Goal: Task Accomplishment & Management: Use online tool/utility

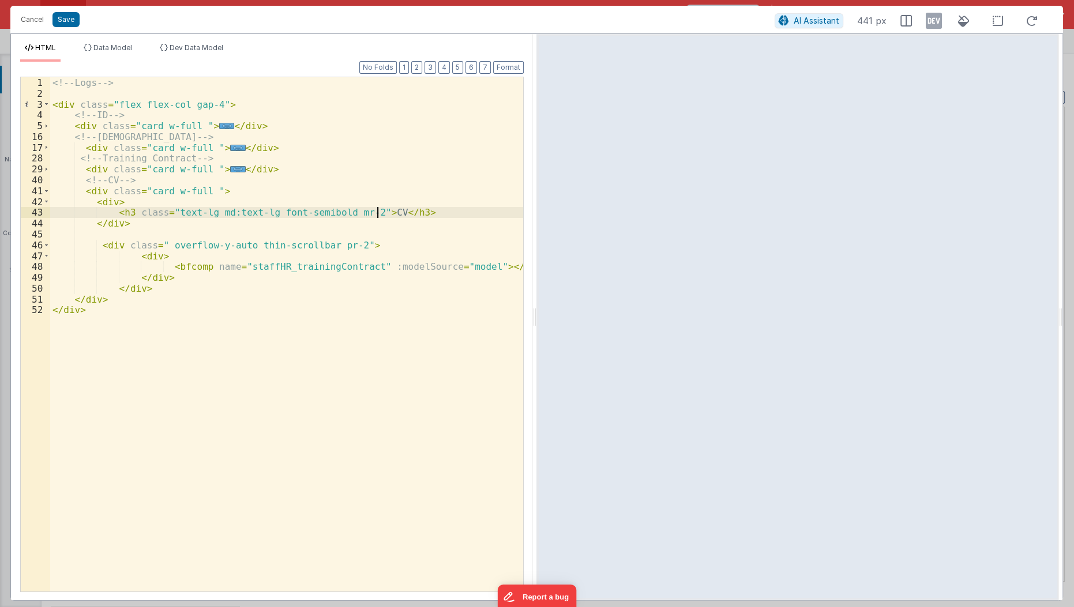
scroll to position [3482, 0]
click at [263, 414] on div "<!-- Logs --> < div class = "flex flex-col gap-4" > <!-- ID --> < div class = "…" at bounding box center [287, 346] width 474 height 538
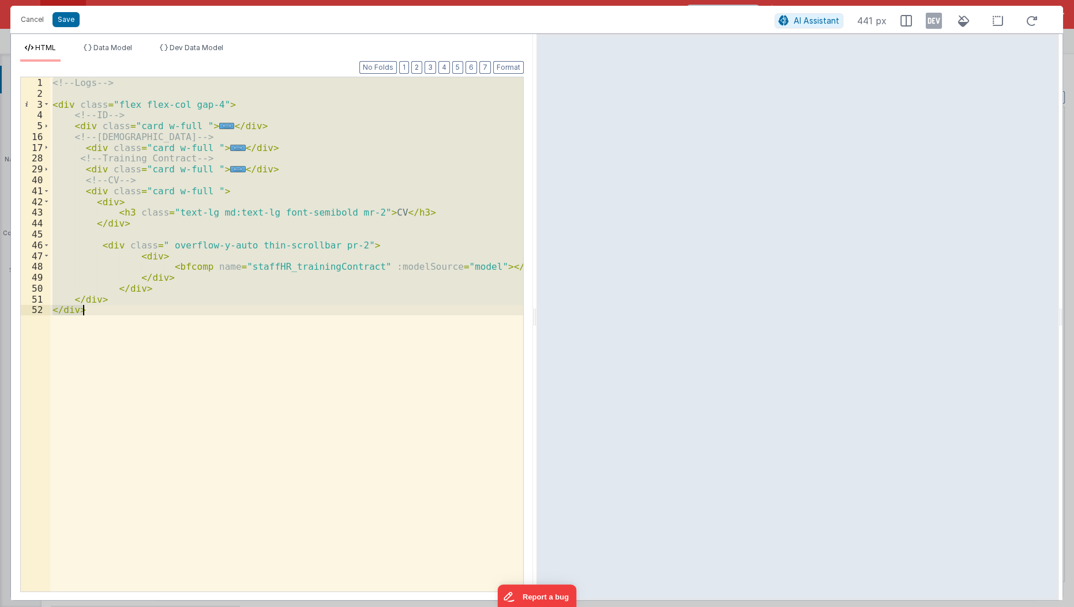
click at [263, 414] on div "<!-- Logs --> < div class = "flex flex-col gap-4" > <!-- ID --> < div class = "…" at bounding box center [286, 334] width 473 height 515
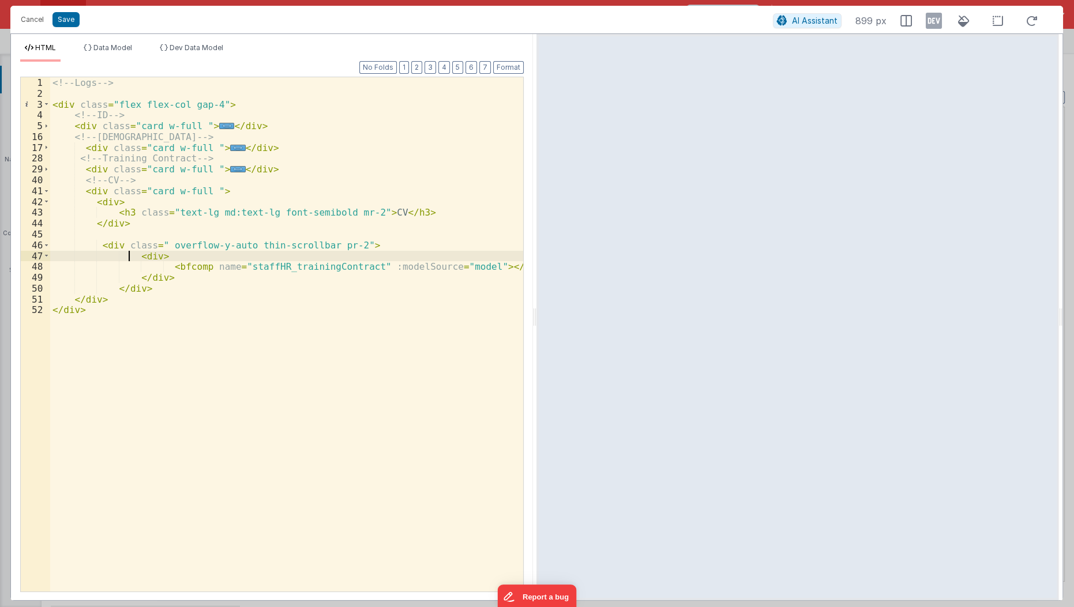
click at [129, 256] on div "<!-- Logs --> < div class = "flex flex-col gap-4" > <!-- ID --> < div class = "…" at bounding box center [287, 346] width 474 height 538
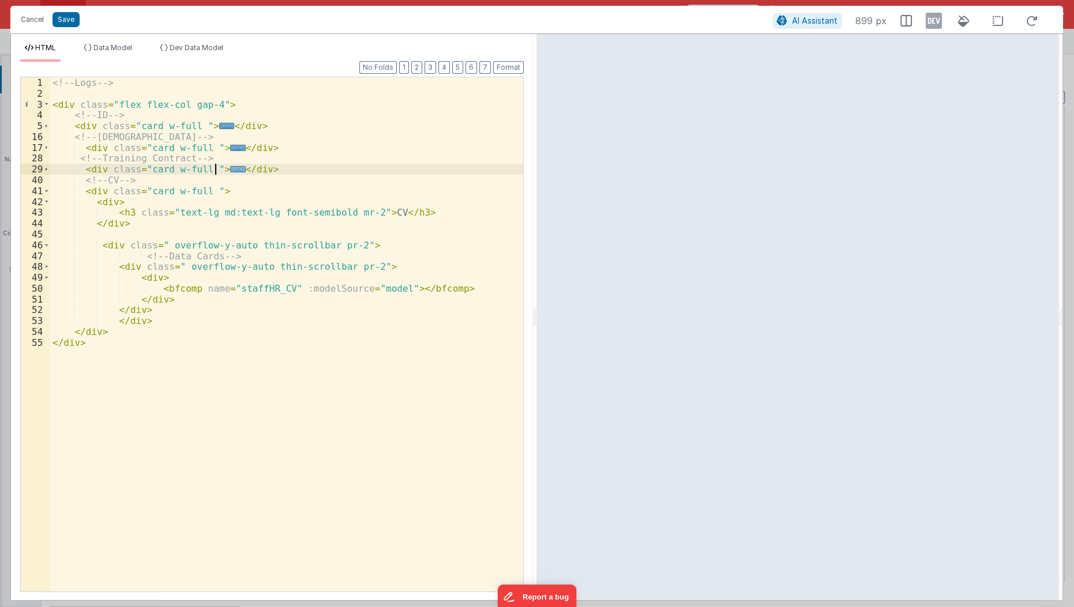
click at [230, 167] on span "..." at bounding box center [237, 169] width 15 height 6
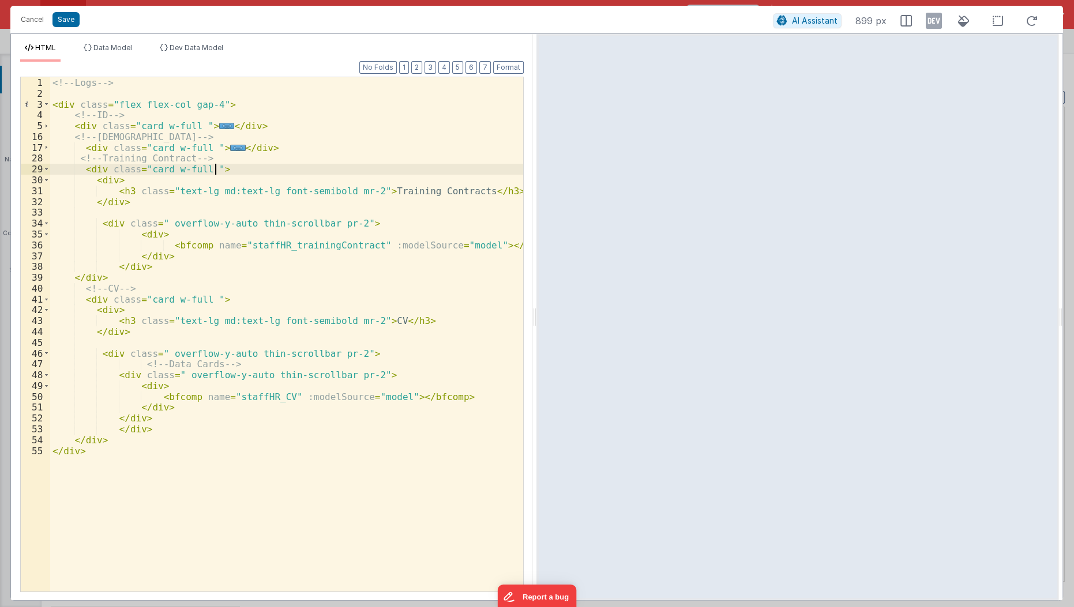
click at [217, 167] on div "<!-- Logs --> < div class = "flex flex-col gap-4" > <!-- ID --> < div class = "…" at bounding box center [287, 346] width 474 height 538
click at [45, 298] on span at bounding box center [46, 299] width 6 height 11
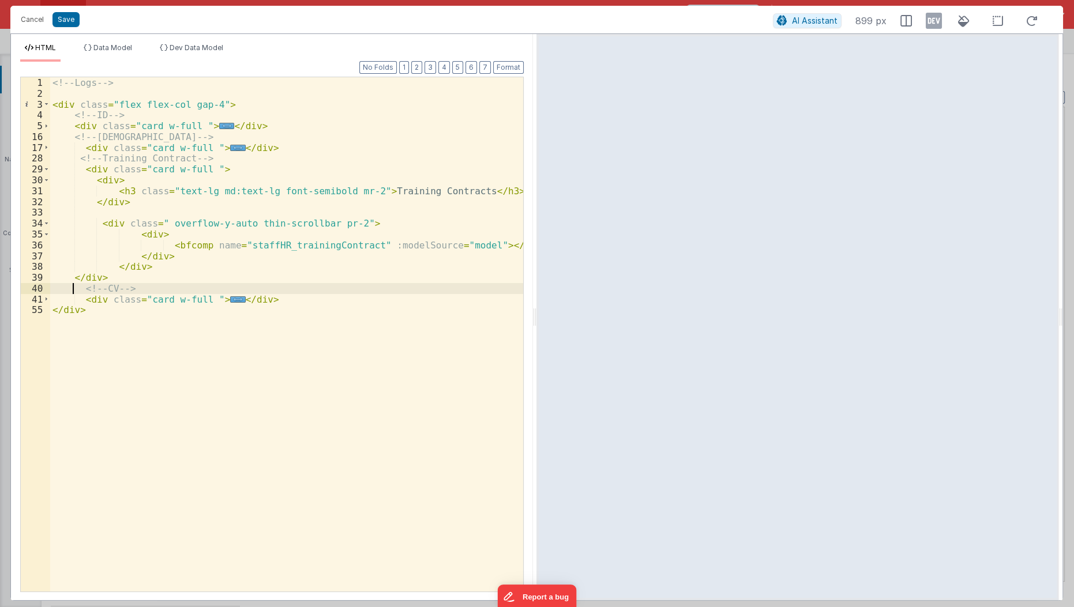
click at [71, 287] on div "<!-- Logs --> < div class = "flex flex-col gap-4" > <!-- ID --> < div class = "…" at bounding box center [287, 346] width 474 height 538
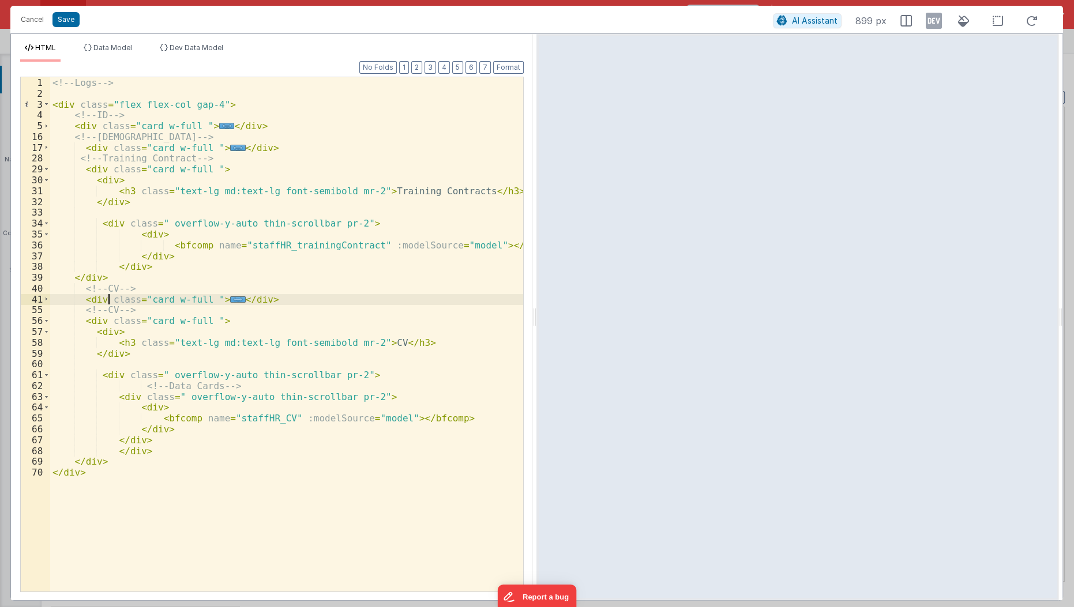
click at [106, 303] on div "<!-- Logs --> < div class = "flex flex-col gap-4" > <!-- ID --> < div class = "…" at bounding box center [287, 346] width 474 height 538
click at [107, 312] on div "<!-- Logs --> < div class = "flex flex-col gap-4" > <!-- ID --> < div class = "…" at bounding box center [287, 346] width 474 height 538
click at [367, 343] on div "<!-- Logs --> < div class = "flex flex-col gap-4" > <!-- ID --> < div class = "…" at bounding box center [287, 346] width 474 height 538
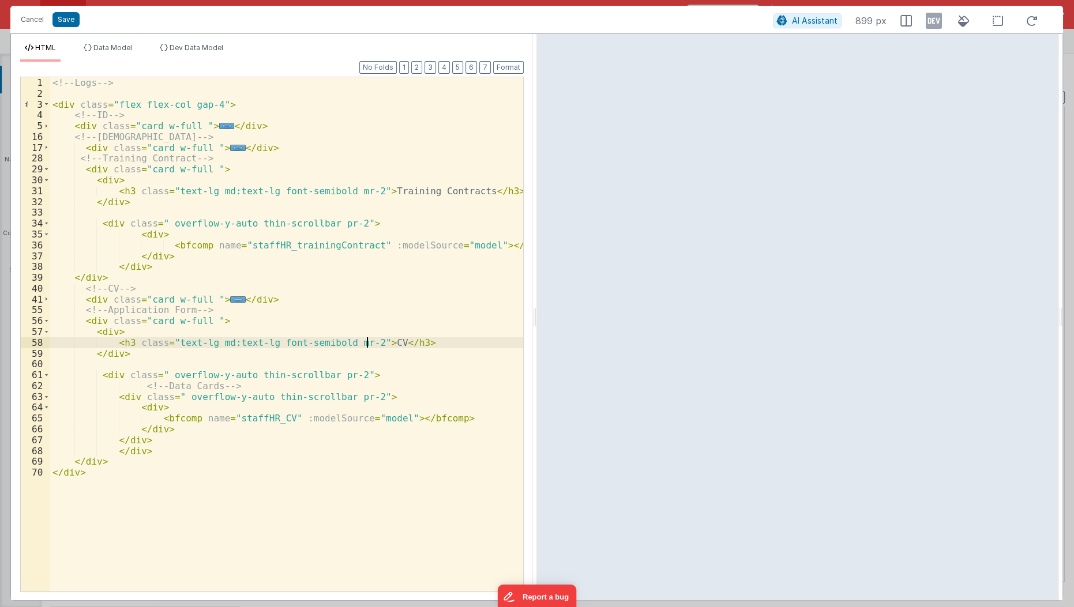
click at [367, 343] on div "<!-- Logs --> < div class = "flex flex-col gap-4" > <!-- ID --> < div class = "…" at bounding box center [287, 346] width 474 height 538
click at [150, 415] on div "<!-- Logs --> < div class = "flex flex-col gap-4" > <!-- ID --> < div class = "…" at bounding box center [287, 346] width 474 height 538
click at [47, 320] on span at bounding box center [46, 321] width 6 height 11
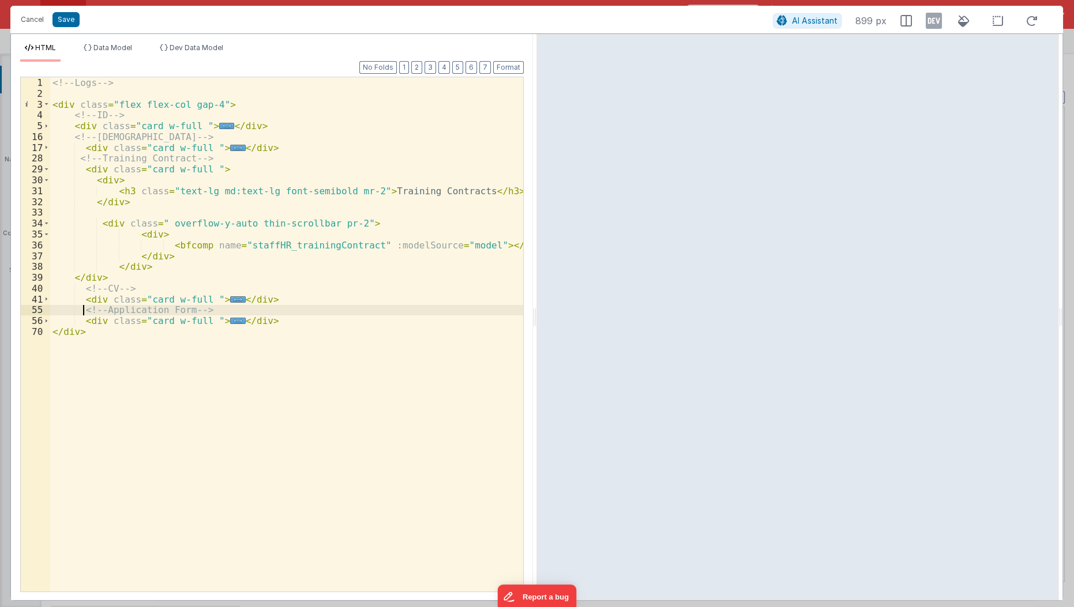
click at [80, 308] on div "<!-- Logs --> < div class = "flex flex-col gap-4" > <!-- ID --> < div class = "…" at bounding box center [287, 346] width 474 height 538
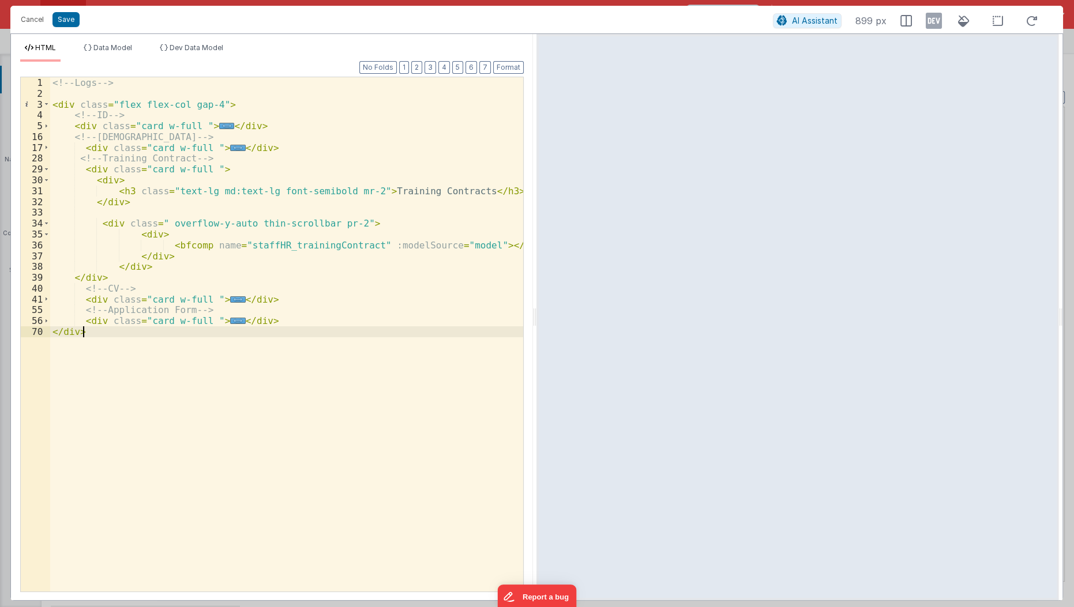
click at [325, 331] on div "<!-- Logs --> < div class = "flex flex-col gap-4" > <!-- ID --> < div class = "…" at bounding box center [287, 346] width 474 height 538
click at [335, 318] on div "<!-- Logs --> < div class = "flex flex-col gap-4" > <!-- ID --> < div class = "…" at bounding box center [287, 346] width 474 height 538
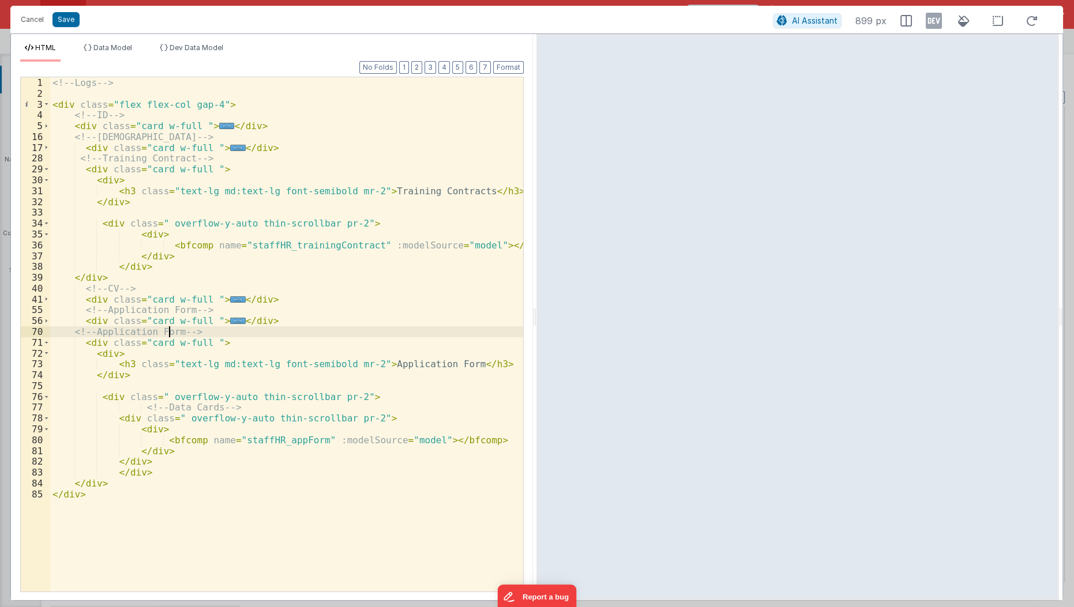
click at [171, 332] on div "<!-- Logs --> < div class = "flex flex-col gap-4" > <!-- ID --> < div class = "…" at bounding box center [287, 346] width 474 height 538
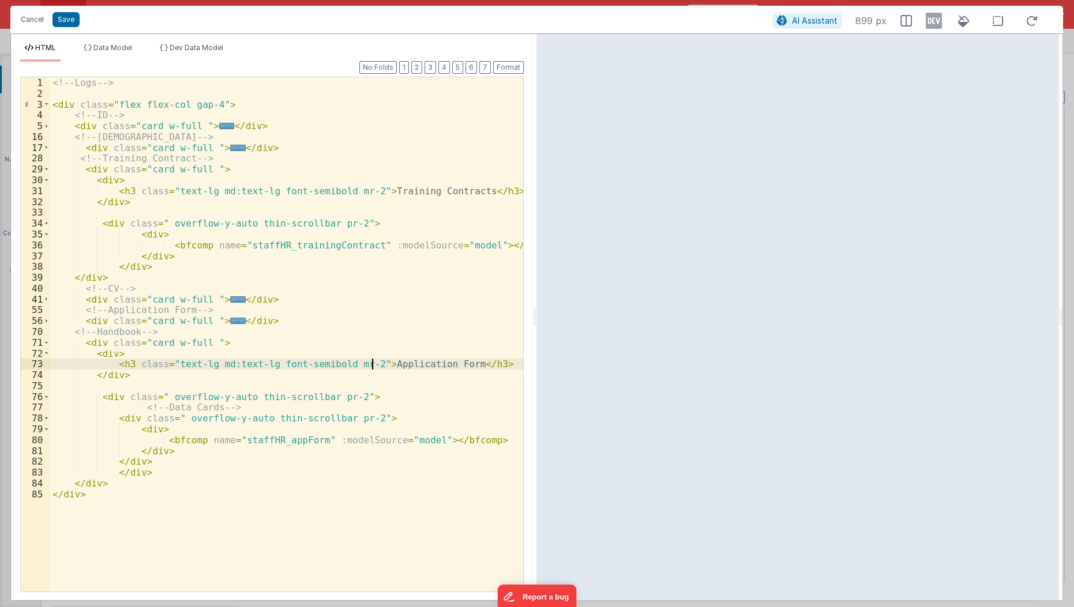
click at [373, 361] on div "<!-- Logs --> < div class = "flex flex-col gap-4" > <!-- ID --> < div class = "…" at bounding box center [287, 346] width 474 height 538
click at [147, 444] on div "<!-- Logs --> < div class = "flex flex-col gap-4" > <!-- ID --> < div class = "…" at bounding box center [287, 346] width 474 height 538
click at [513, 67] on button "Format" at bounding box center [508, 67] width 31 height 13
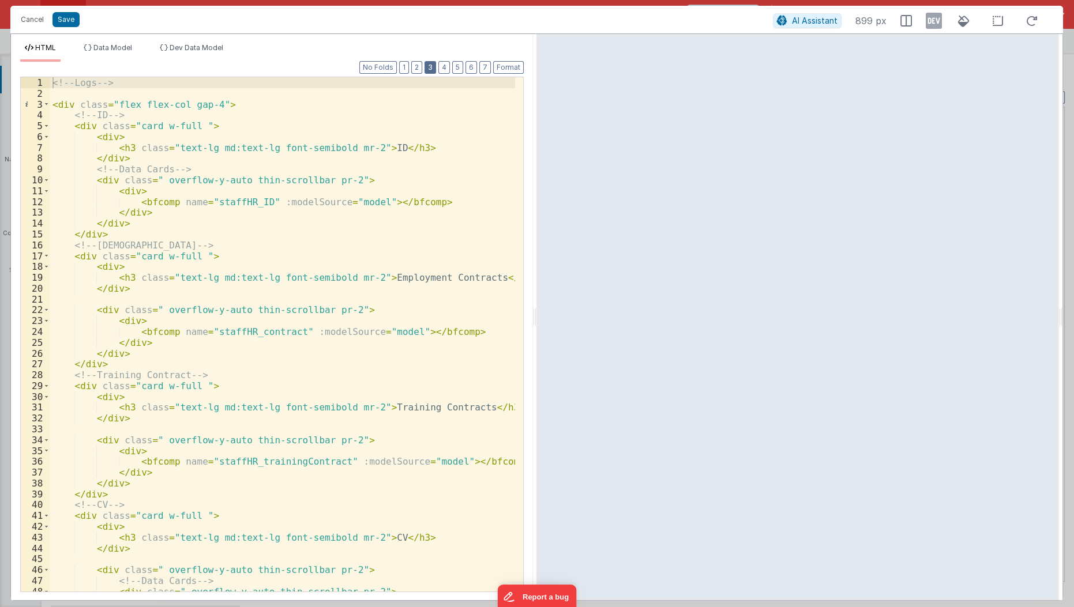
click at [433, 70] on button "3" at bounding box center [431, 67] width 12 height 13
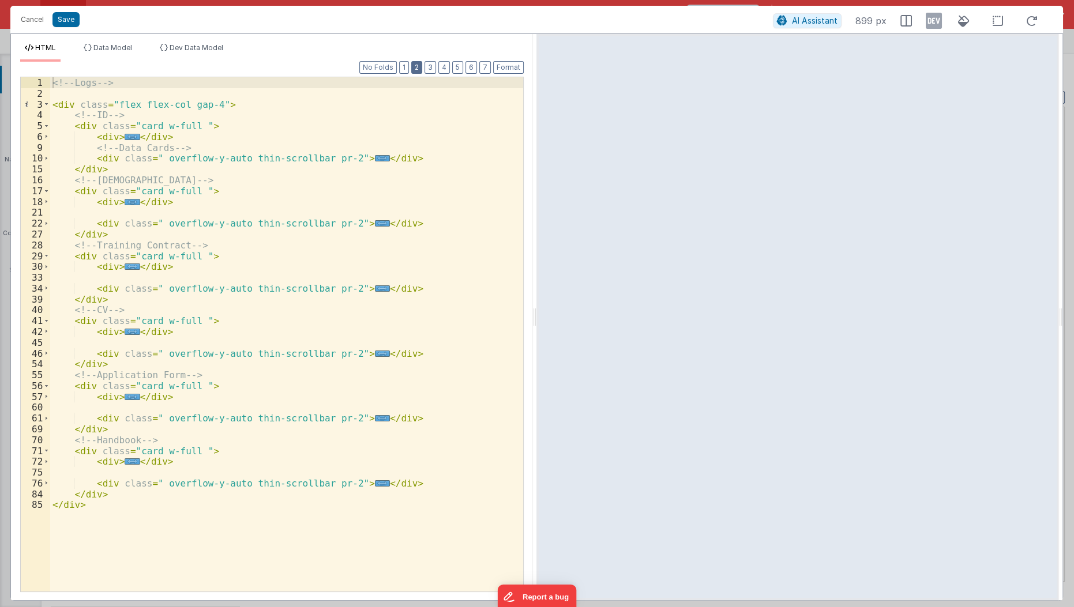
click at [418, 67] on button "2" at bounding box center [416, 67] width 11 height 13
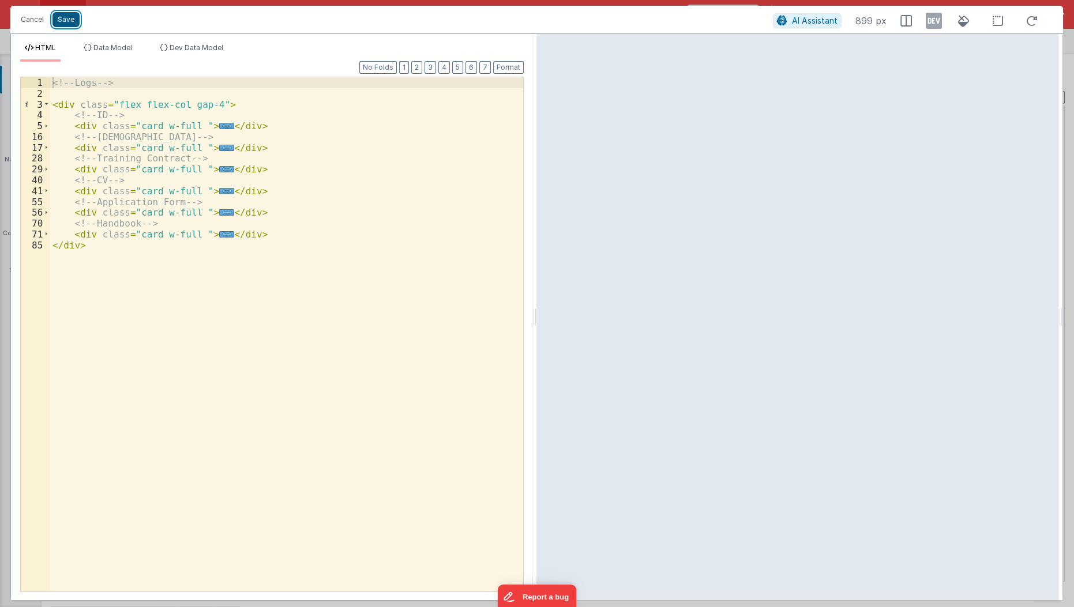
click at [66, 20] on button "Save" at bounding box center [65, 19] width 27 height 15
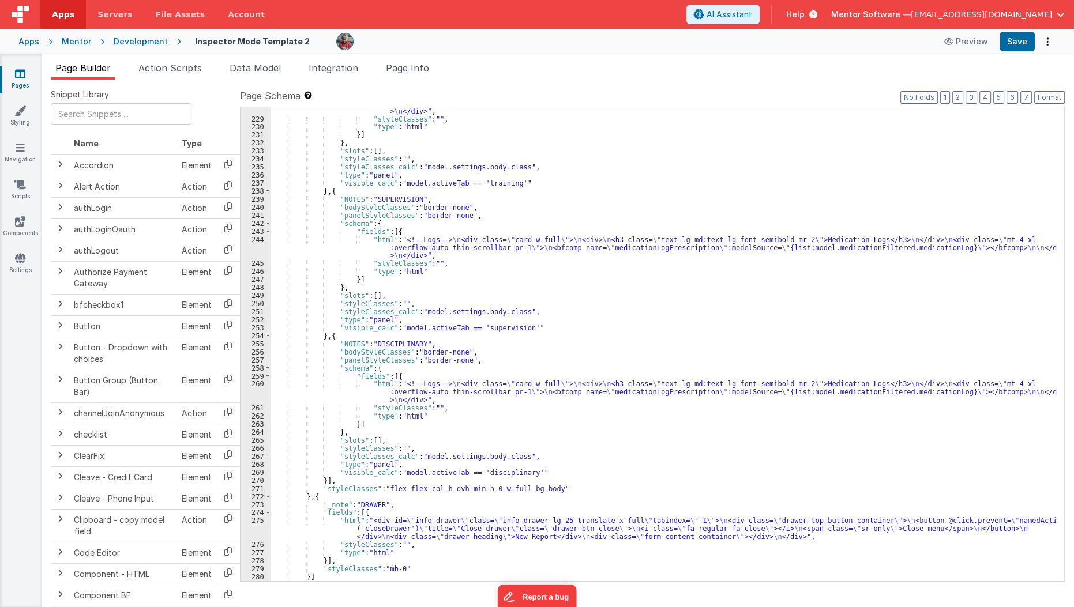
scroll to position [3554, 0]
click at [1033, 44] on button "Save" at bounding box center [1017, 42] width 35 height 20
click at [426, 66] on span "Page Info" at bounding box center [407, 68] width 43 height 12
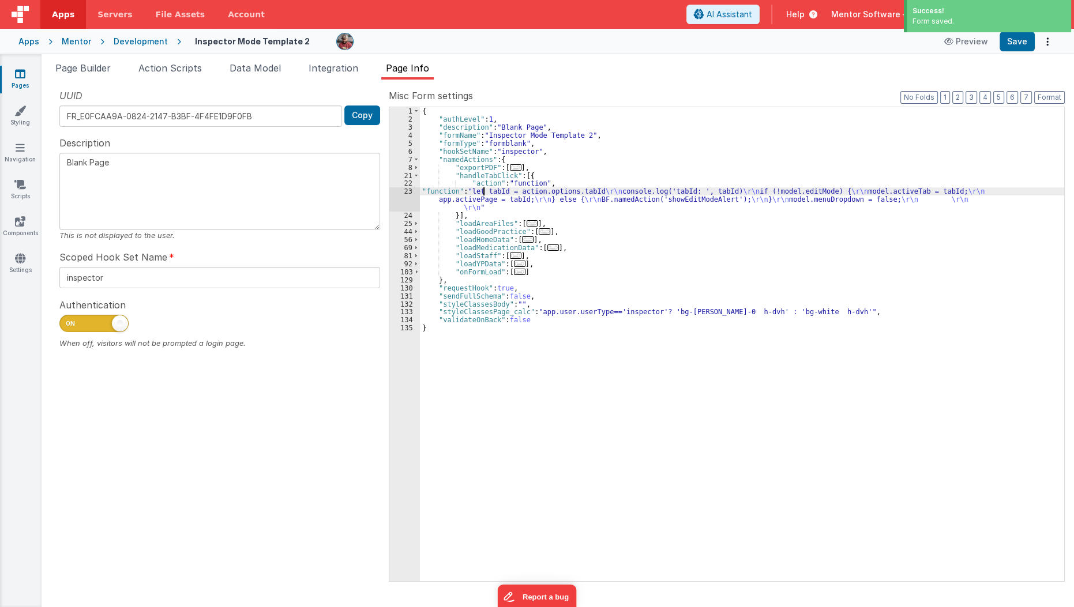
click at [482, 188] on div "{ "authLevel" : 1 , "description" : "Blank Page" , "formName" : "Inspector Mode…" at bounding box center [742, 352] width 645 height 490
click at [406, 197] on div "23" at bounding box center [404, 199] width 31 height 24
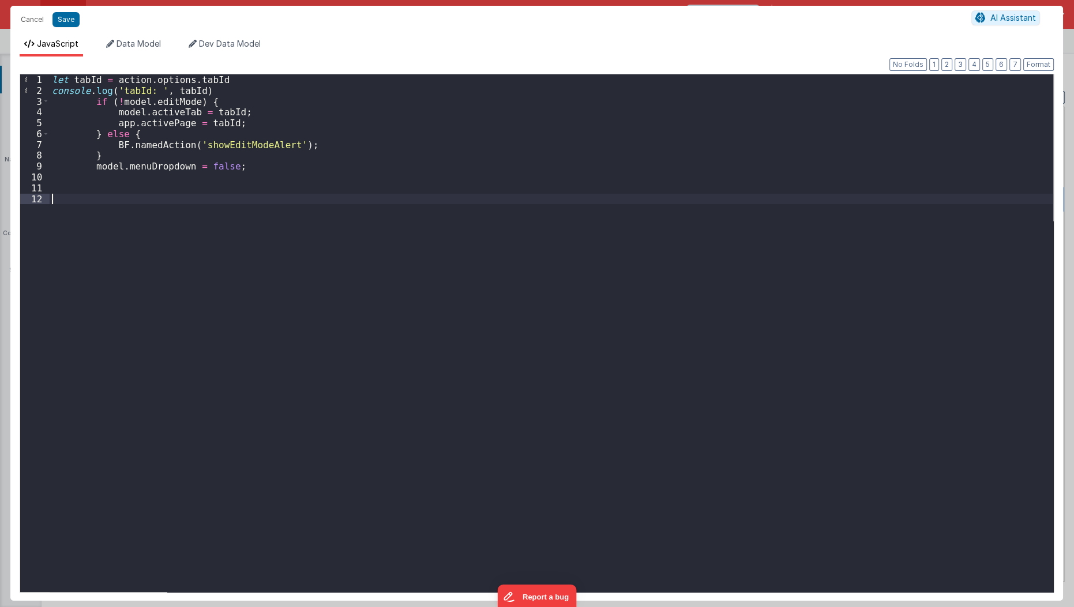
click at [315, 270] on div "let tabId = action . options . tabId console . log ( 'tabId: ' , tabId ) if ( !…" at bounding box center [552, 344] width 1004 height 541
click at [194, 245] on div "let tabId = action . options . tabId console . log ( 'tabId: ' , tabId ) if ( !…" at bounding box center [552, 344] width 1004 height 541
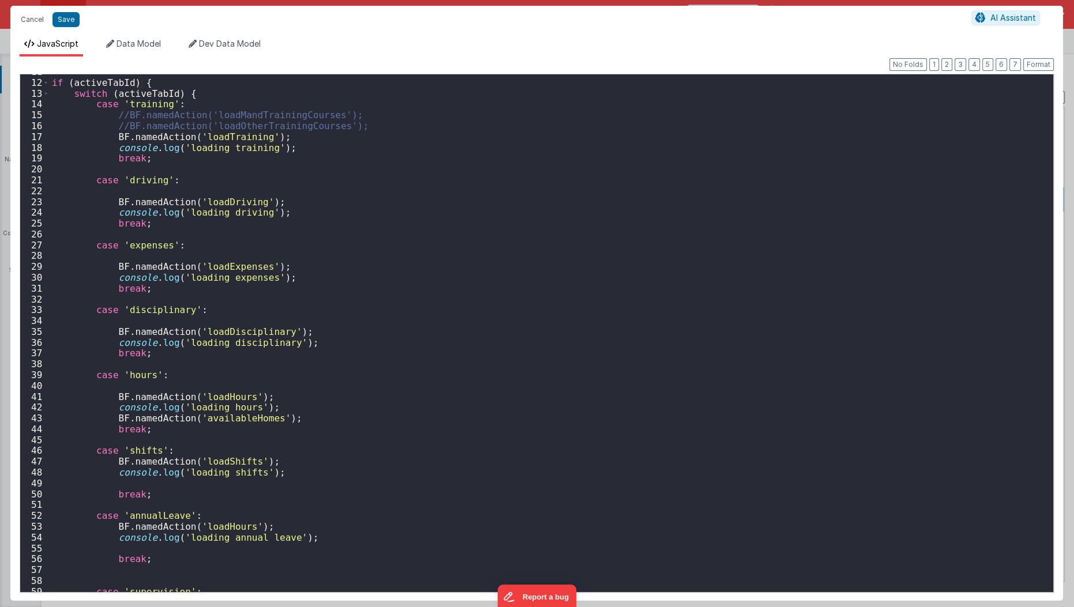
scroll to position [0, 0]
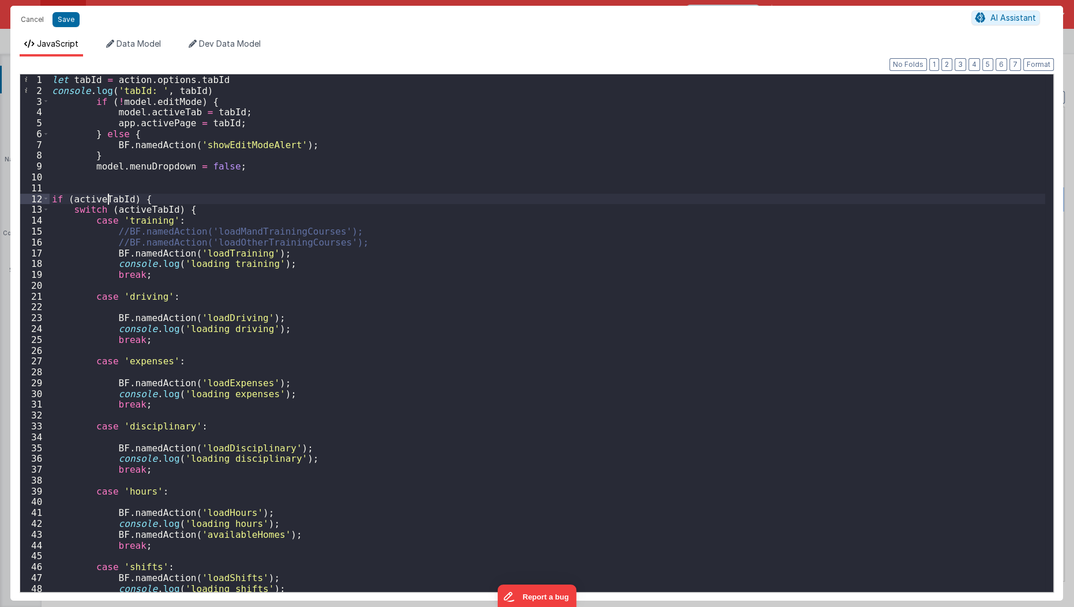
click at [106, 194] on div "let tabId = action . options . tabId console . log ( 'tabId: ' , tabId ) if ( !…" at bounding box center [548, 344] width 996 height 541
click at [137, 211] on div "let tabId = action . options . tabId console . log ( 'tabId: ' , tabId ) if ( !…" at bounding box center [548, 344] width 996 height 541
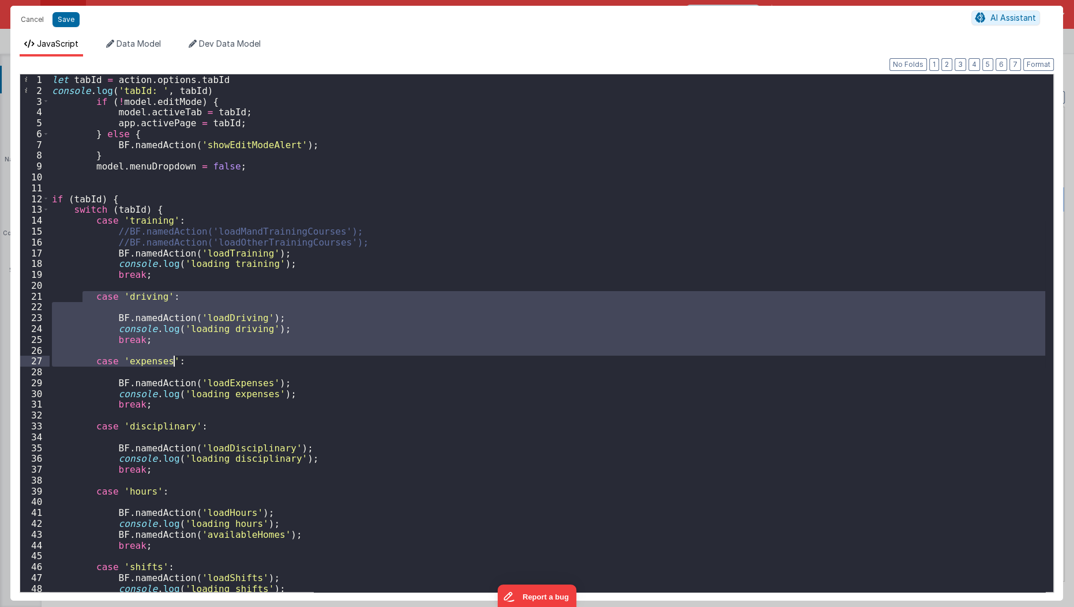
drag, startPoint x: 81, startPoint y: 294, endPoint x: 184, endPoint y: 361, distance: 122.9
click at [184, 361] on div "let tabId = action . options . tabId console . log ( 'tabId: ' , tabId ) if ( !…" at bounding box center [548, 344] width 996 height 541
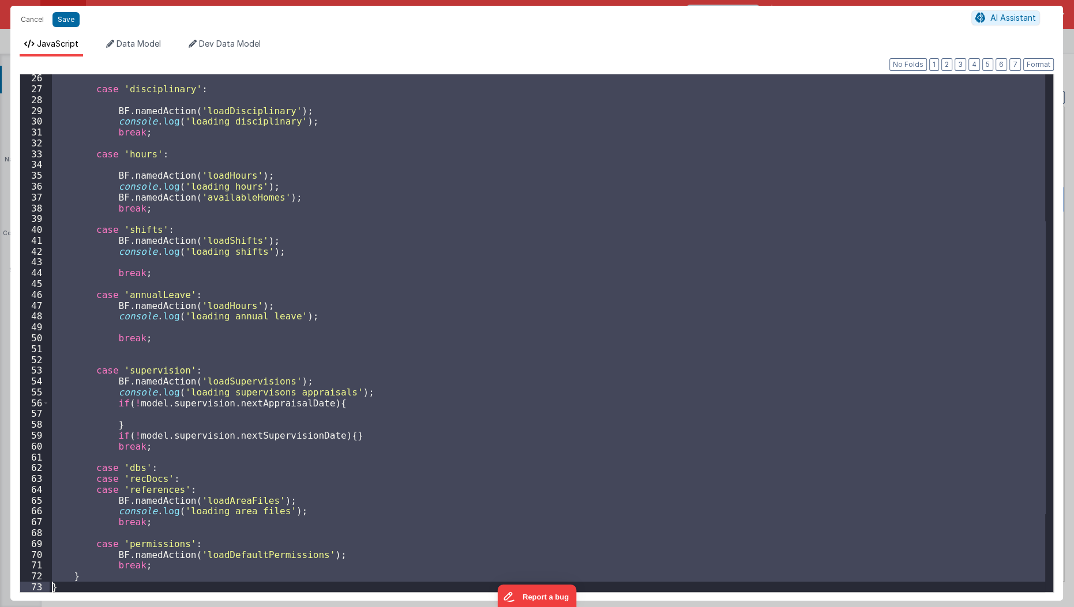
scroll to position [272, 0]
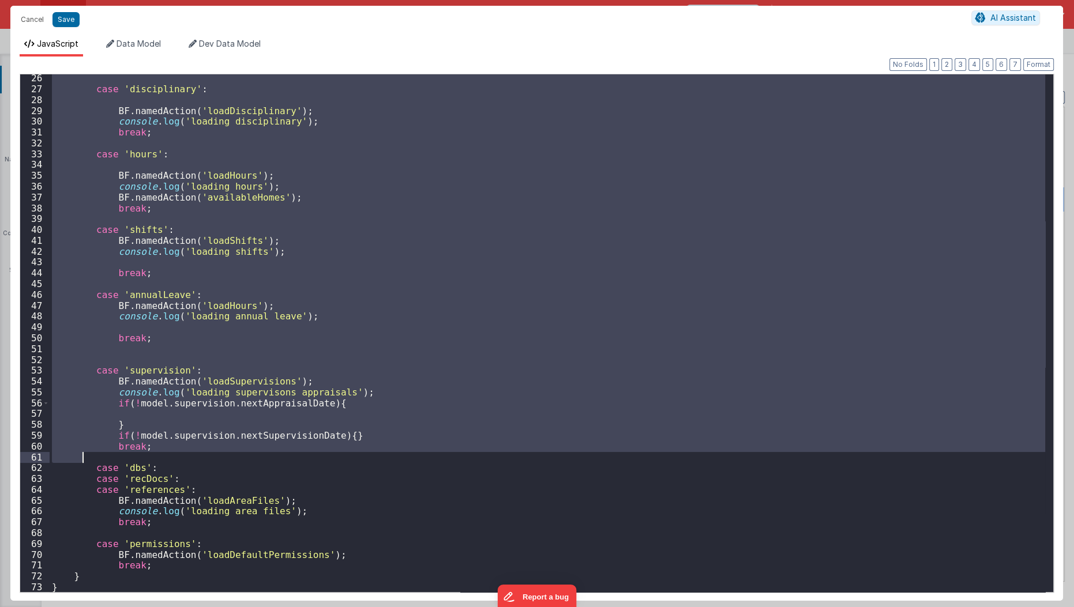
drag, startPoint x: 104, startPoint y: 251, endPoint x: 82, endPoint y: 457, distance: 207.7
click at [82, 457] on div "case 'disciplinary' : BF . namedAction ( 'loadDisciplinary' ) ; console . log (…" at bounding box center [548, 343] width 996 height 541
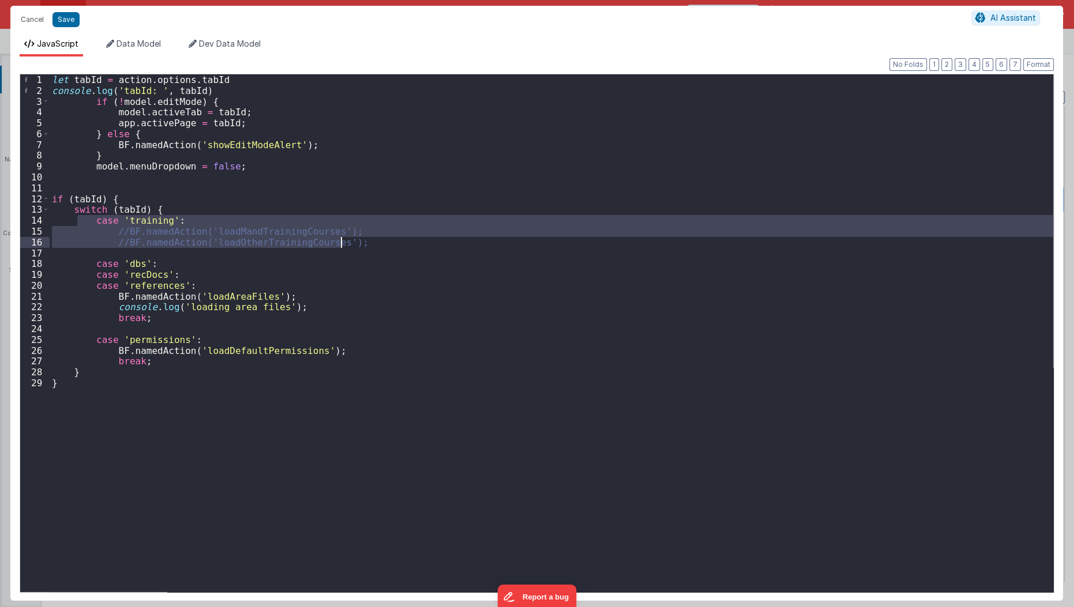
drag, startPoint x: 76, startPoint y: 219, endPoint x: 388, endPoint y: 241, distance: 312.8
click at [388, 241] on div "let tabId = action . options . tabId console . log ( 'tabId: ' , tabId ) if ( !…" at bounding box center [552, 344] width 1004 height 541
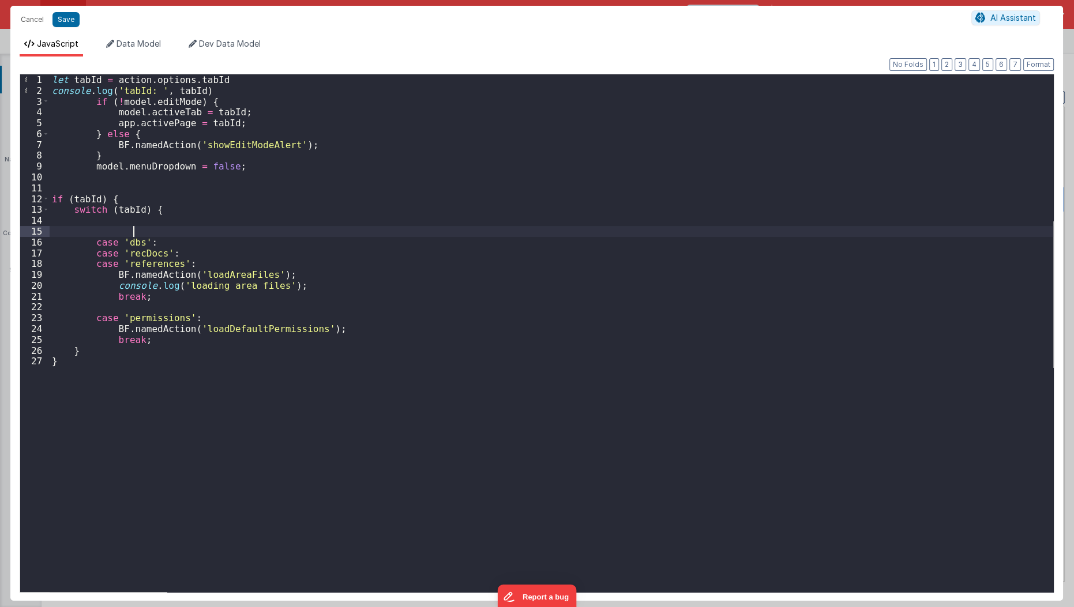
click at [153, 236] on div "let tabId = action . options . tabId console . log ( 'tabId: ' , tabId ) if ( !…" at bounding box center [552, 344] width 1004 height 541
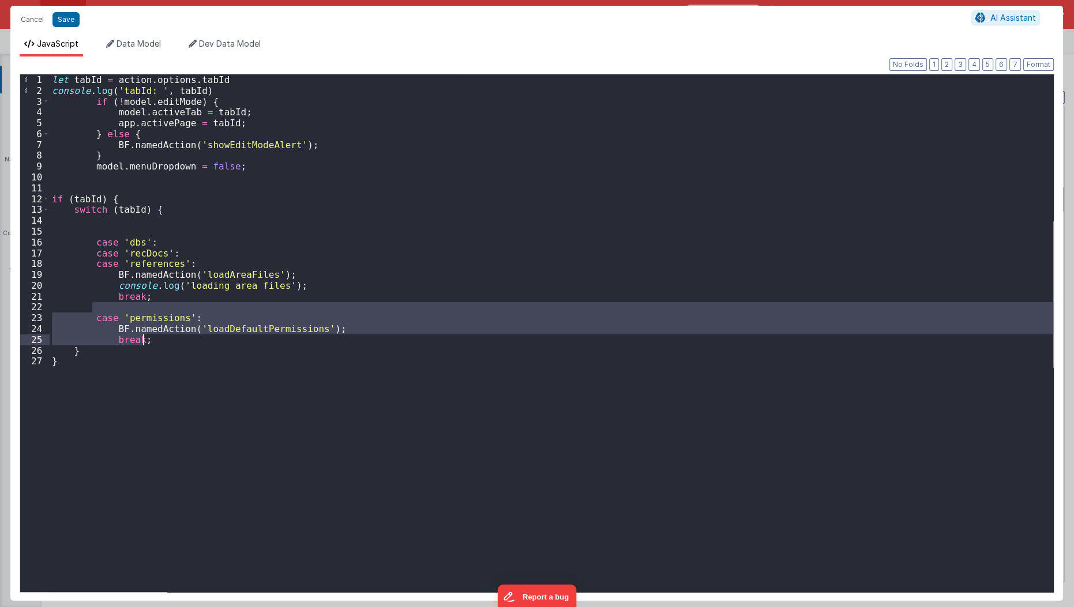
drag, startPoint x: 93, startPoint y: 305, endPoint x: 194, endPoint y: 342, distance: 107.2
click at [194, 342] on div "let tabId = action . options . tabId console . log ( 'tabId: ' , tabId ) if ( !…" at bounding box center [552, 344] width 1004 height 541
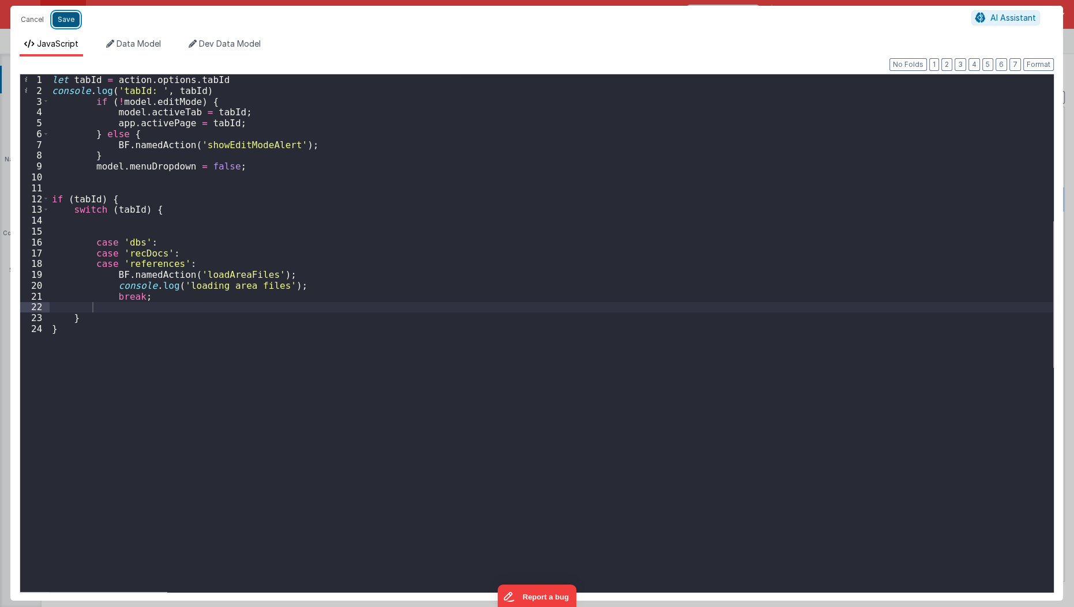
click at [65, 22] on button "Save" at bounding box center [65, 19] width 27 height 15
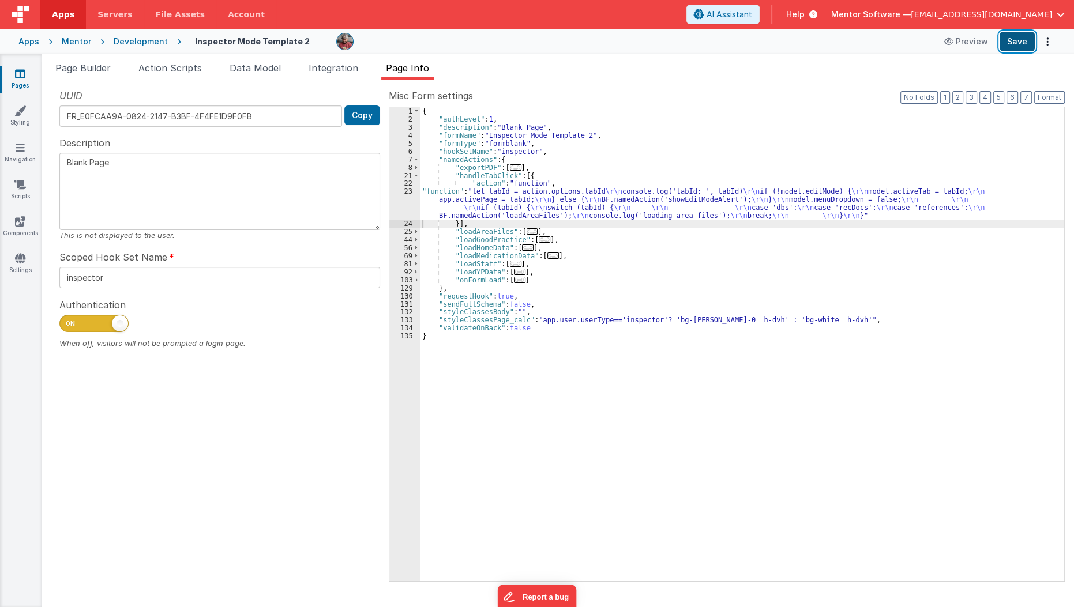
click at [1025, 40] on button "Save" at bounding box center [1017, 42] width 35 height 20
click at [529, 215] on div "{ "authLevel" : 1 , "description" : "Blank Page" , "formName" : "Inspector Mode…" at bounding box center [742, 352] width 645 height 490
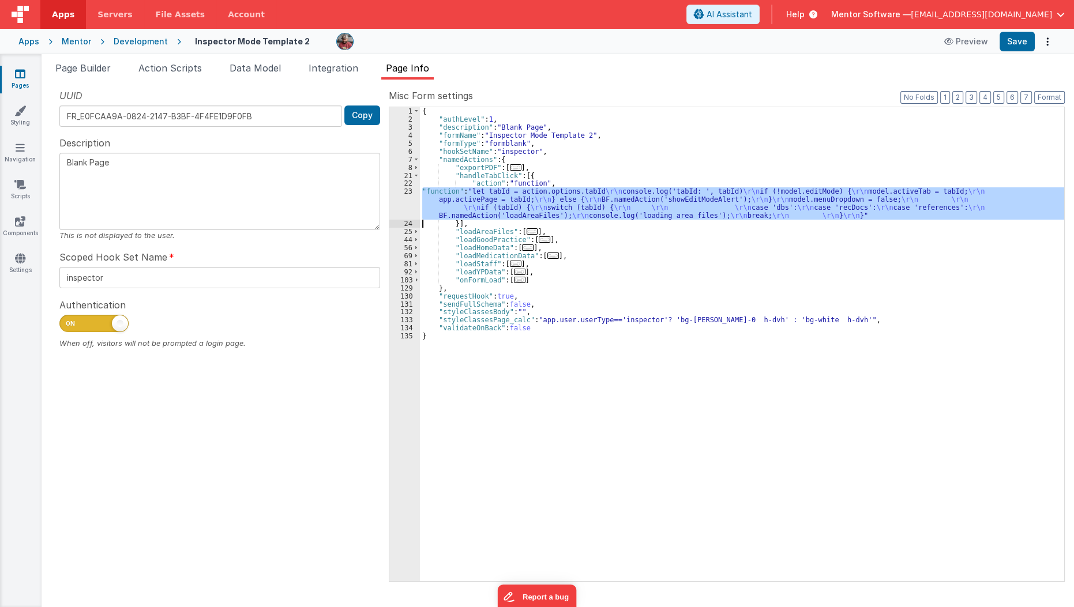
click at [392, 204] on div "23" at bounding box center [404, 203] width 31 height 32
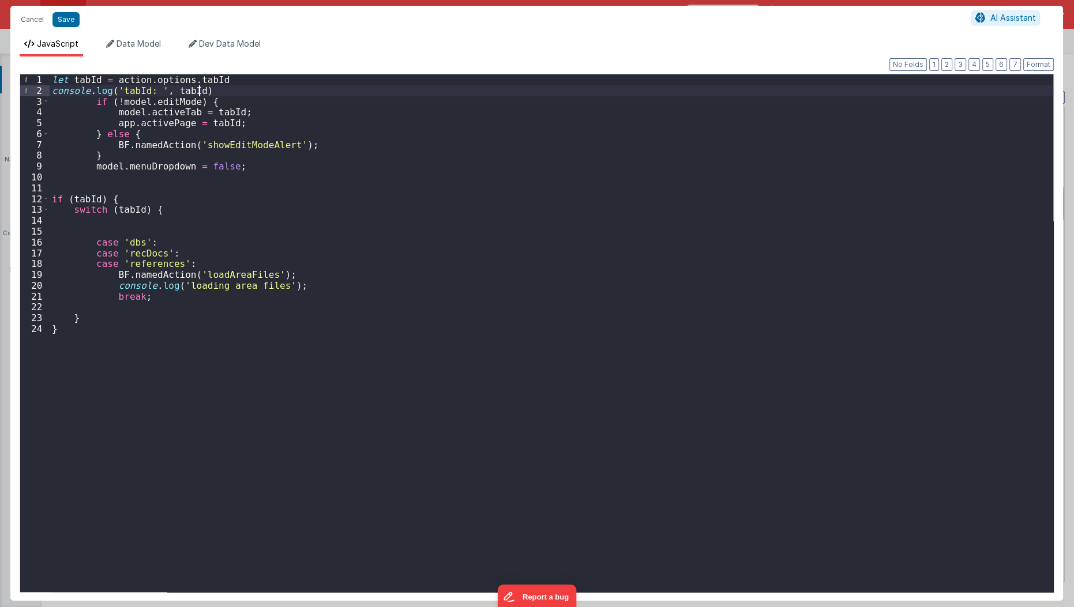
click at [267, 86] on div "let tabId = action . options . tabId console . log ( 'tabId: ' , tabId ) if ( !…" at bounding box center [552, 344] width 1004 height 541
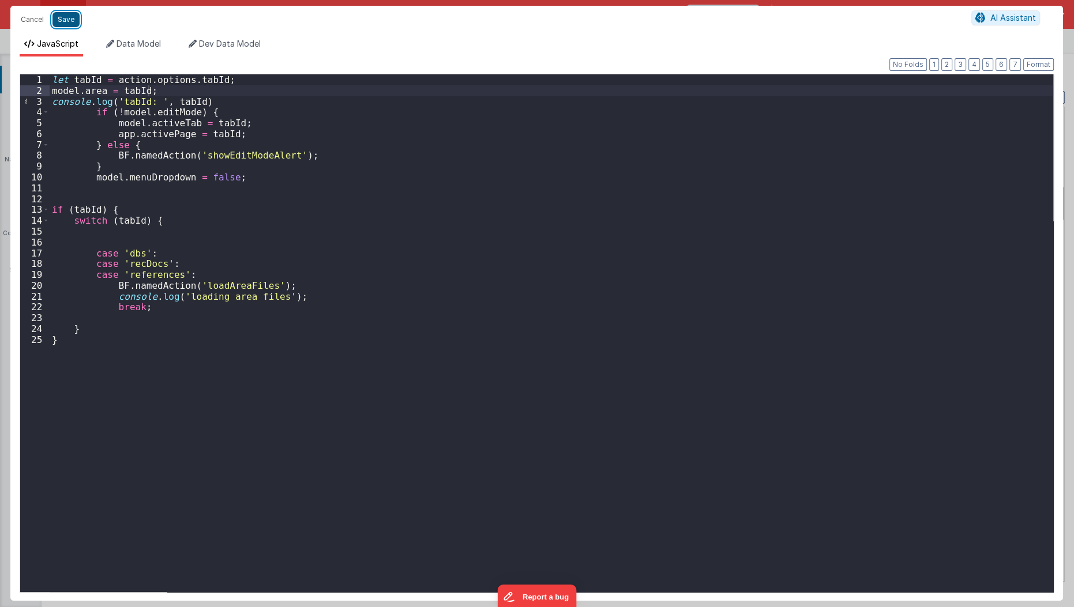
click at [74, 14] on button "Save" at bounding box center [65, 19] width 27 height 15
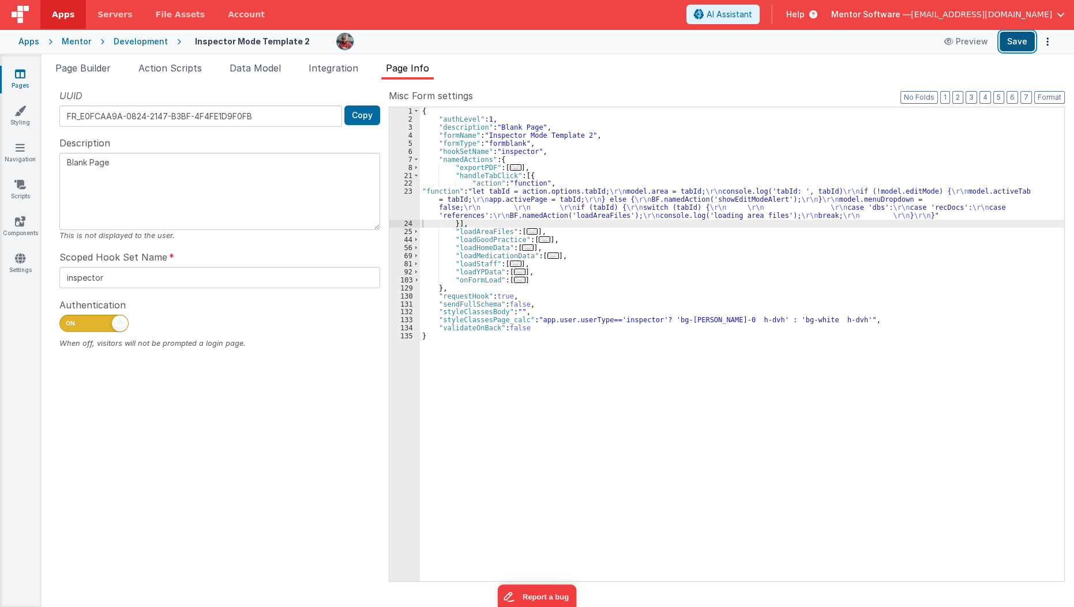
click at [1018, 43] on button "Save" at bounding box center [1017, 42] width 35 height 20
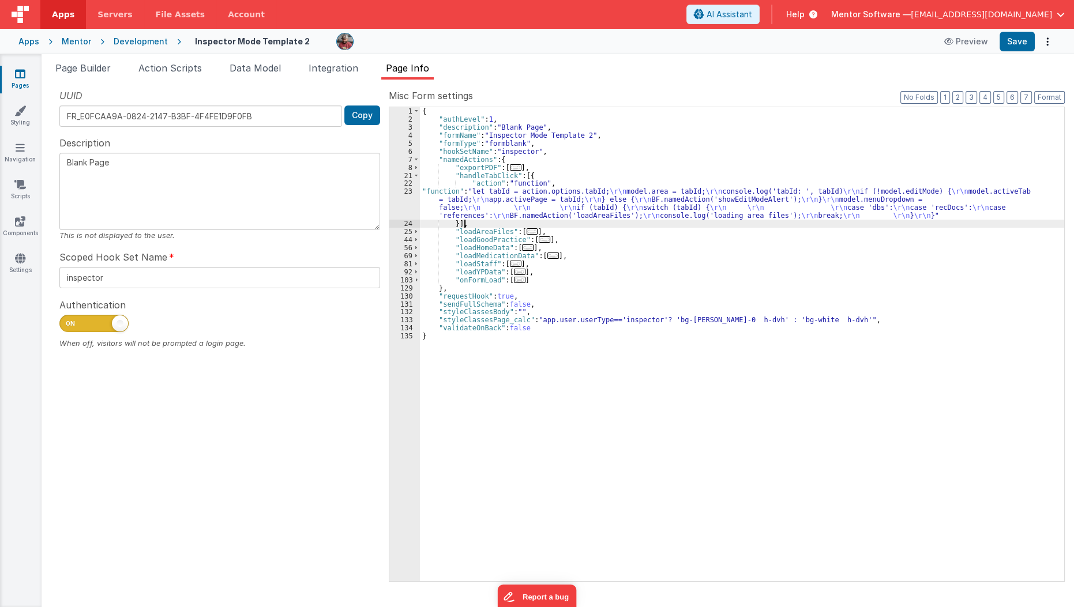
click at [528, 226] on div "{ "authLevel" : 1 , "description" : "Blank Page" , "formName" : "Inspector Mode…" at bounding box center [742, 352] width 645 height 490
click at [527, 231] on span "..." at bounding box center [533, 231] width 12 height 6
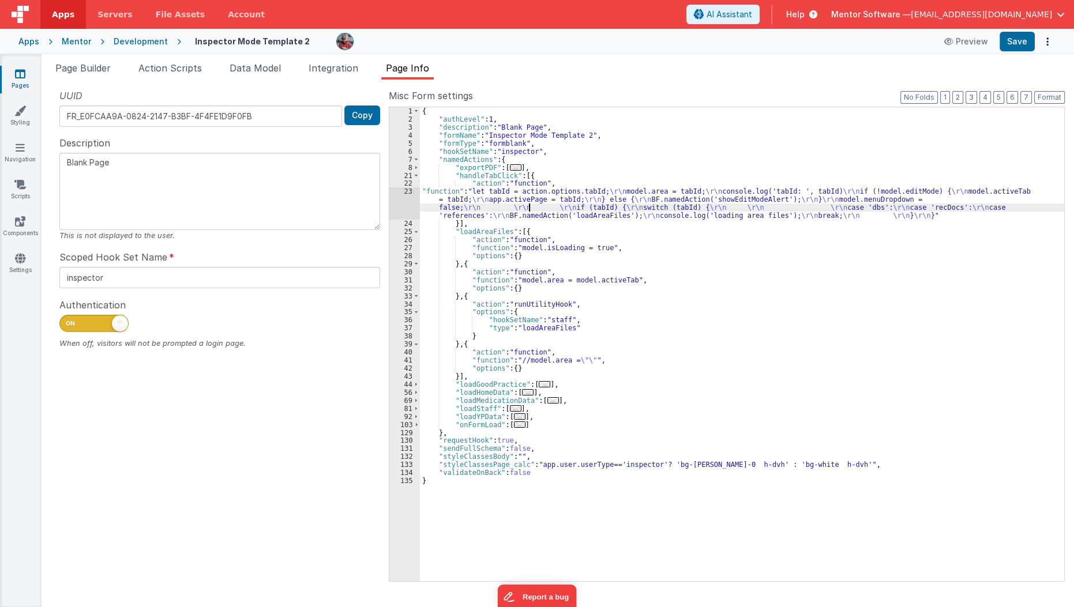
click at [528, 204] on div "{ "authLevel" : 1 , "description" : "Blank Page" , "formName" : "Inspector Mode…" at bounding box center [742, 352] width 645 height 490
click at [406, 198] on div "23" at bounding box center [404, 203] width 31 height 32
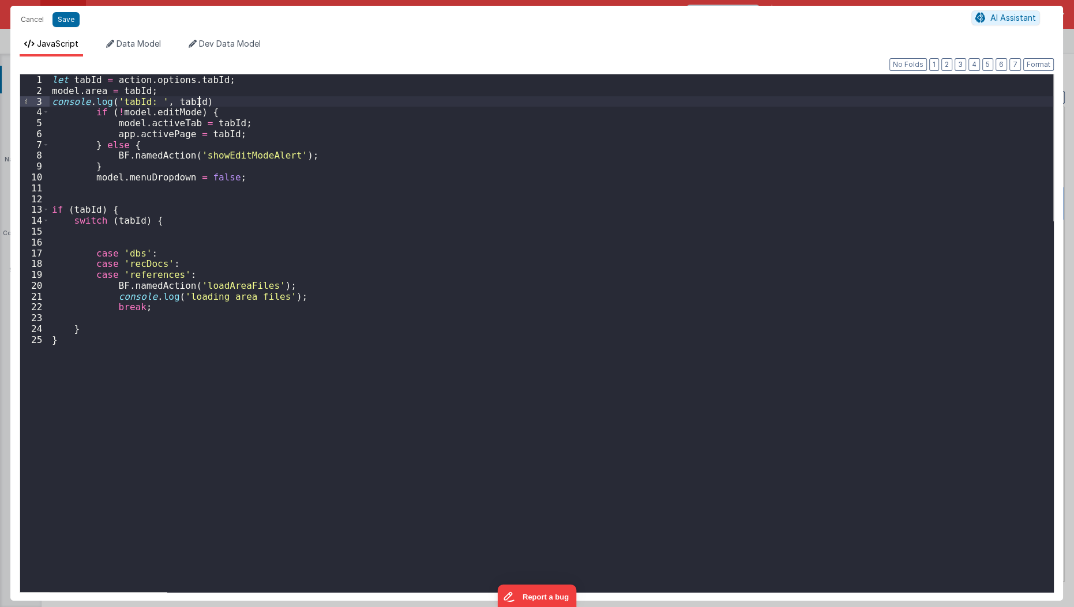
click at [267, 97] on div "let tabId = action . options . tabId ; model . area = tabId ; console . log ( '…" at bounding box center [552, 344] width 1004 height 541
click at [276, 90] on div "let tabId = action . options . tabId ; model . area = tabId ; console . log ( '…" at bounding box center [552, 344] width 1004 height 541
click at [74, 20] on button "Save" at bounding box center [65, 19] width 27 height 15
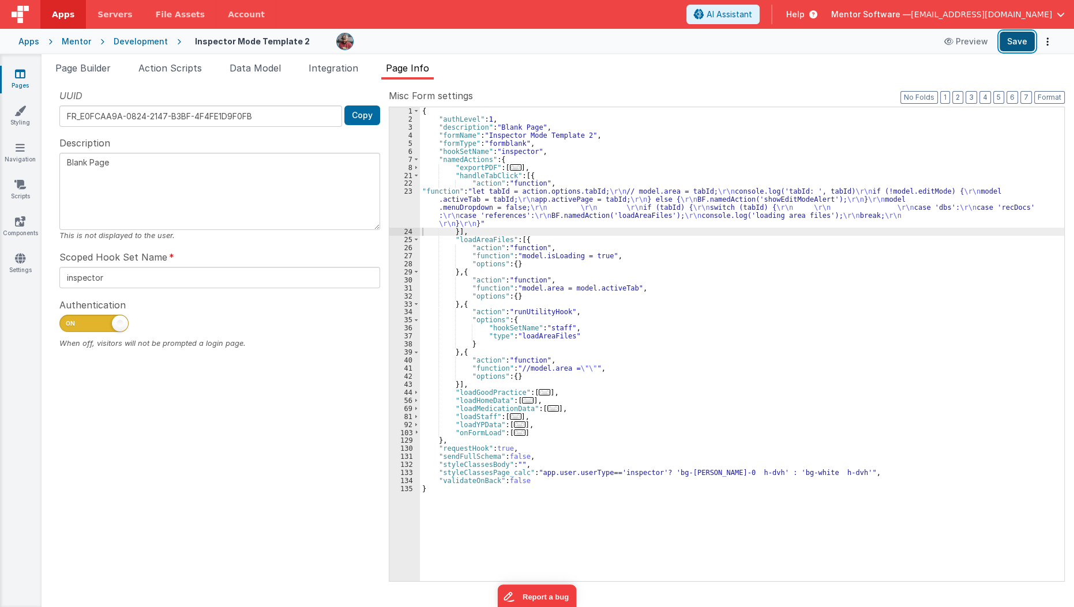
click at [1009, 35] on button "Save" at bounding box center [1017, 42] width 35 height 20
click at [77, 66] on span "Page Builder" at bounding box center [82, 68] width 55 height 12
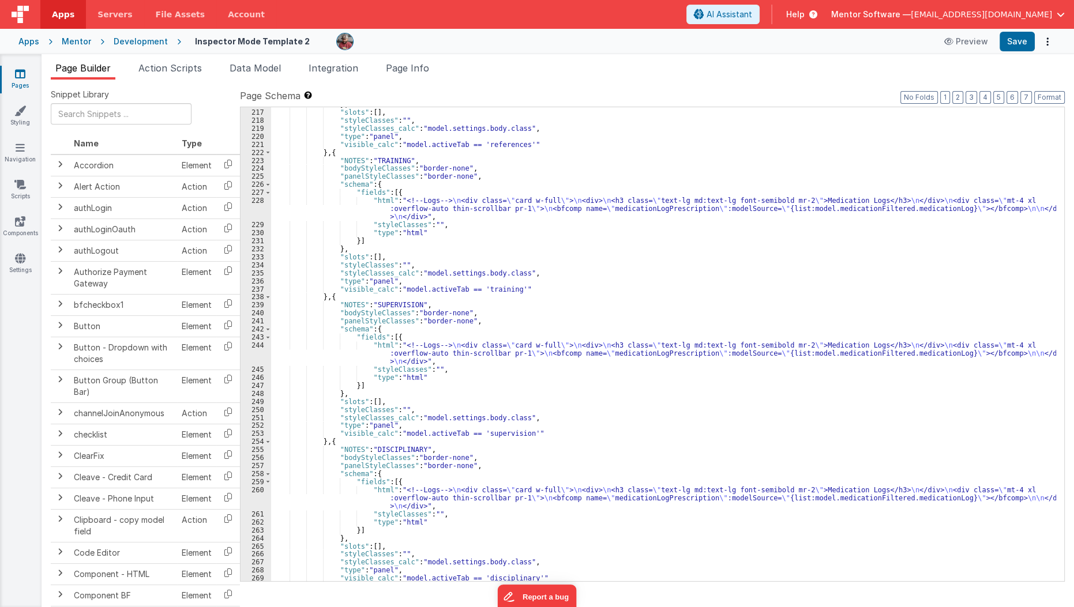
scroll to position [3432, 0]
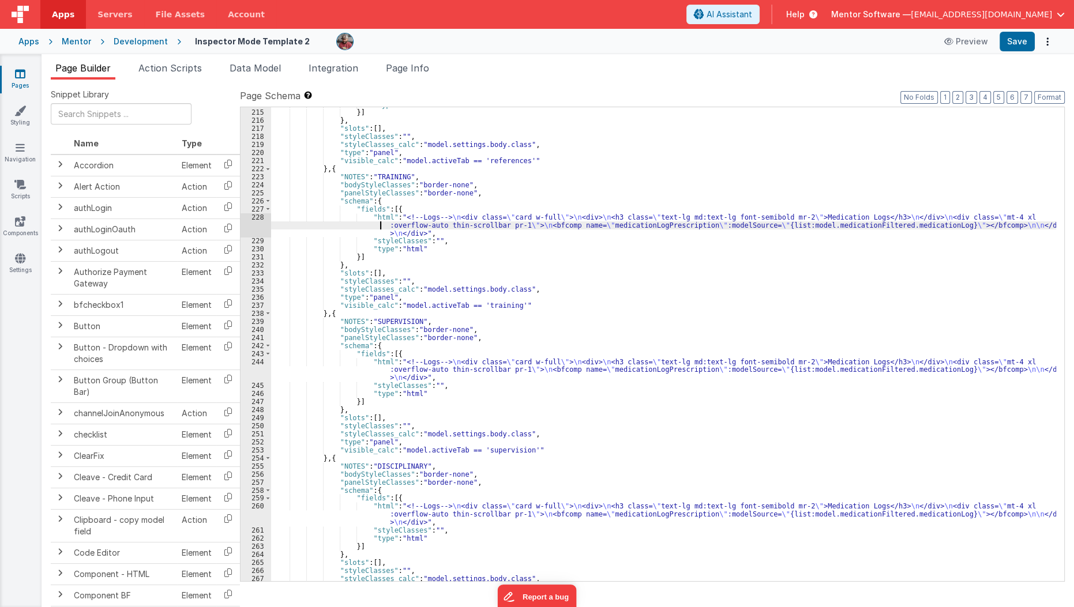
click at [369, 222] on div ""type" : "html" }] } , "slots" : [ ] , "styleClasses" : "" , "styleClasses_calc…" at bounding box center [664, 346] width 786 height 490
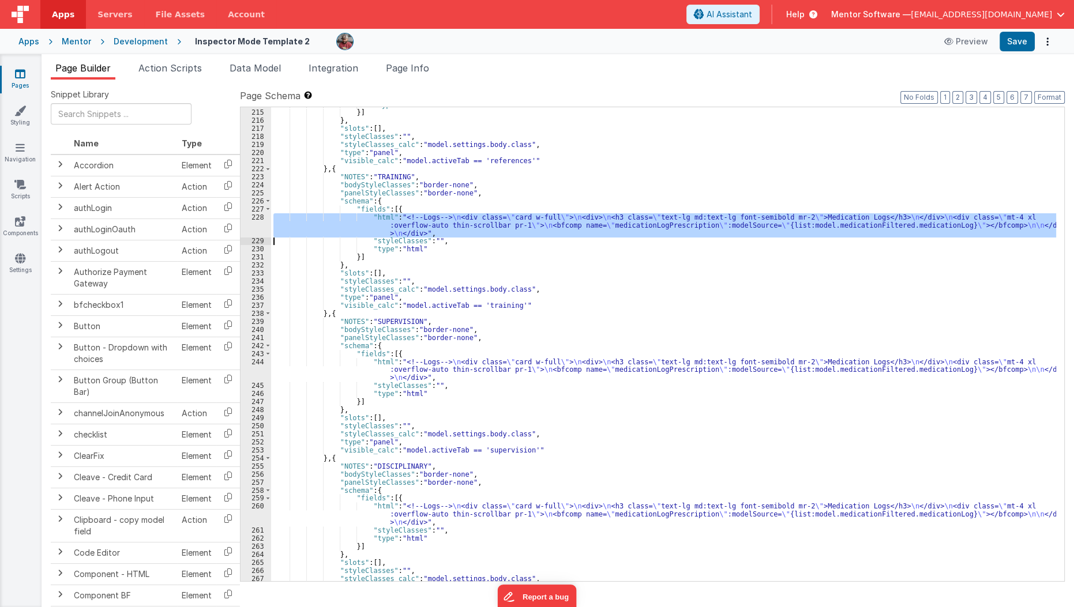
click at [257, 224] on div "228" at bounding box center [256, 225] width 31 height 24
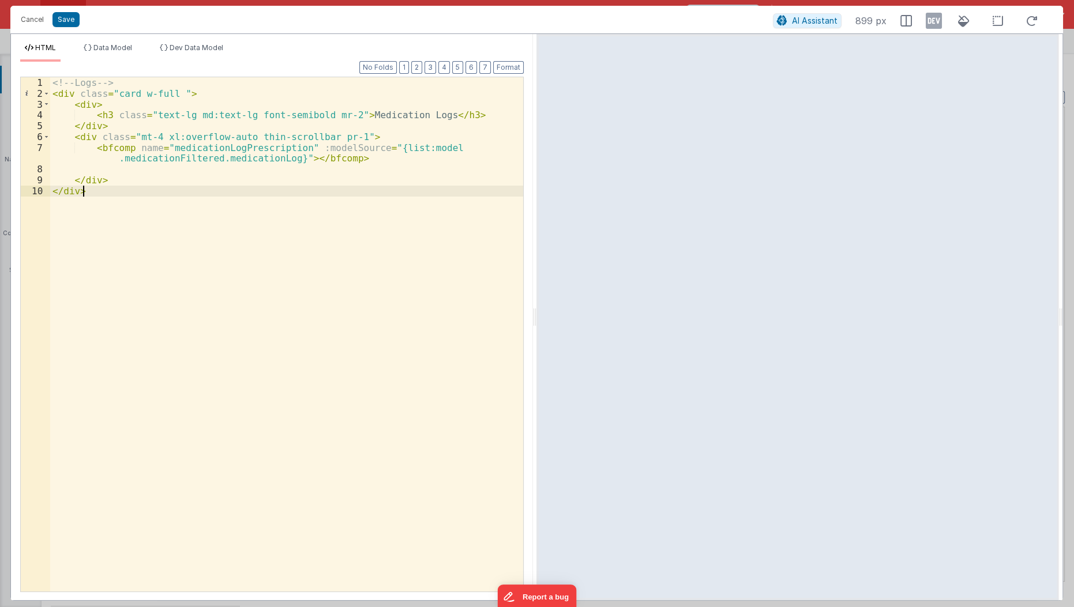
click at [348, 109] on div "<!-- Logs --> < div class = "card w-full " > < div > < h3 class = "text-lg md:t…" at bounding box center [287, 346] width 474 height 538
click at [224, 211] on div "<!-- Logs --> < div class = "card w-full " > < div > < h3 class = "text-lg md:t…" at bounding box center [287, 346] width 474 height 538
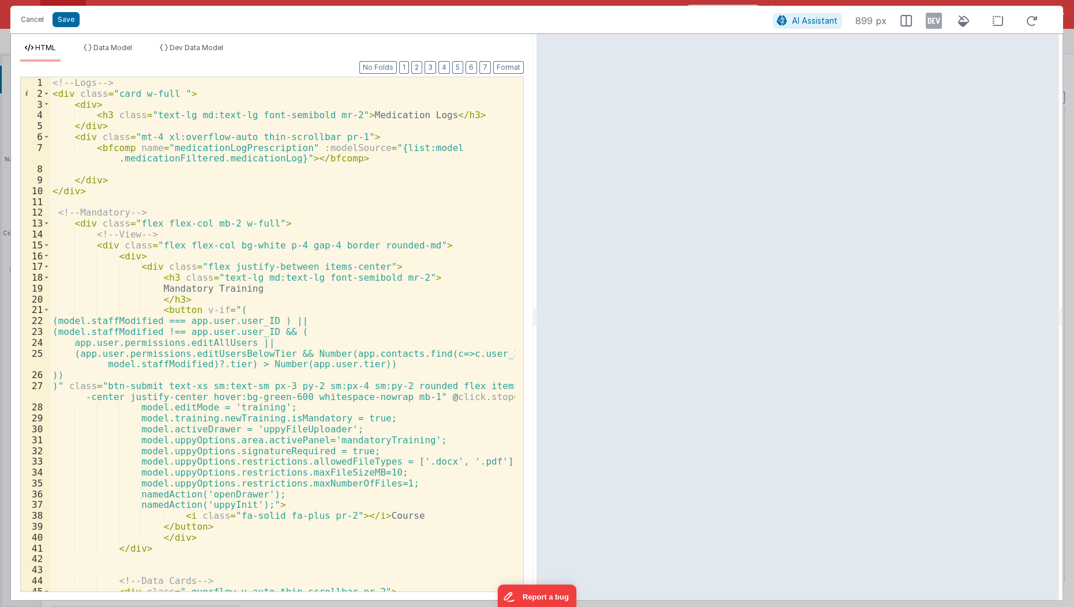
scroll to position [0, 0]
click at [45, 93] on span at bounding box center [46, 93] width 6 height 11
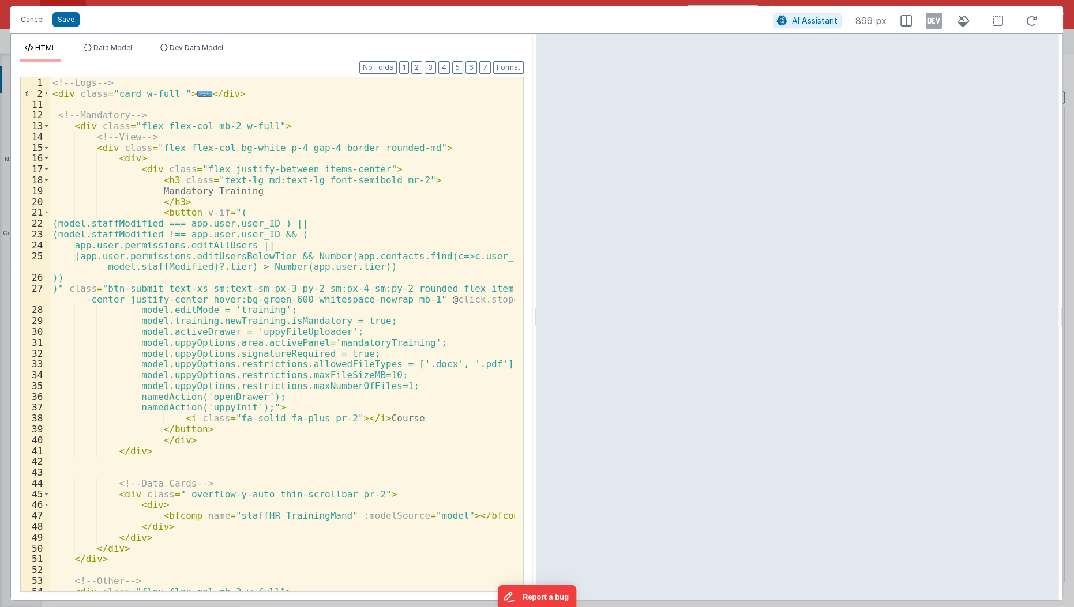
click at [134, 209] on div "<!-- Logs --> < div class = "card w-full " > ... </ div > <!-- Mandatory --> < …" at bounding box center [283, 346] width 466 height 538
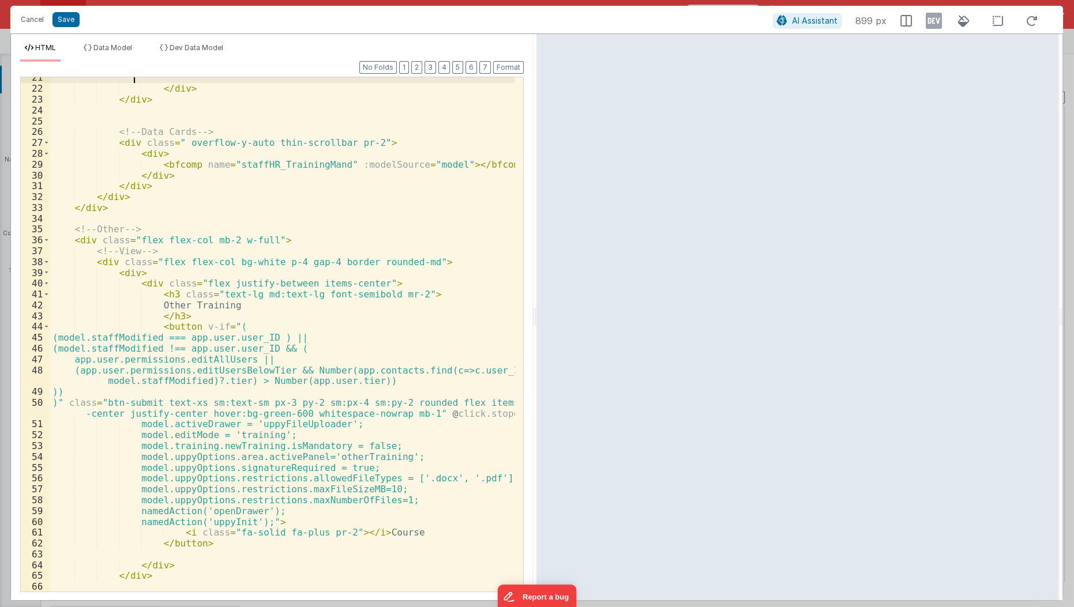
scroll to position [162, 0]
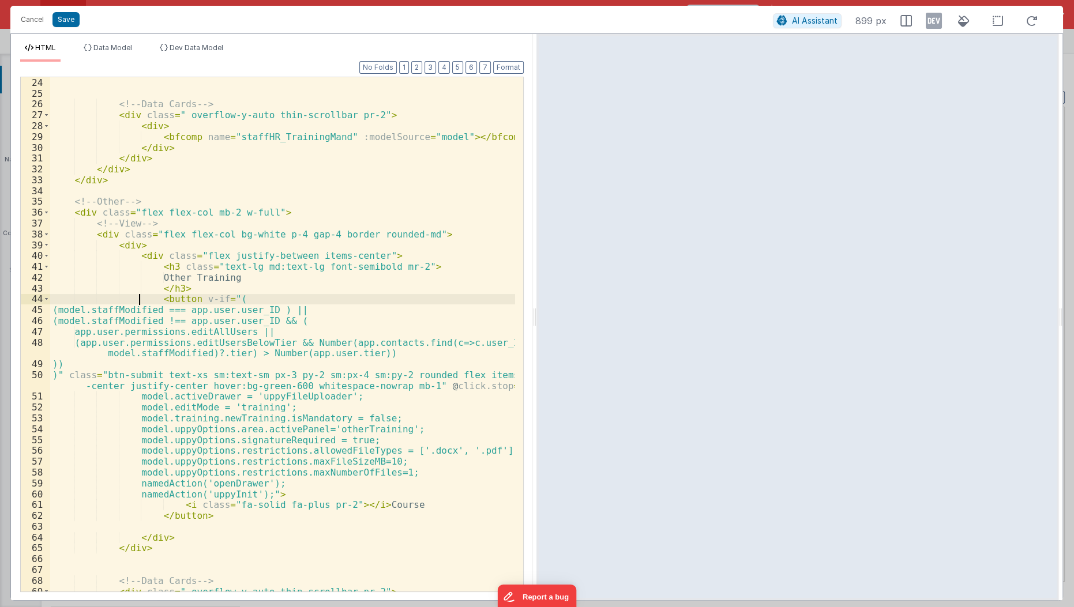
click at [137, 294] on div "<!-- Data Cards --> < div class = " overflow-y-auto thin-scrollbar pr-2" > < di…" at bounding box center [283, 346] width 466 height 538
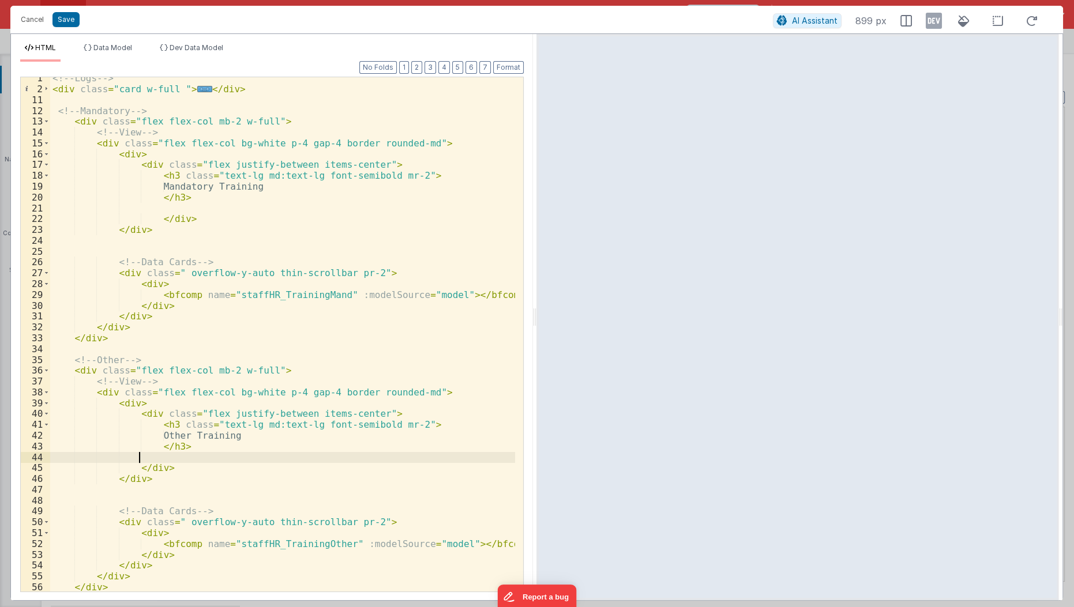
scroll to position [0, 0]
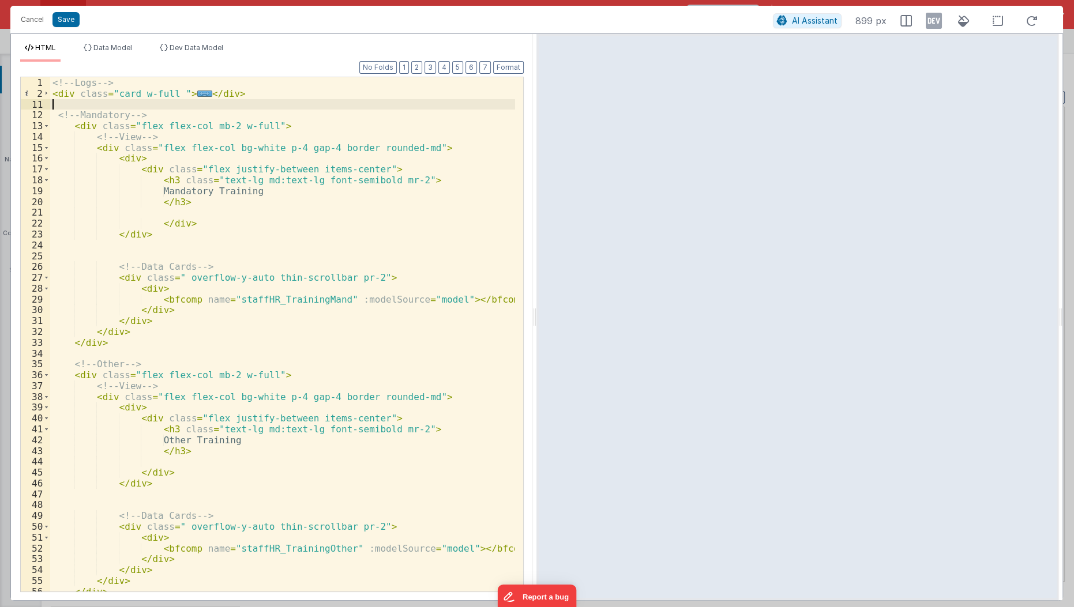
click at [77, 106] on div "<!-- Logs --> < div class = "card w-full " > ... </ div > <!-- Mandatory --> < …" at bounding box center [283, 346] width 466 height 538
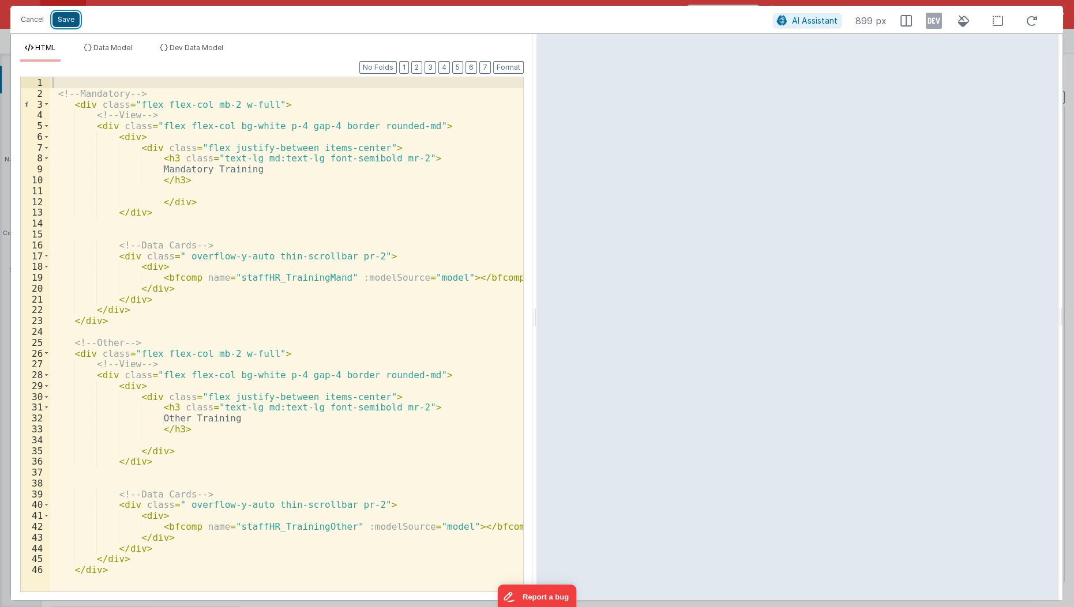
click at [72, 25] on button "Save" at bounding box center [65, 19] width 27 height 15
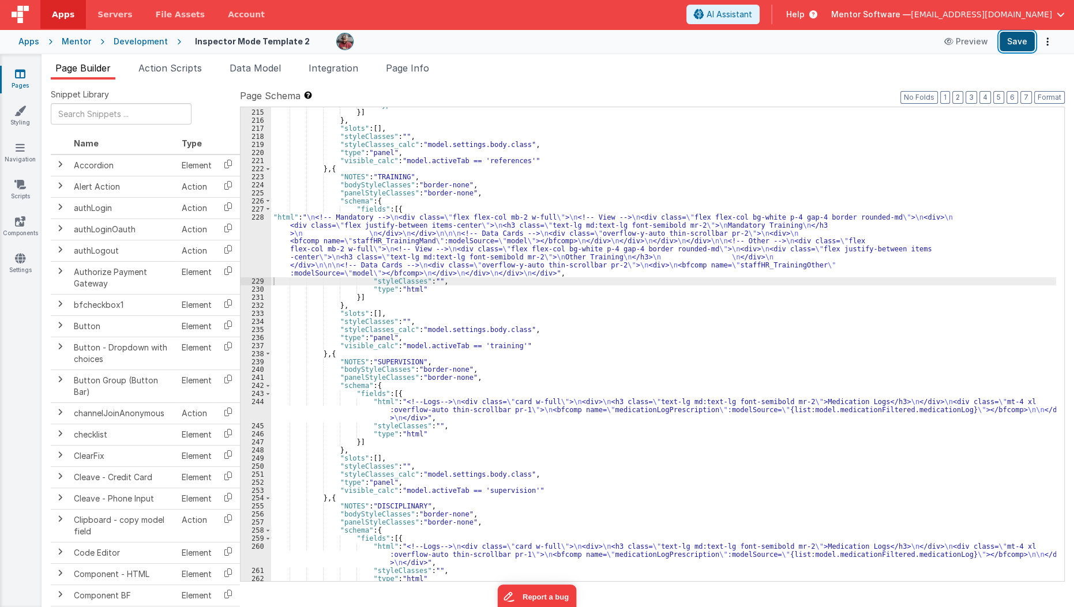
click at [1016, 46] on button "Save" at bounding box center [1017, 42] width 35 height 20
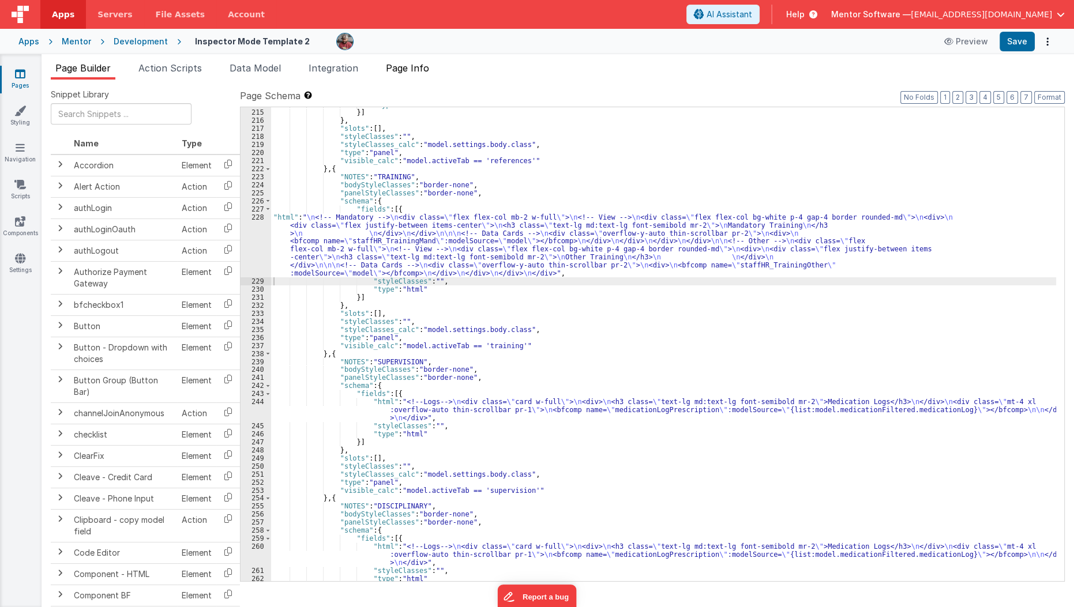
click at [417, 69] on span "Page Info" at bounding box center [407, 68] width 43 height 12
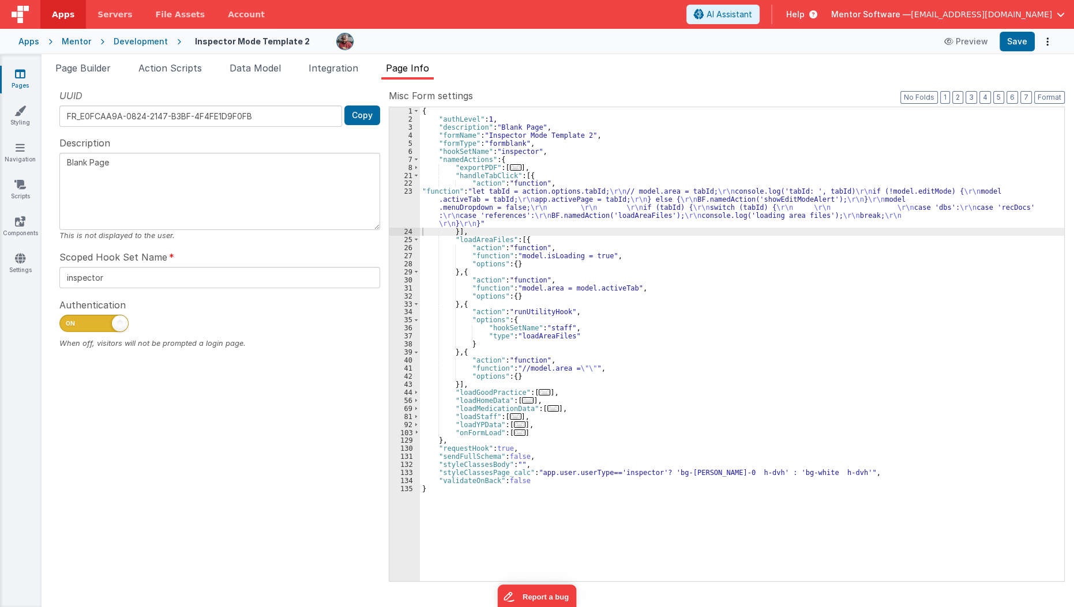
click at [643, 553] on div "{ "authLevel" : 1 , "description" : "Blank Page" , "formName" : "Inspector Mode…" at bounding box center [742, 352] width 645 height 490
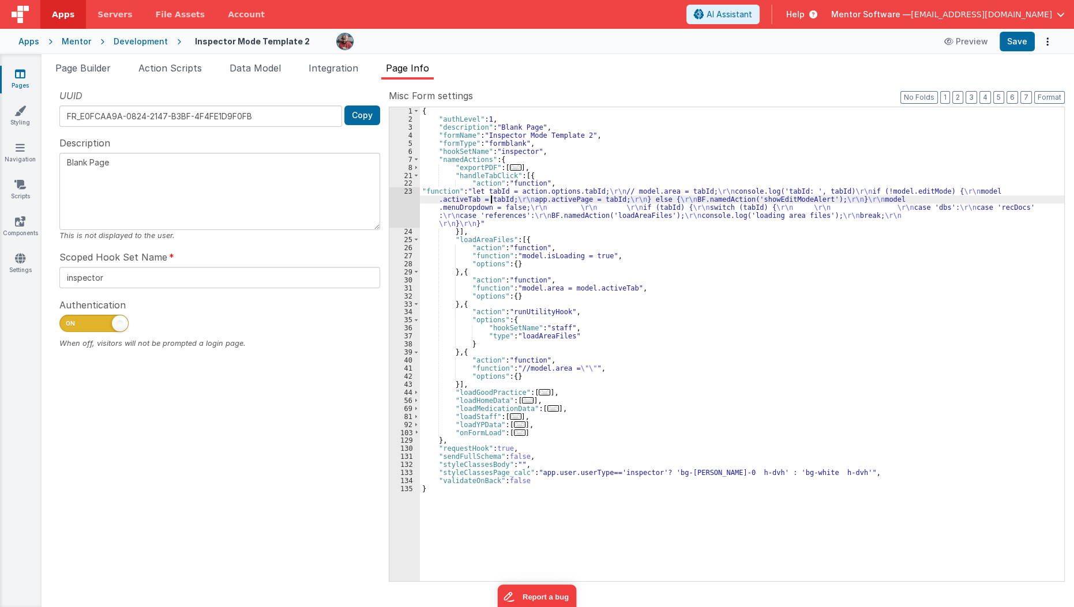
click at [490, 196] on div "{ "authLevel" : 1 , "description" : "Blank Page" , "formName" : "Inspector Mode…" at bounding box center [742, 352] width 645 height 490
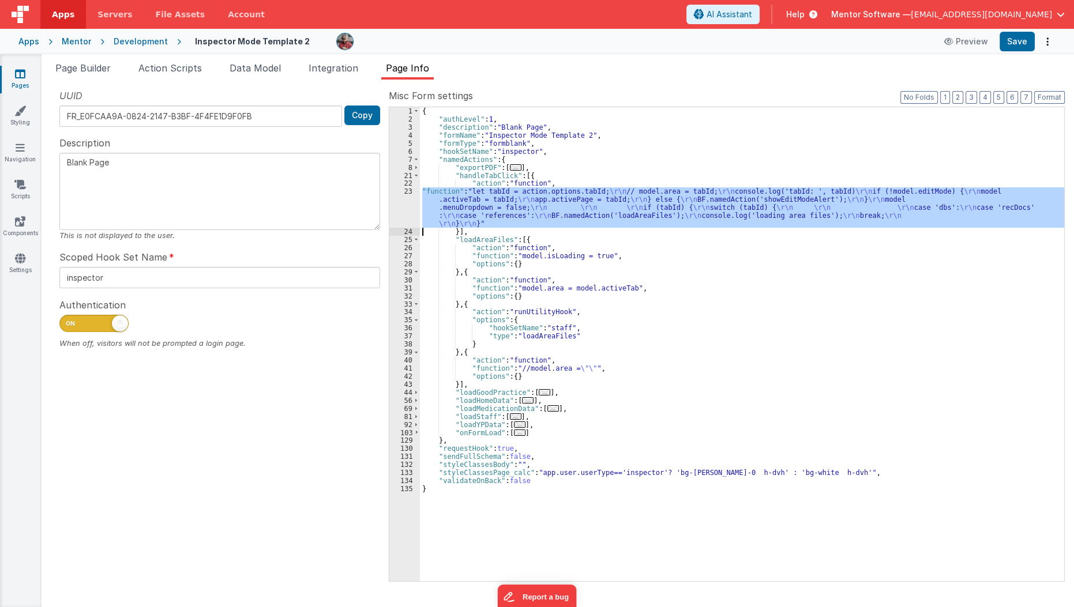
click at [408, 204] on div "23" at bounding box center [404, 207] width 31 height 40
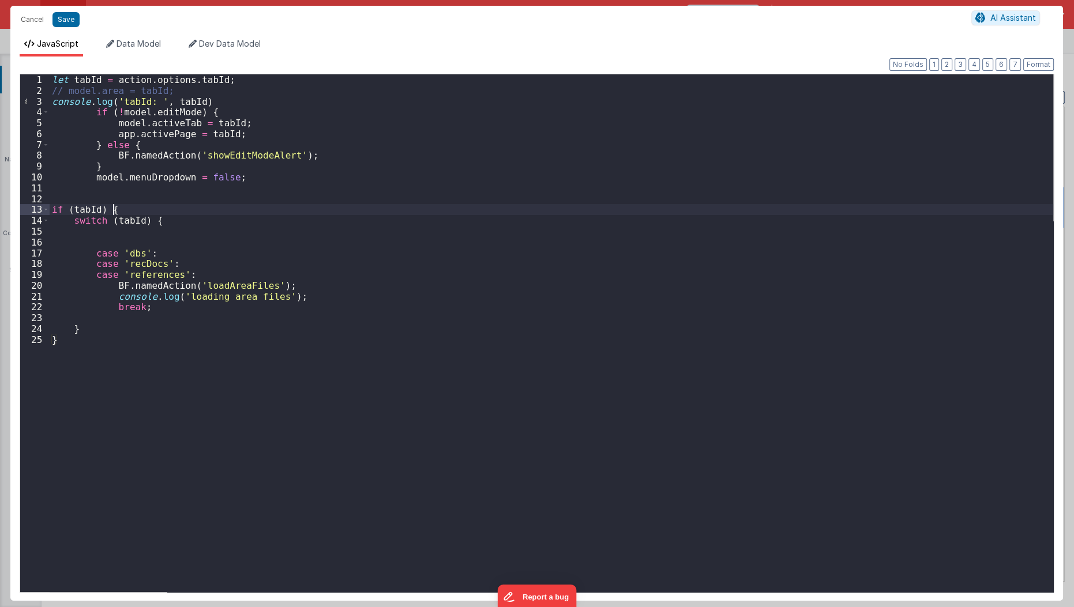
click at [408, 204] on div "let tabId = action . options . tabId ; // model.area = tabId; console . log ( '…" at bounding box center [552, 344] width 1004 height 541
click at [31, 22] on button "Cancel" at bounding box center [32, 20] width 35 height 16
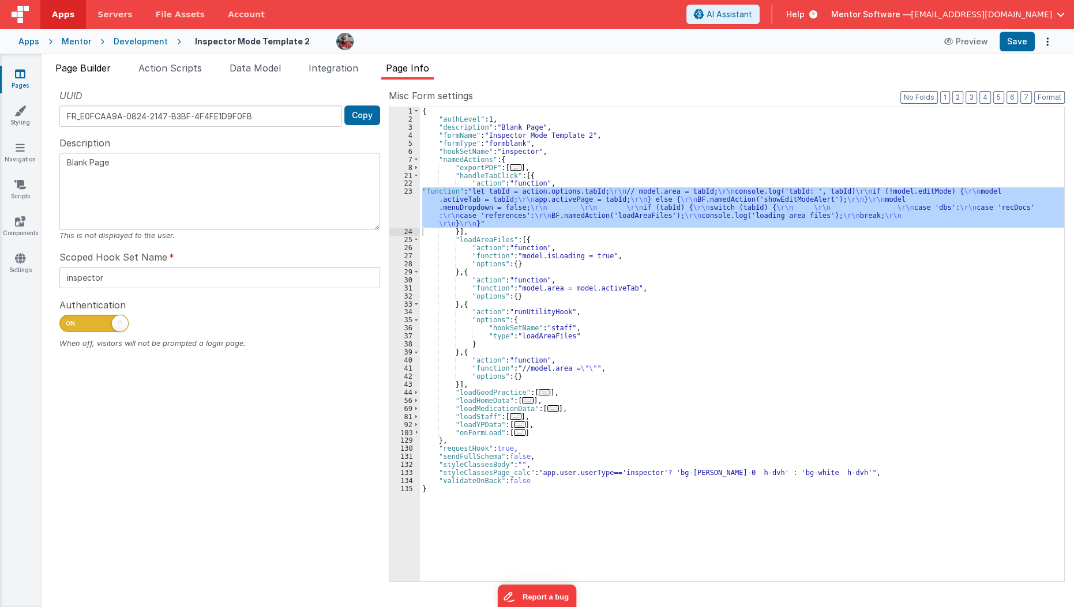
click at [104, 75] on li "Page Builder" at bounding box center [83, 70] width 65 height 18
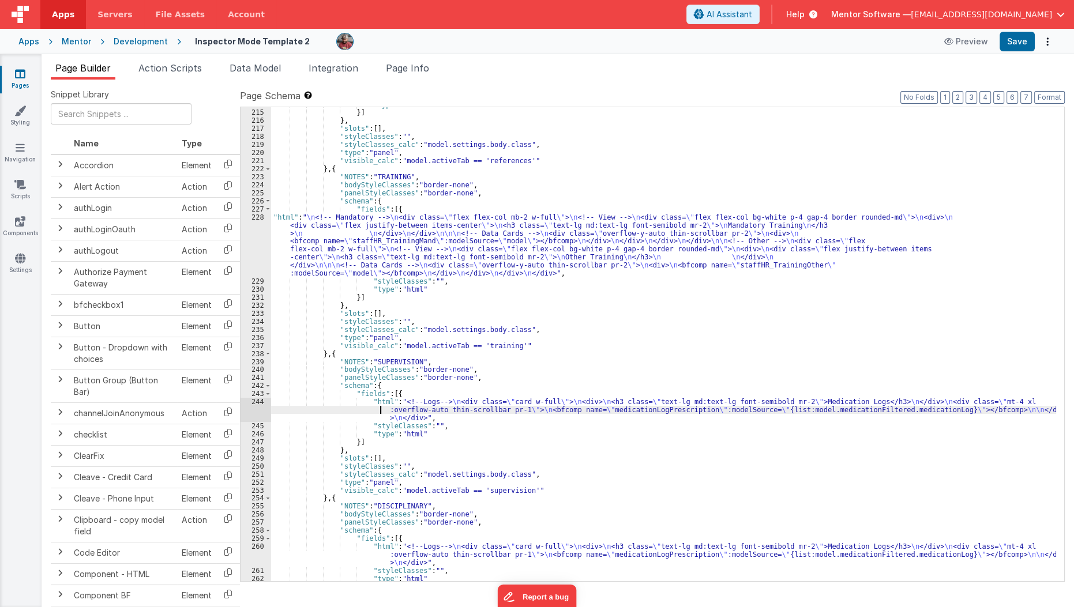
click at [338, 413] on div ""type" : "html" }] } , "slots" : [ ] , "styleClasses" : "" , "styleClasses_calc…" at bounding box center [664, 346] width 786 height 490
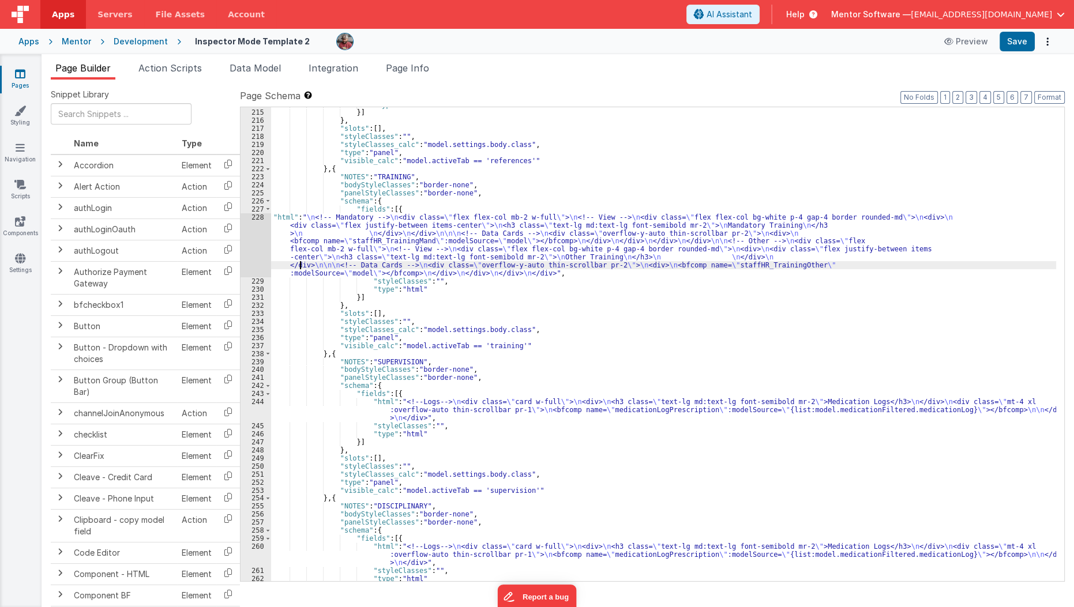
click at [301, 262] on div ""type" : "html" }] } , "slots" : [ ] , "styleClasses" : "" , "styleClasses_calc…" at bounding box center [664, 346] width 786 height 490
click at [250, 248] on div "228" at bounding box center [256, 245] width 31 height 65
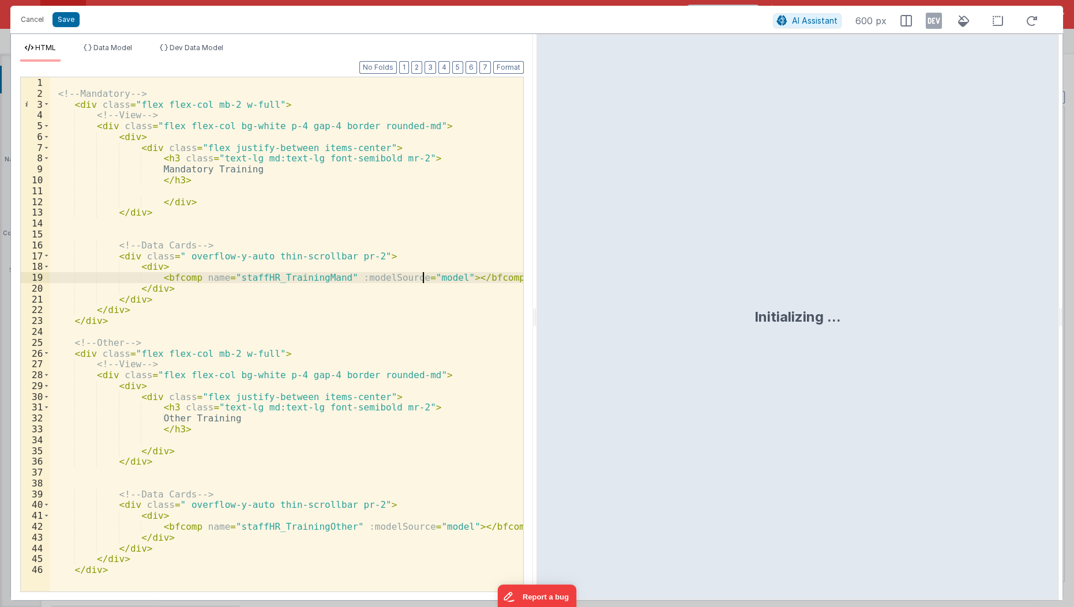
click at [421, 279] on div "<!-- Mandatory --> < div class = "flex flex-col mb-2 w-full" > <!-- View --> < …" at bounding box center [287, 346] width 474 height 538
click at [414, 279] on div "<!-- Mandatory --> < div class = "flex flex-col mb-2 w-full" > <!-- View --> < …" at bounding box center [286, 334] width 473 height 515
click at [414, 279] on div "<!-- Mandatory --> < div class = "flex flex-col mb-2 w-full" > <!-- View --> < …" at bounding box center [287, 346] width 474 height 538
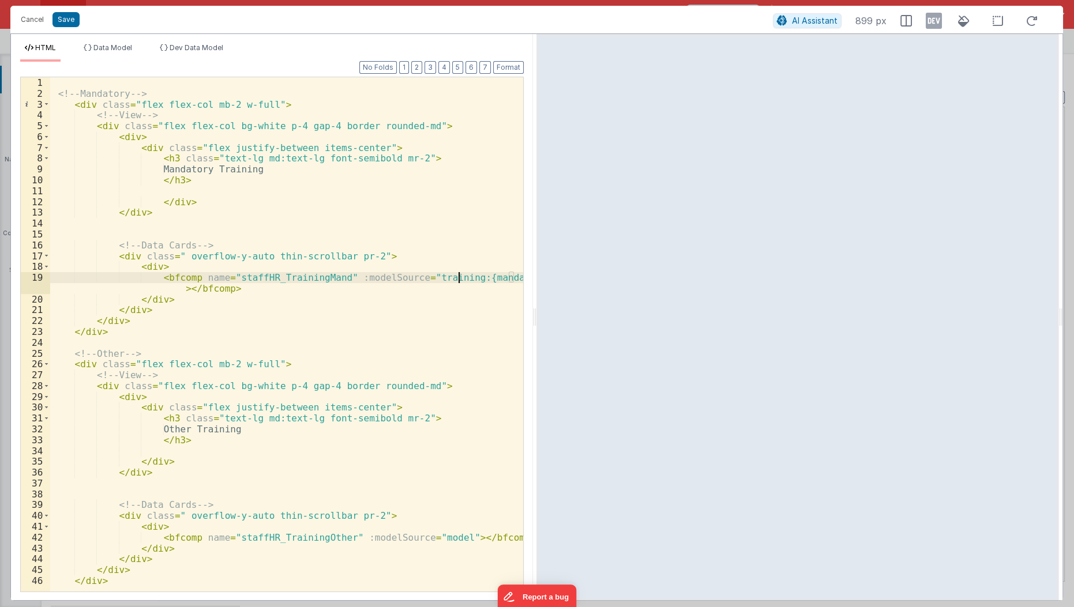
click at [457, 280] on div "<!-- Mandatory --> < div class = "flex flex-col mb-2 w-full" > <!-- View --> < …" at bounding box center [287, 346] width 474 height 538
click at [226, 287] on div "<!-- Mandatory --> < div class = "flex flex-col mb-2 w-full" > <!-- View --> < …" at bounding box center [287, 346] width 474 height 538
click at [510, 68] on button "Format" at bounding box center [508, 67] width 31 height 13
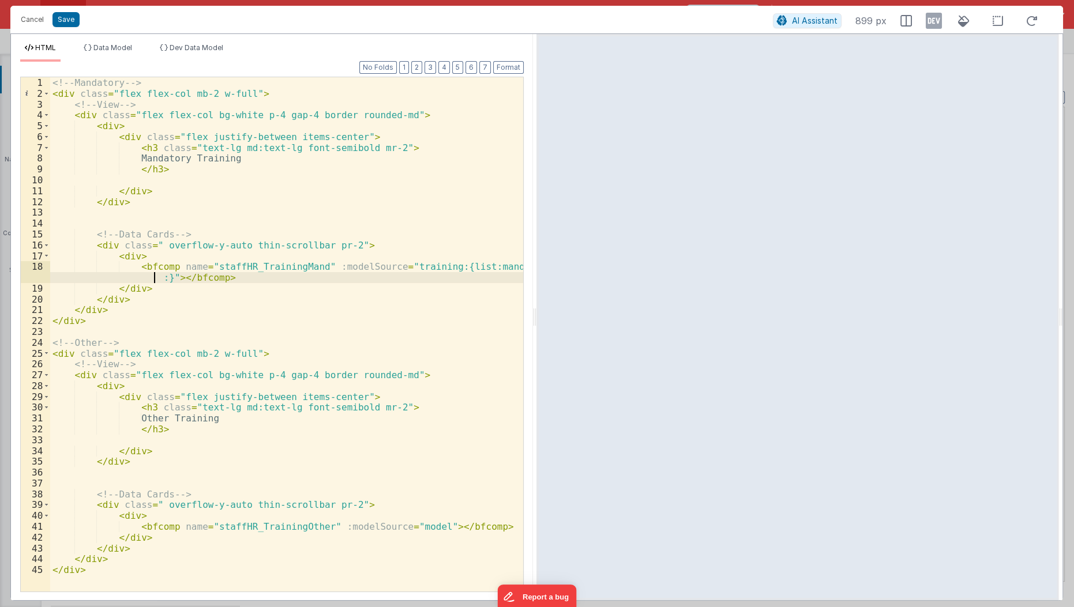
click at [155, 275] on div "<!-- Mandatory --> < div class = "flex flex-col mb-2 w-full" > <!-- View --> < …" at bounding box center [287, 346] width 474 height 538
click at [464, 265] on div "<!-- Mandatory --> < div class = "flex flex-col mb-2 w-full" > <!-- View --> < …" at bounding box center [287, 346] width 474 height 538
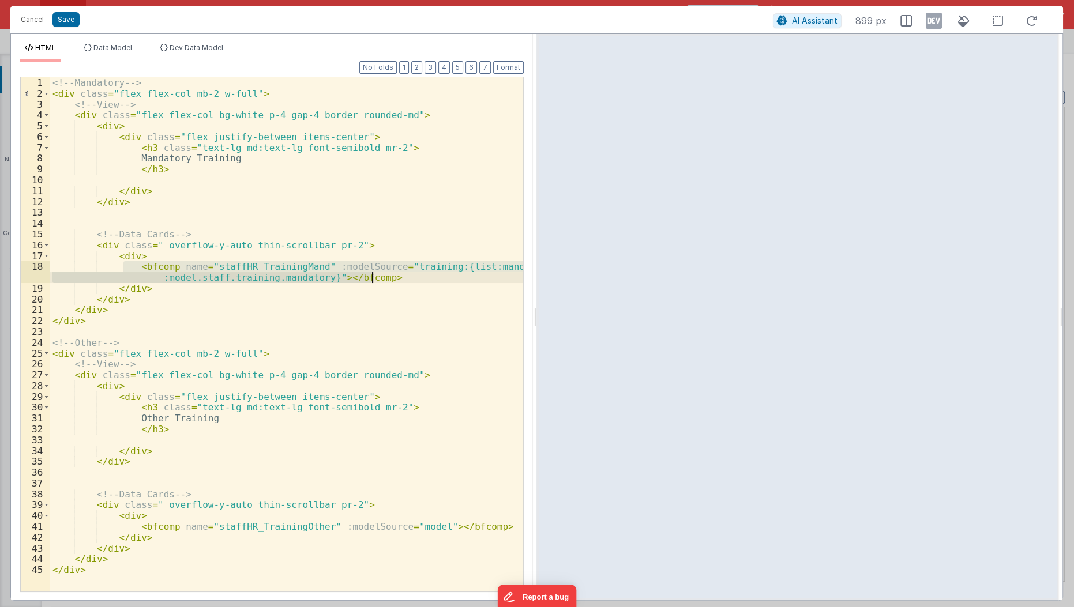
drag, startPoint x: 122, startPoint y: 268, endPoint x: 388, endPoint y: 279, distance: 266.2
click at [388, 279] on div "<!-- Mandatory --> < div class = "flex flex-col mb-2 w-full" > <!-- View --> < …" at bounding box center [287, 346] width 474 height 538
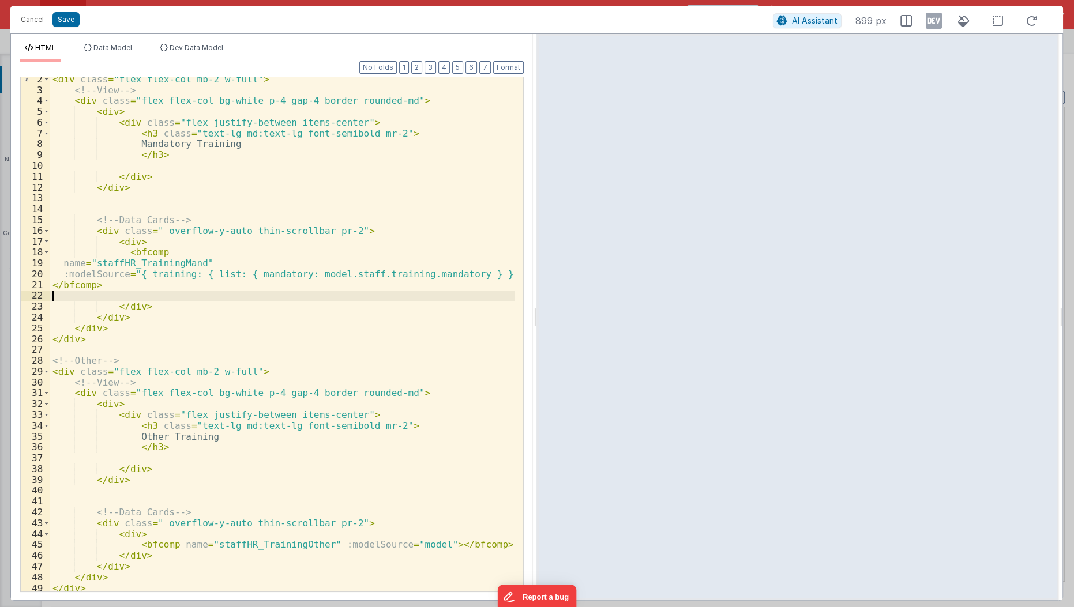
scroll to position [15, 0]
click at [63, 273] on div "< div class = "flex flex-col mb-2 w-full" > <!-- View --> < div class = "flex f…" at bounding box center [283, 342] width 466 height 538
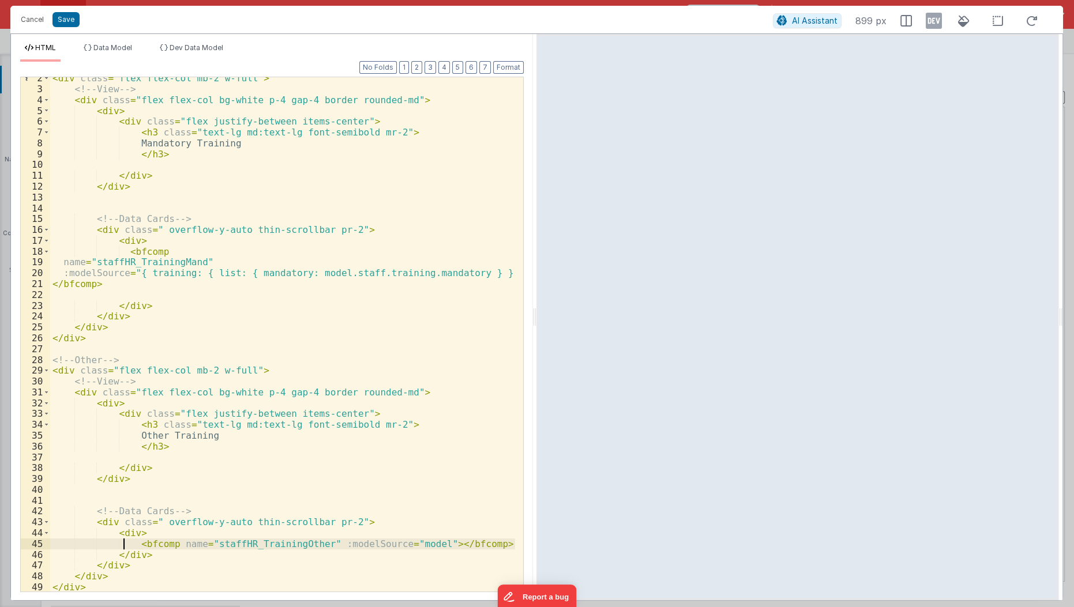
click at [125, 544] on div "< div class = "flex flex-col mb-2 w-full" > <!-- View --> < div class = "flex f…" at bounding box center [283, 342] width 466 height 538
click at [185, 555] on div "< div class = "flex flex-col mb-2 w-full" > <!-- View --> < div class = "flex f…" at bounding box center [283, 342] width 466 height 538
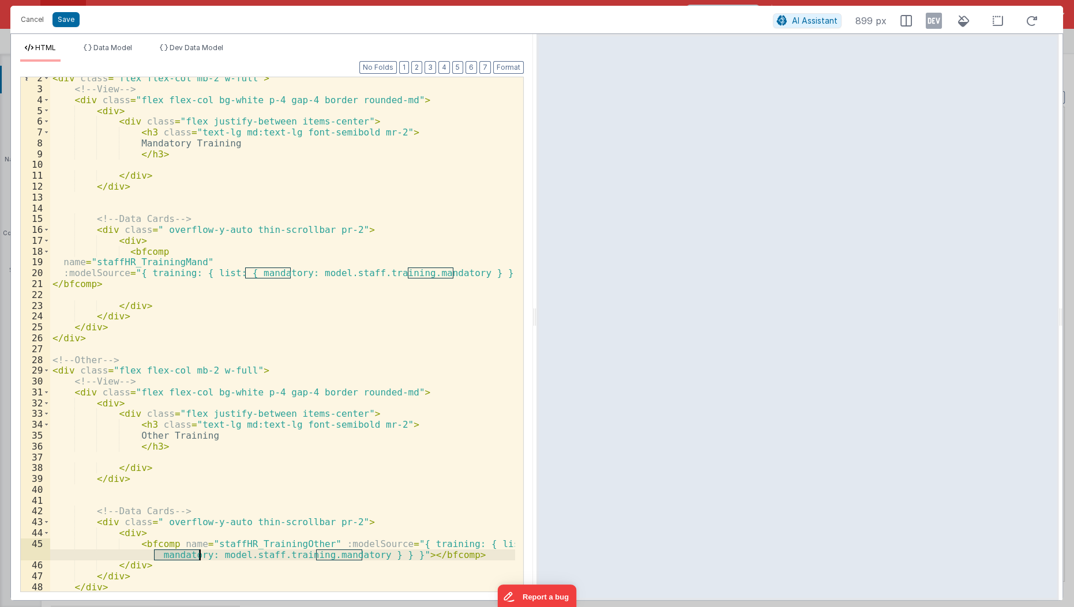
click at [185, 555] on div "< div class = "flex flex-col mb-2 w-full" > <!-- View --> < div class = "flex f…" at bounding box center [283, 342] width 466 height 538
click at [326, 557] on div "< div class = "flex flex-col mb-2 w-full" > <!-- View --> < div class = "flex f…" at bounding box center [283, 342] width 466 height 538
click at [73, 18] on button "Save" at bounding box center [65, 19] width 27 height 15
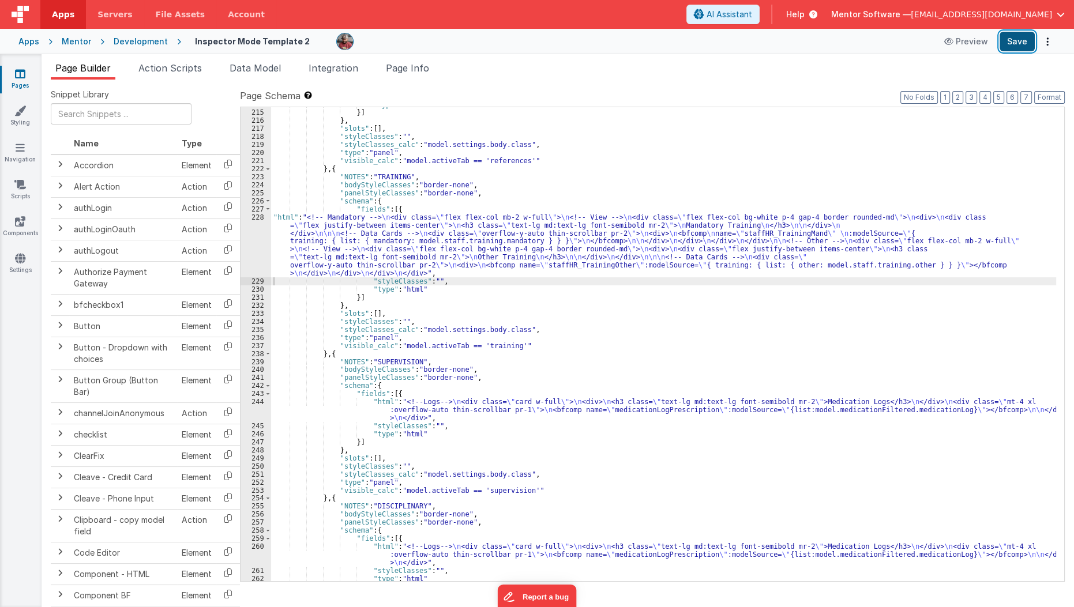
click at [1008, 44] on button "Save" at bounding box center [1017, 42] width 35 height 20
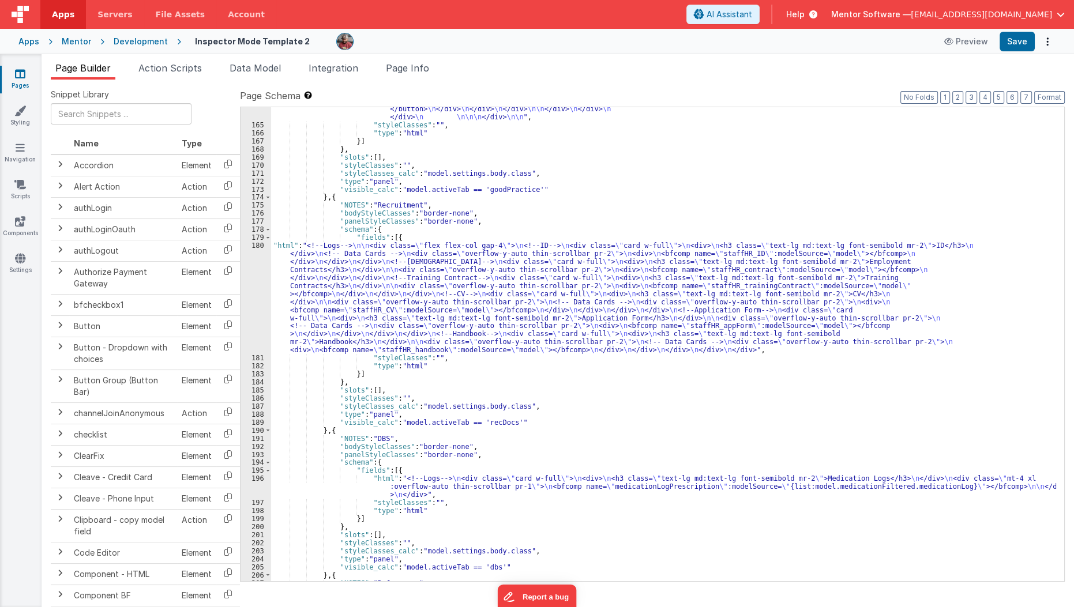
scroll to position [2881, 0]
click at [297, 287] on div ""html" : " \n\n\n <div class= \" panel-white \" > \n <div class= \" flex gap-3 …" at bounding box center [664, 273] width 786 height 659
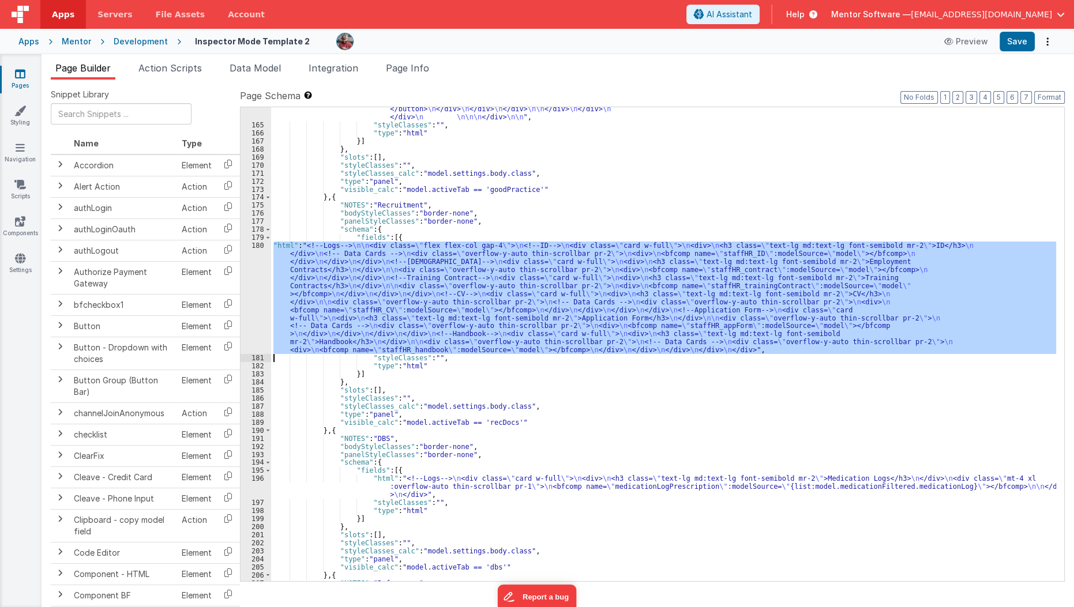
click at [251, 313] on div "180" at bounding box center [256, 298] width 31 height 112
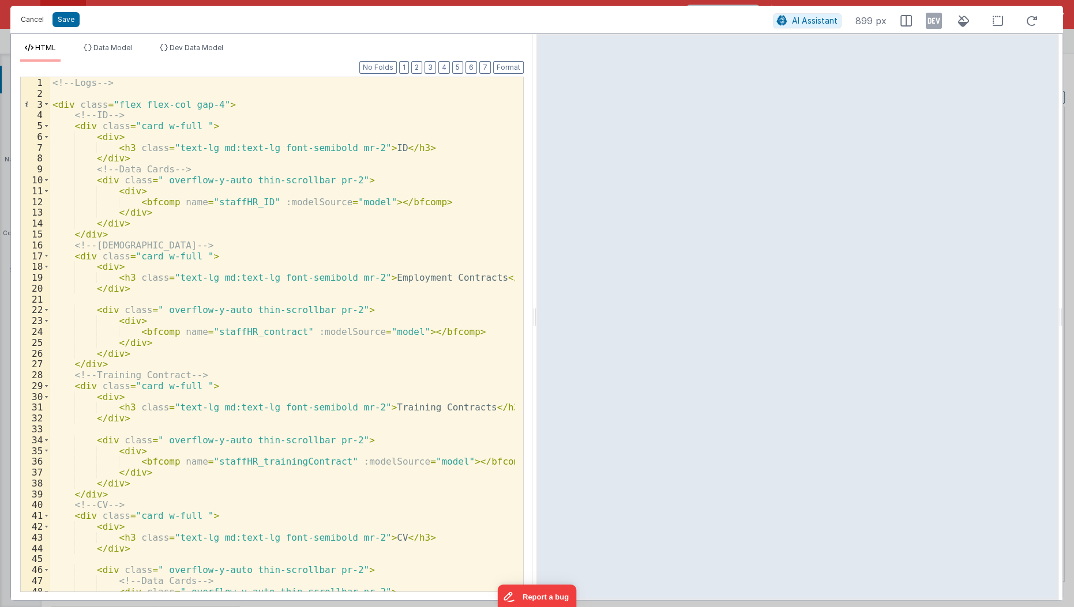
click at [32, 13] on button "Cancel" at bounding box center [32, 20] width 35 height 16
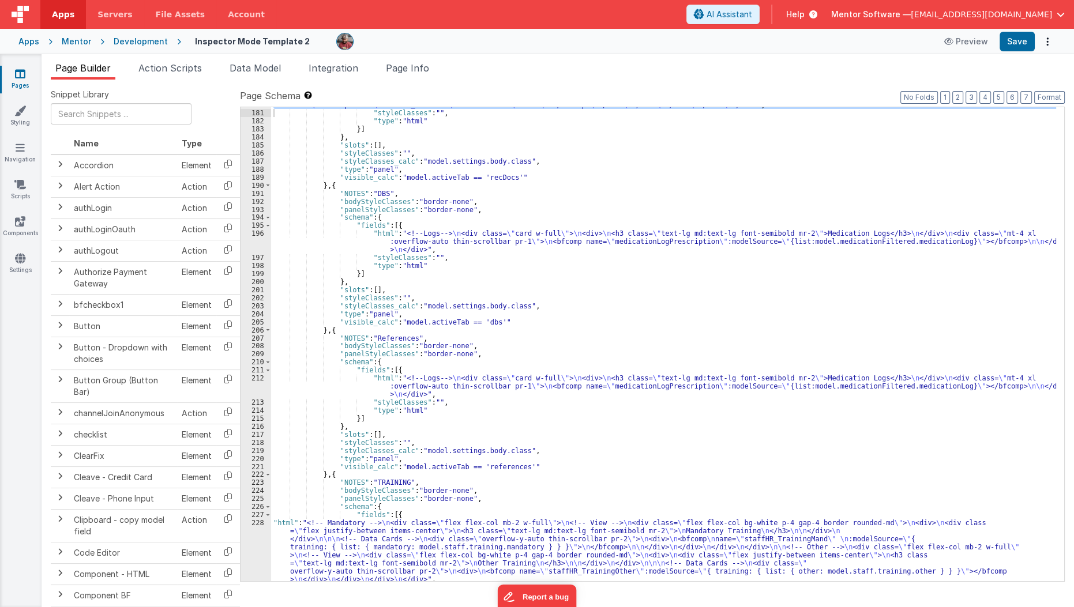
scroll to position [3126, 0]
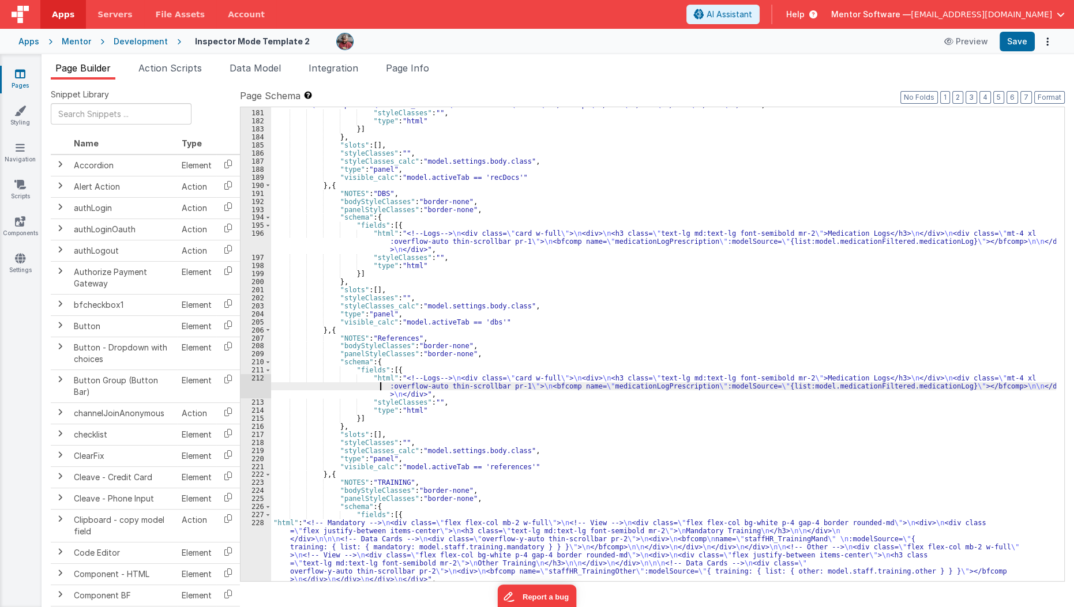
click at [327, 386] on div ""html" : "<!--Logs--> \n\n <div class= \" flex flex-col gap-4 \" > \n <!--ID-->…" at bounding box center [664, 322] width 786 height 651
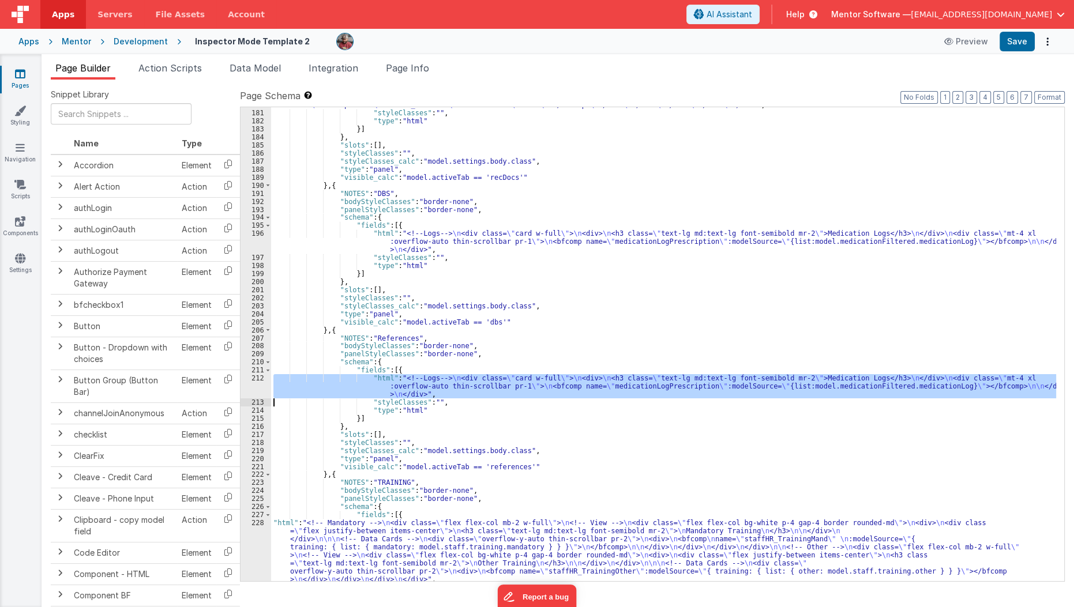
click at [248, 382] on div "212" at bounding box center [256, 386] width 31 height 24
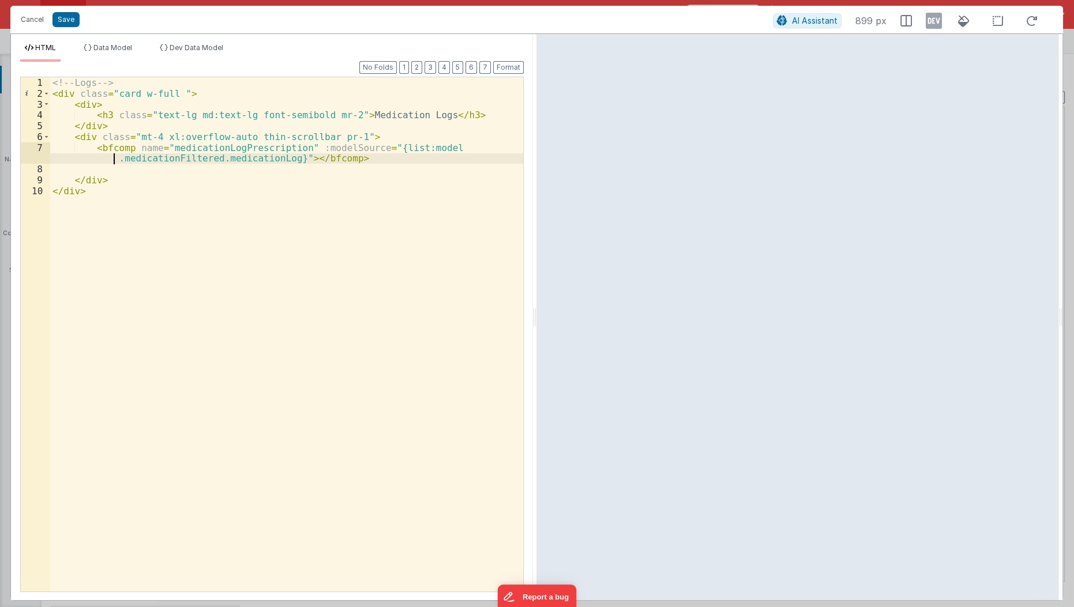
click at [80, 149] on div "<!-- Logs --> < div class = "card w-full " > < div > < h3 class = "text-lg md:t…" at bounding box center [287, 346] width 474 height 538
click at [83, 148] on div "<!-- Logs --> < div class = "card w-full " > < div > < h3 class = "text-lg md:t…" at bounding box center [286, 334] width 473 height 515
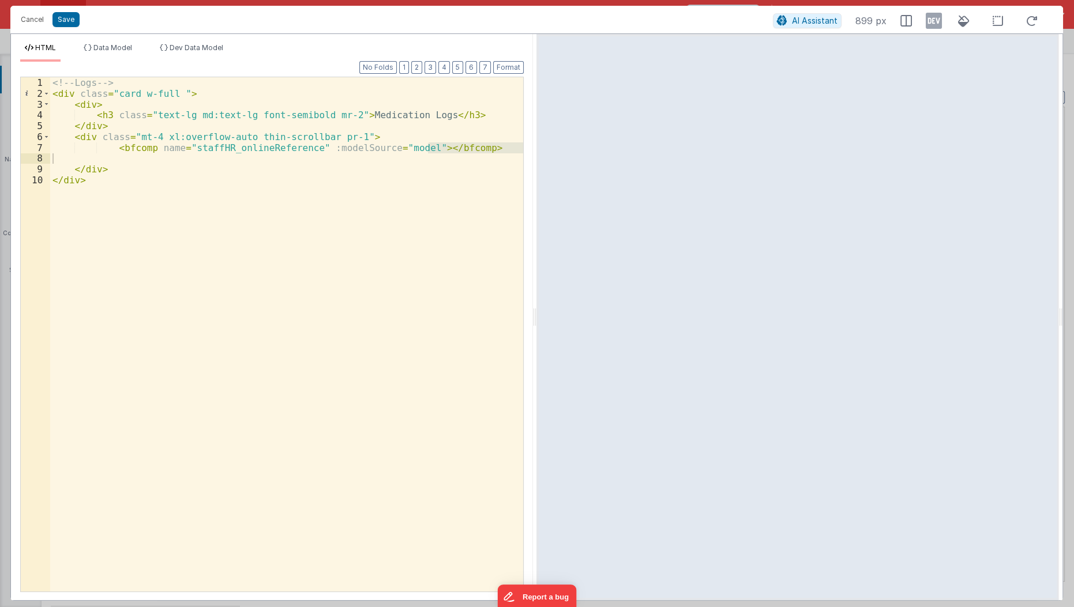
click at [39, 19] on div "Cancel Save AI Assistant 899 px" at bounding box center [536, 20] width 1053 height 28
click at [33, 20] on div "Cancel Save AI Assistant 899 px" at bounding box center [536, 20] width 1053 height 28
click at [344, 332] on div "<!-- Logs --> < div class = "card w-full " > < div > < h3 class = "text-lg md:t…" at bounding box center [287, 346] width 474 height 538
click at [353, 111] on div "<!-- Logs --> < div class = "card w-full " > < div > < h3 class = "text-lg md:t…" at bounding box center [287, 346] width 474 height 538
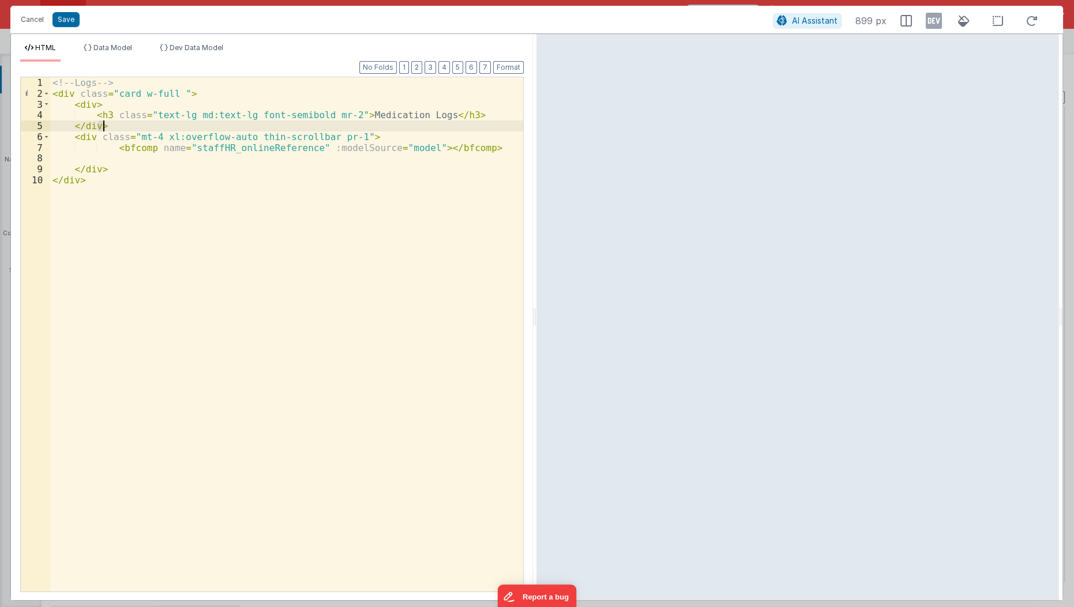
click at [354, 114] on div "<!-- Logs --> < div class = "card w-full " > < div > < h3 class = "text-lg md:t…" at bounding box center [286, 334] width 473 height 515
click at [354, 114] on div "<!-- Logs --> < div class = "card w-full " > < div > < h3 class = "text-lg md:t…" at bounding box center [287, 346] width 474 height 538
click at [351, 115] on div "<!-- Logs --> < div class = "card w-full " > < div > < h3 class = "text-lg md:t…" at bounding box center [286, 334] width 473 height 515
click at [346, 113] on div "<!-- Logs --> < div class = "card w-full " > < div > < h3 class = "text-lg md:t…" at bounding box center [287, 346] width 474 height 538
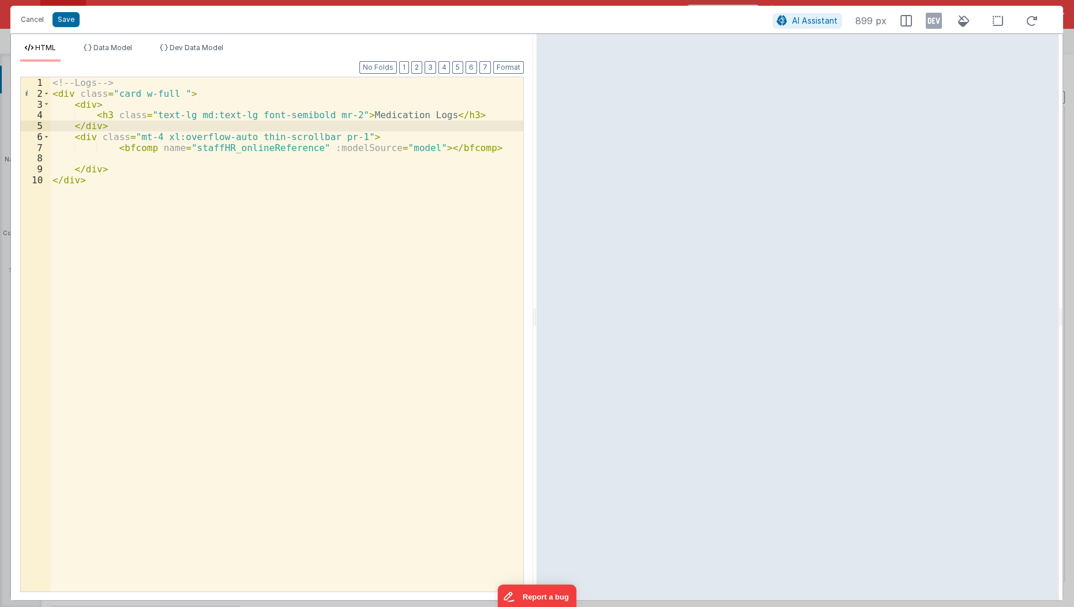
click at [346, 113] on div "<!-- Logs --> < div class = "card w-full " > < div > < h3 class = "text-lg md:t…" at bounding box center [287, 346] width 474 height 538
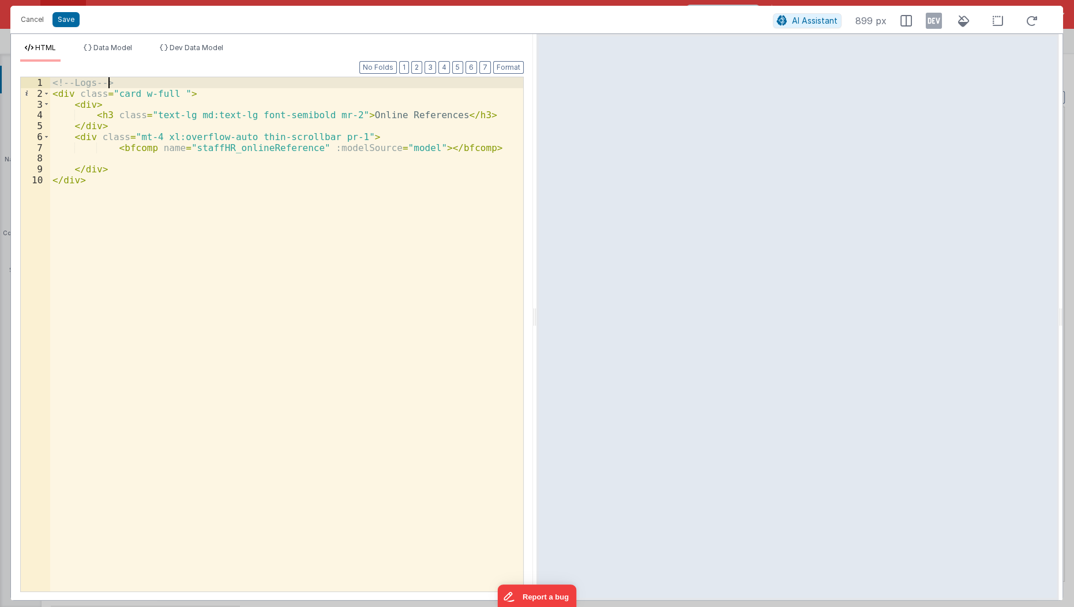
click at [507, 77] on div "<!-- Logs --> < div class = "card w-full " > < div > < h3 class = "text-lg md:t…" at bounding box center [287, 346] width 474 height 538
click at [509, 77] on div "<!-- Logs --> < div class = "card w-full " > < div > < h3 class = "text-lg md:t…" at bounding box center [287, 346] width 474 height 538
click at [471, 121] on div "<!-- Logs --> < div class = "card w-full " > < div > < h3 class = "text-lg md:t…" at bounding box center [287, 346] width 474 height 538
click at [511, 77] on div "<!-- Logs --> < div class = "card w-full " > < div > < h3 class = "text-lg md:t…" at bounding box center [287, 346] width 474 height 538
click at [126, 194] on div "<!-- Logs --> < div class = "card w-full " > < div > < h3 class = "text-lg md:t…" at bounding box center [287, 346] width 474 height 538
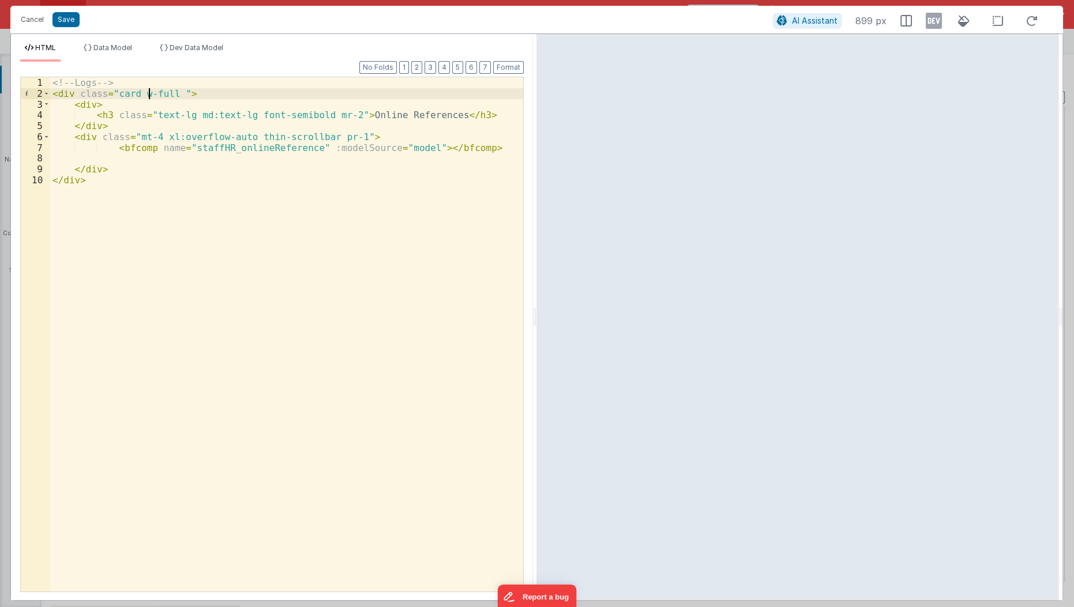
click at [147, 82] on div "<!-- Logs --> < div class = "card w-full " > < div > < h3 class = "text-lg md:t…" at bounding box center [287, 346] width 474 height 538
click at [147, 77] on div "<!-- Logs --> < div class = "card w-full " > < div > < h3 class = "text-lg md:t…" at bounding box center [287, 346] width 474 height 538
click at [63, 196] on div "< div class = "flex flex-col gap-4" > < div class = "card w-full " > < div > < …" at bounding box center [287, 346] width 474 height 538
click at [117, 174] on div "< div class = "flex flex-col gap-4" > < div class = "card w-full " > < div > < …" at bounding box center [287, 346] width 474 height 538
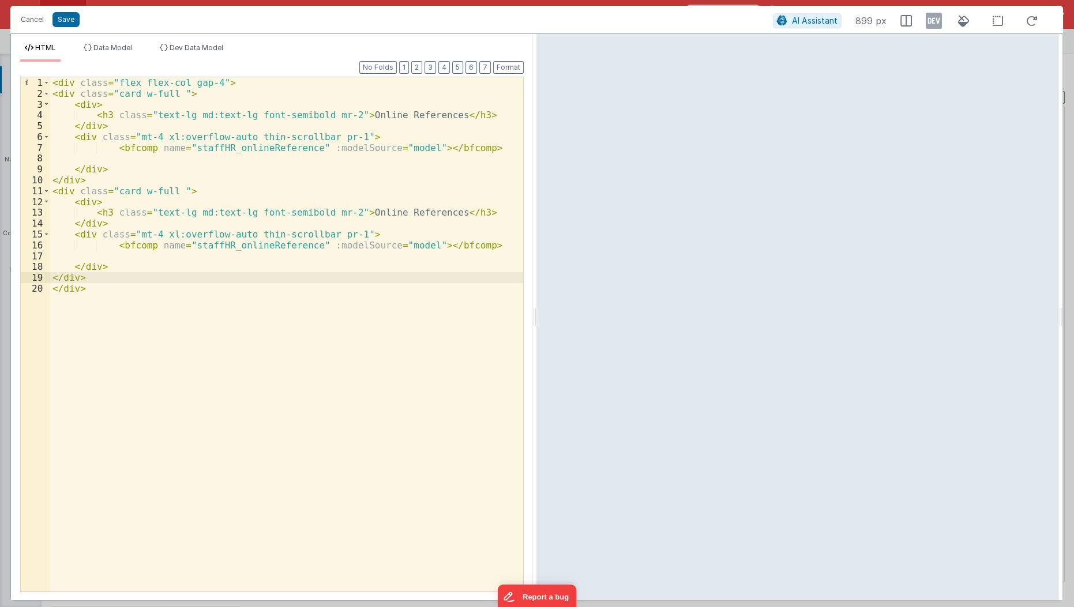
click at [361, 216] on div "< div class = "flex flex-col gap-4" > < div class = "card w-full " > < div > < …" at bounding box center [287, 346] width 474 height 538
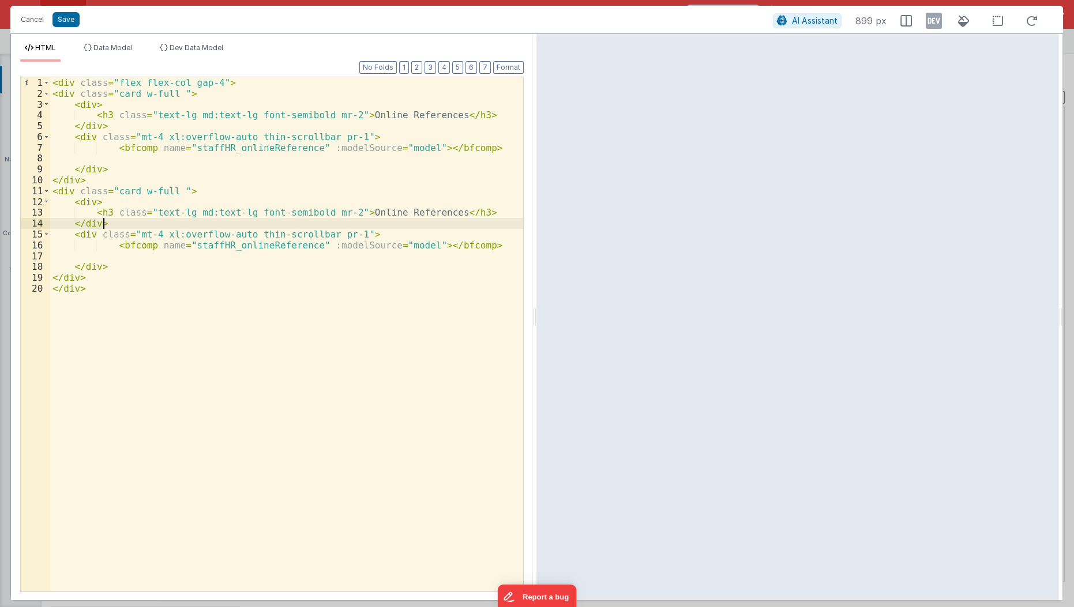
click at [361, 216] on div "< div class = "flex flex-col gap-4" > < div class = "card w-full " > < div > < …" at bounding box center [287, 346] width 474 height 538
click at [361, 215] on div "< div class = "flex flex-col gap-4" > < div class = "card w-full " > < div > < …" at bounding box center [286, 334] width 473 height 515
click at [361, 215] on div "< div class = "flex flex-col gap-4" > < div class = "card w-full " > < div > < …" at bounding box center [287, 346] width 474 height 538
click at [363, 211] on div "< div class = "flex flex-col gap-4" > < div class = "card w-full " > < div > < …" at bounding box center [286, 334] width 473 height 515
click at [363, 211] on div "< div class = "flex flex-col gap-4" > < div class = "card w-full " > < div > < …" at bounding box center [287, 346] width 474 height 538
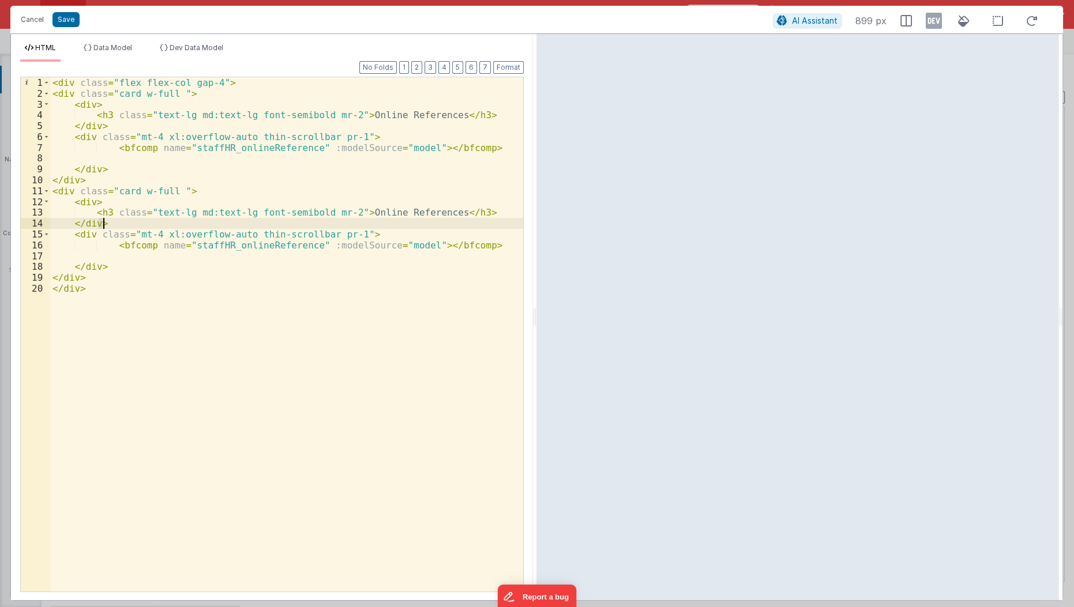
click at [363, 211] on div "< div class = "flex flex-col gap-4" > < div class = "card w-full " > < div > < …" at bounding box center [286, 334] width 473 height 515
click at [363, 211] on div "< div class = "flex flex-col gap-4" > < div class = "card w-full " > < div > < …" at bounding box center [287, 346] width 474 height 538
click at [363, 211] on div "< div class = "flex flex-col gap-4" > < div class = "card w-full " > < div > < …" at bounding box center [286, 334] width 473 height 515
click at [363, 211] on div "< div class = "flex flex-col gap-4" > < div class = "card w-full " > < div > < …" at bounding box center [287, 346] width 474 height 538
click at [385, 216] on div "< div class = "flex flex-col gap-4" > < div class = "card w-full " > < div > < …" at bounding box center [286, 334] width 473 height 515
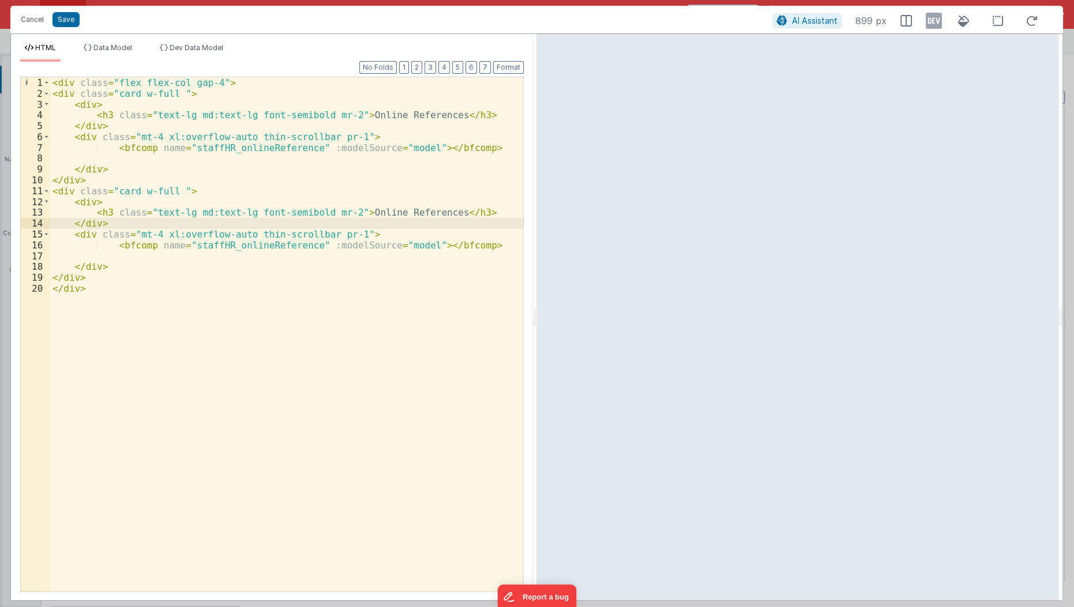
click at [380, 215] on div "< div class = "flex flex-col gap-4" > < div class = "card w-full " > < div > < …" at bounding box center [287, 346] width 474 height 538
click at [367, 214] on div "< div class = "flex flex-col gap-4" > < div class = "card w-full " > < div > < …" at bounding box center [287, 346] width 474 height 538
click at [354, 213] on div "< div class = "flex flex-col gap-4" > < div class = "card w-full " > < div > < …" at bounding box center [286, 334] width 473 height 515
drag, startPoint x: 358, startPoint y: 214, endPoint x: 352, endPoint y: 212, distance: 6.8
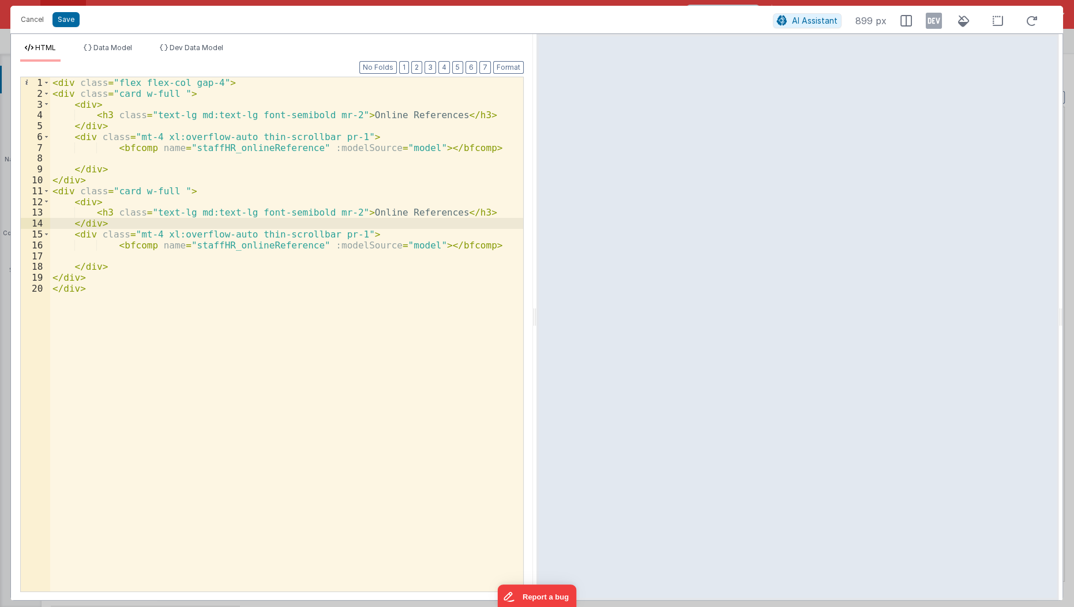
click at [352, 212] on div "< div class = "flex flex-col gap-4" > < div class = "card w-full " > < div > < …" at bounding box center [287, 346] width 474 height 538
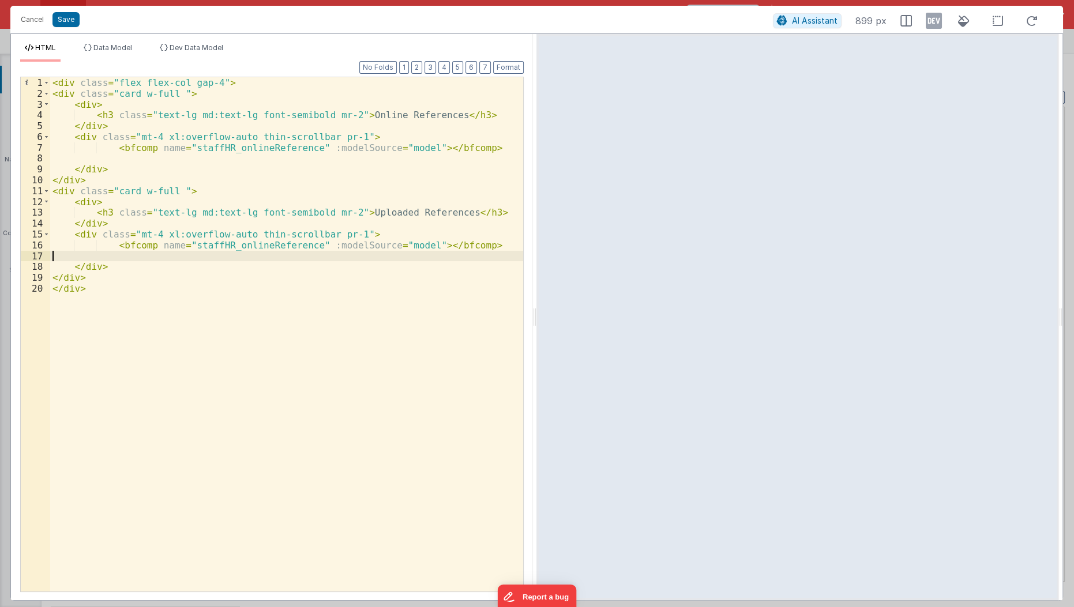
click at [110, 243] on div "< div class = "flex flex-col gap-4" > < div class = "card w-full " > < div > < …" at bounding box center [287, 346] width 474 height 538
click at [110, 245] on div "< div class = "flex flex-col gap-4" > < div class = "card w-full " > < div > < …" at bounding box center [287, 346] width 474 height 538
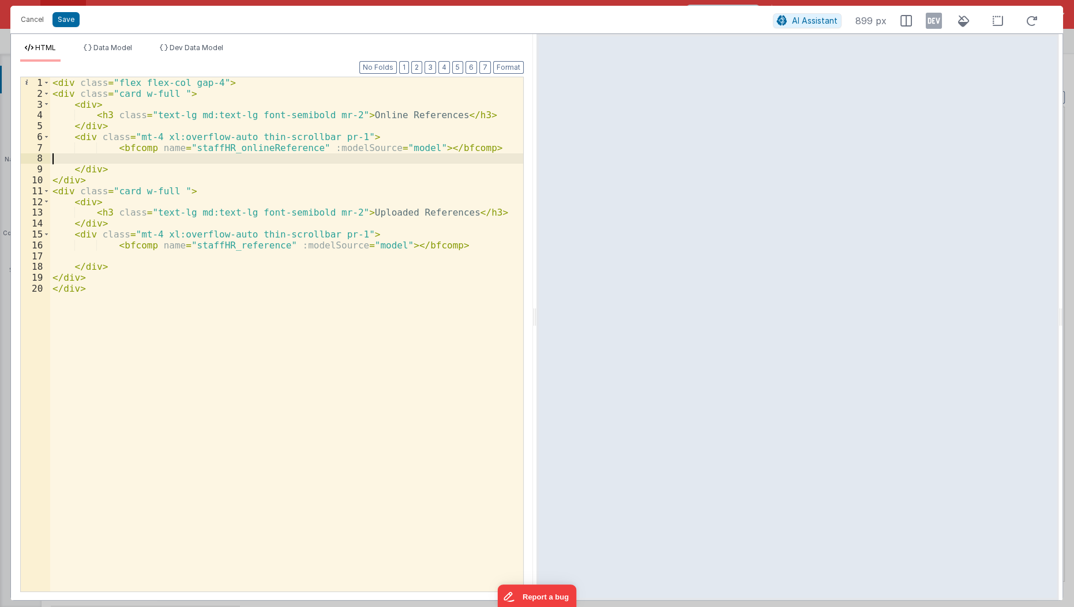
click at [398, 148] on div "< div class = "flex flex-col gap-4" > < div class = "card w-full " > < div > < …" at bounding box center [287, 346] width 474 height 538
click at [397, 148] on div "< div class = "flex flex-col gap-4" > < div class = "card w-full " > < div > < …" at bounding box center [287, 346] width 474 height 538
click at [395, 145] on div "< div class = "flex flex-col gap-4" > < div class = "card w-full " > < div > < …" at bounding box center [287, 346] width 474 height 538
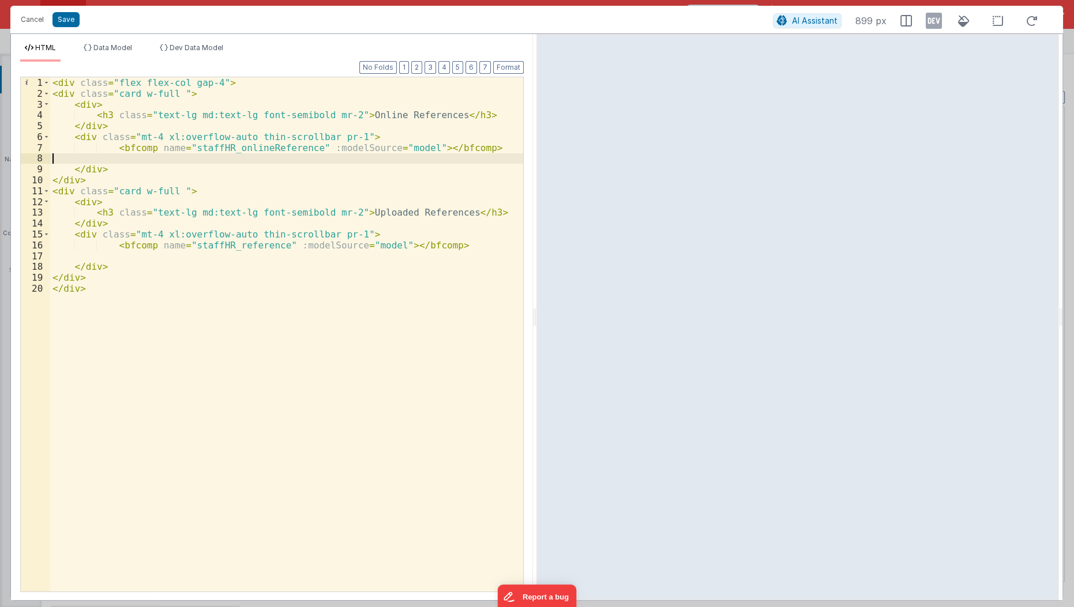
click at [395, 145] on div "< div class = "flex flex-col gap-4" > < div class = "card w-full " > < div > < …" at bounding box center [287, 346] width 474 height 538
click at [396, 142] on div "< div class = "flex flex-col gap-4" > < div class = "card w-full " > < div > < …" at bounding box center [287, 346] width 474 height 538
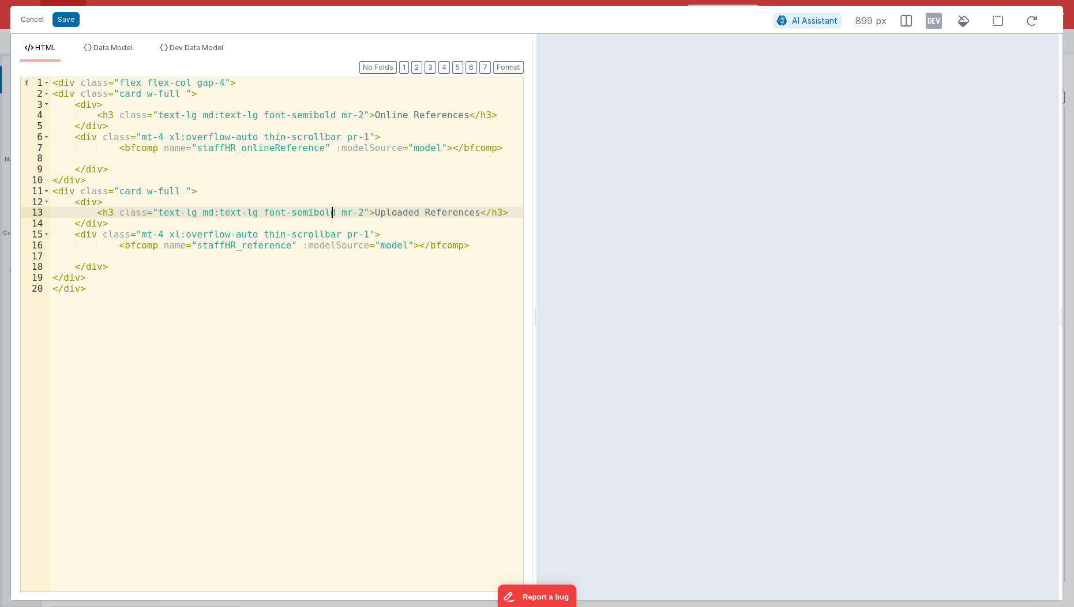
click at [332, 204] on div "< div class = "flex flex-col gap-4" > < div class = "card w-full " > < div > < …" at bounding box center [287, 346] width 474 height 538
click at [387, 137] on div "< div class = "flex flex-col gap-4" > < div class = "card w-full " > < div > < …" at bounding box center [287, 346] width 474 height 538
click at [355, 207] on div "< div class = "flex flex-col gap-4" > < div class = "card w-full " > < div > < …" at bounding box center [287, 346] width 474 height 538
click at [378, 148] on div "< div class = "flex flex-col gap-4" > < div class = "card w-full " > < div > < …" at bounding box center [287, 346] width 474 height 538
click at [380, 147] on div "< div class = "flex flex-col gap-4" > < div class = "card w-full " > < div > < …" at bounding box center [287, 346] width 474 height 538
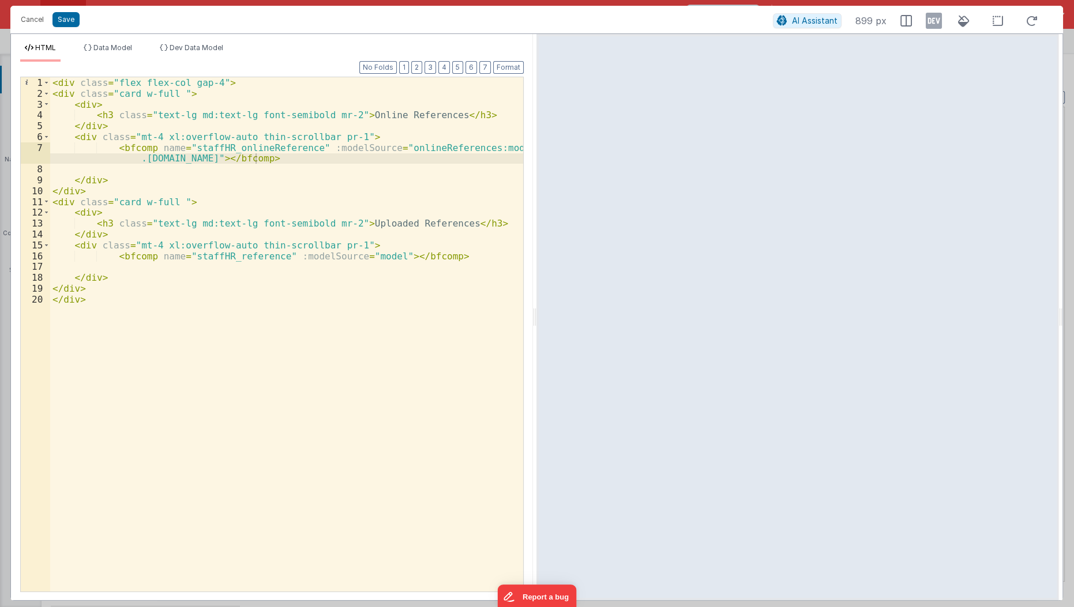
click at [57, 19] on div "Cancel Save AI Assistant 899 px" at bounding box center [536, 20] width 1053 height 28
click at [69, 20] on div "Cancel Save AI Assistant 899 px" at bounding box center [536, 20] width 1053 height 28
click at [125, 183] on div "< div class = "flex flex-col gap-4" > < div class = "card w-full " > < div > < …" at bounding box center [287, 346] width 474 height 538
drag, startPoint x: 67, startPoint y: 20, endPoint x: 94, endPoint y: 155, distance: 138.3
click at [94, 155] on div "Cancel Save AI Assistant 899 px HTML Data Model Dev Data Model Format 7 6 5 4 3…" at bounding box center [536, 303] width 1053 height 595
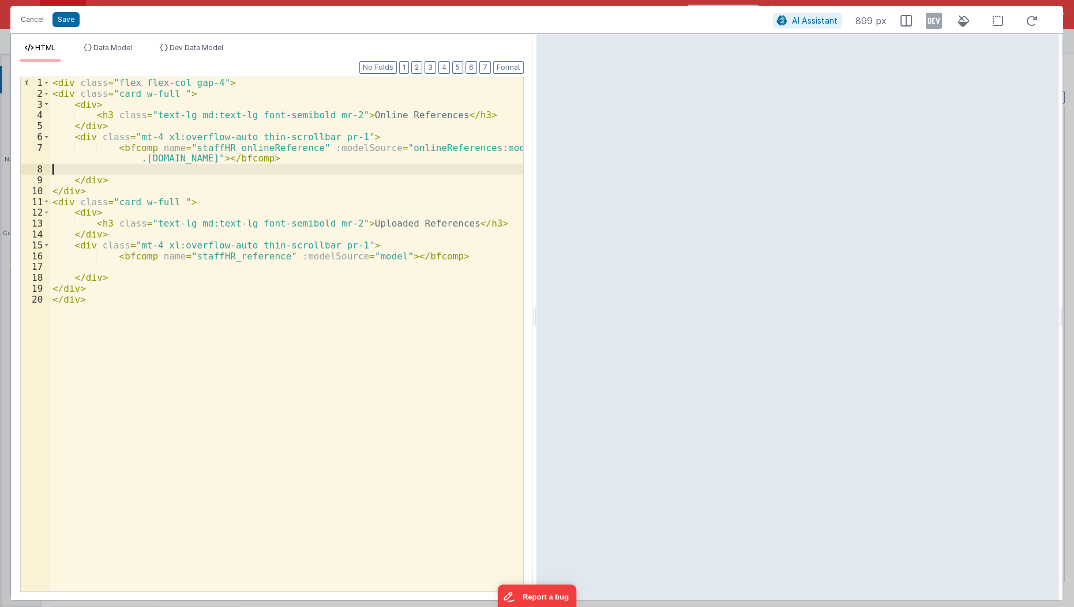
click at [94, 155] on div "< div class = "flex flex-col gap-4" > < div class = "card w-full " > < div > < …" at bounding box center [287, 346] width 474 height 538
click at [61, 34] on div "HTML Data Model Dev Data Model Format 7 6 5 4 3 2 1 No Folds 1 2 3 4 5 6 7 8 9 …" at bounding box center [272, 317] width 522 height 567
click at [70, 13] on button "Save" at bounding box center [65, 19] width 27 height 15
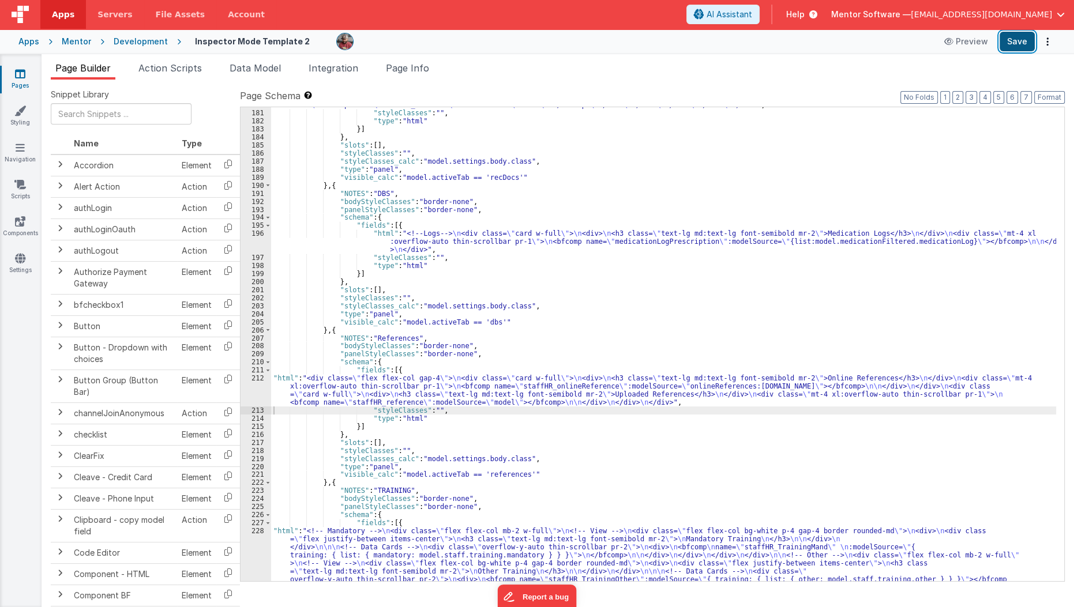
click at [1015, 47] on button "Save" at bounding box center [1017, 42] width 35 height 20
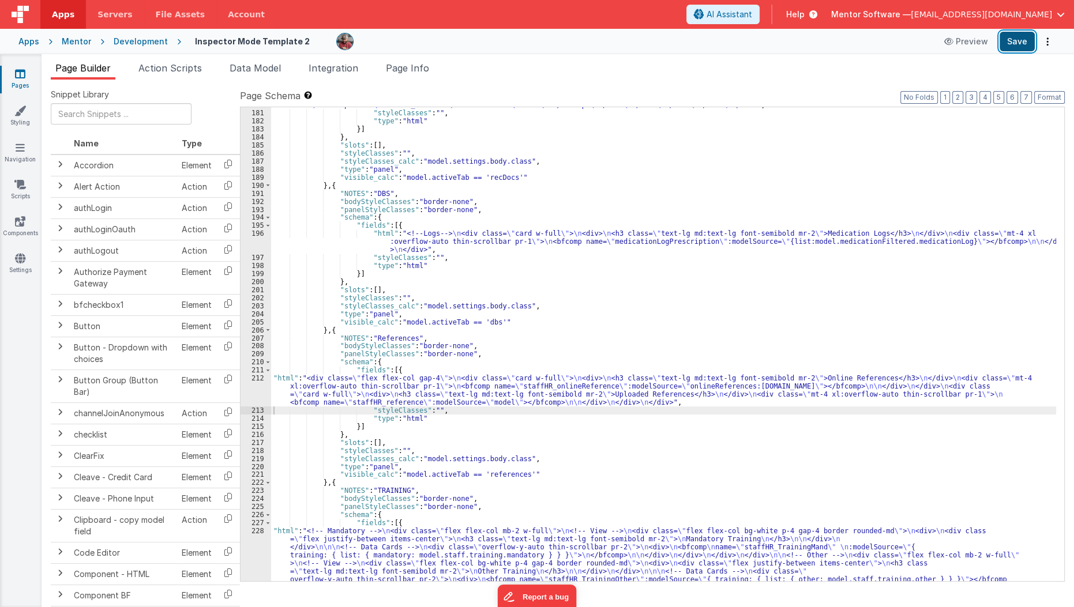
click at [1009, 46] on button "Save" at bounding box center [1017, 42] width 35 height 20
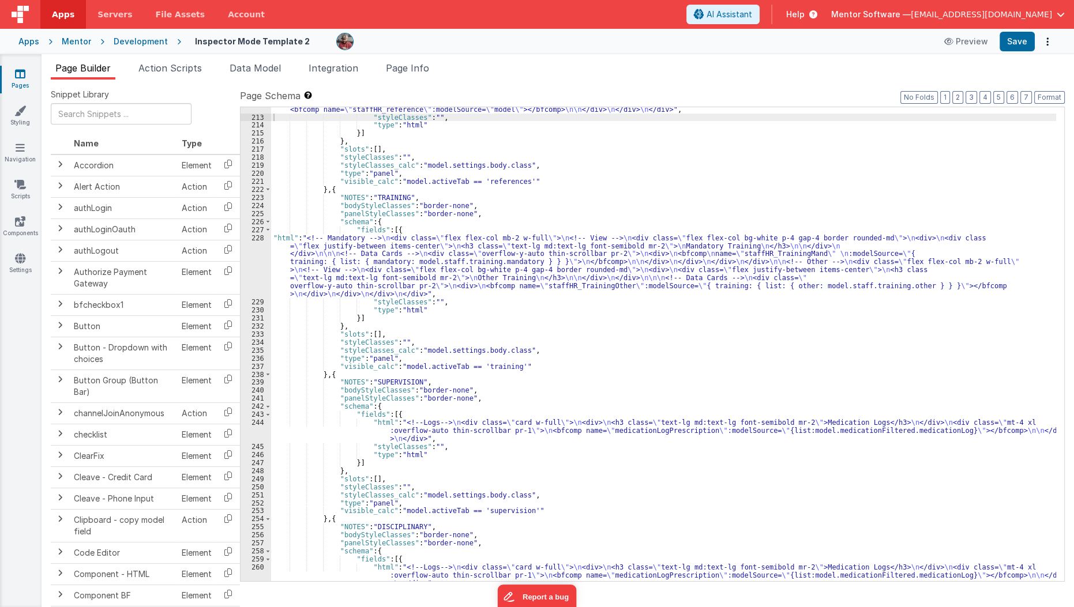
scroll to position [3422, 0]
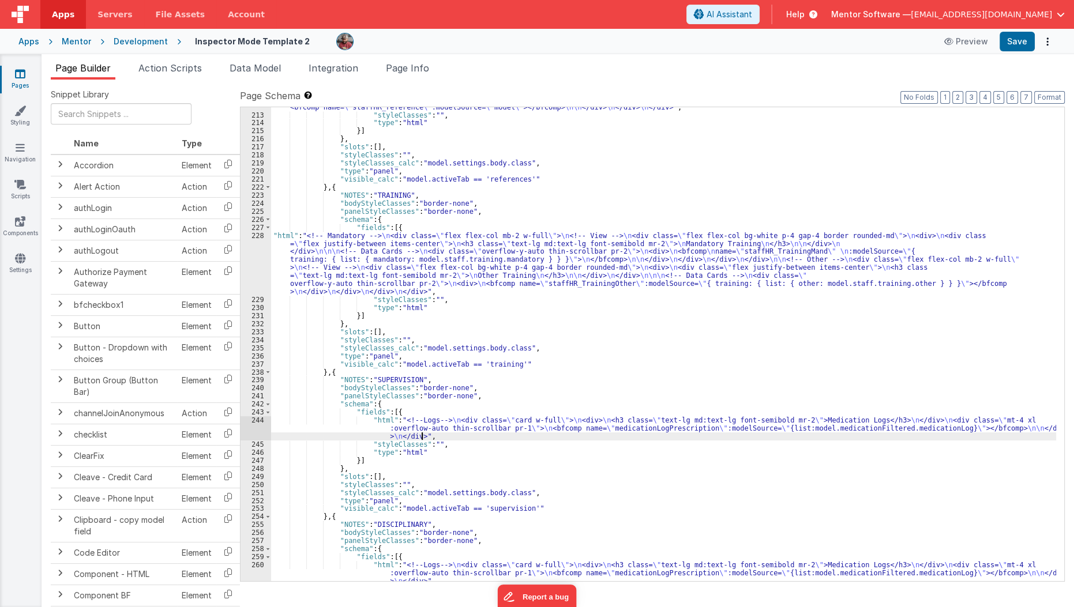
click at [507, 438] on div ""html" : "<div class= \" flex flex-col gap-4 \" > \n <div class= \" card w-full…" at bounding box center [664, 344] width 786 height 531
click at [354, 431] on div ""html" : "<div class= \" flex flex-col gap-4 \" > \n <div class= \" card w-full…" at bounding box center [664, 344] width 786 height 531
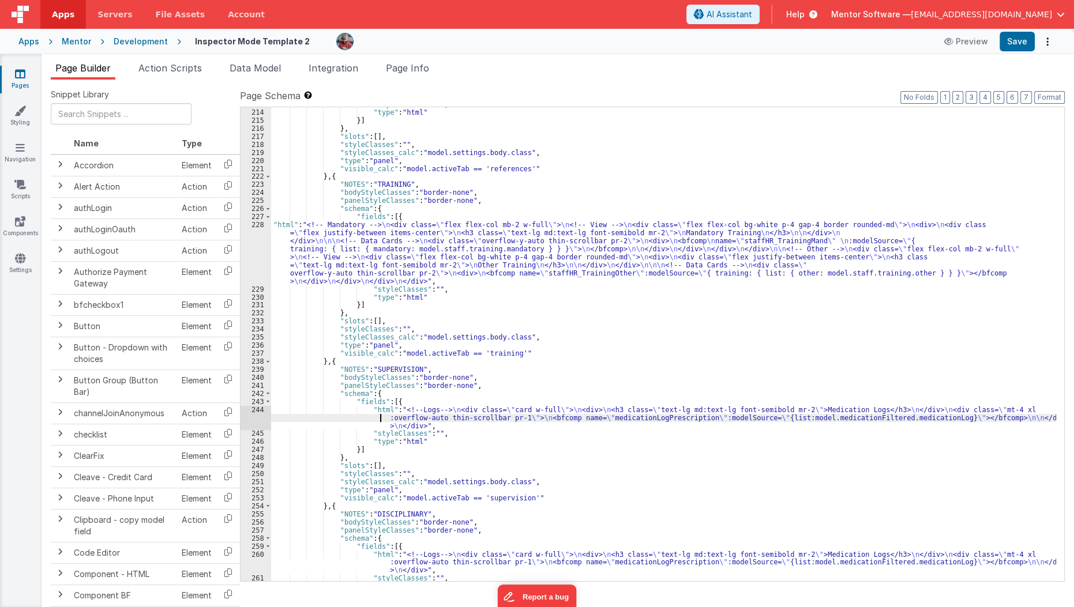
click at [257, 417] on div "244" at bounding box center [256, 418] width 31 height 24
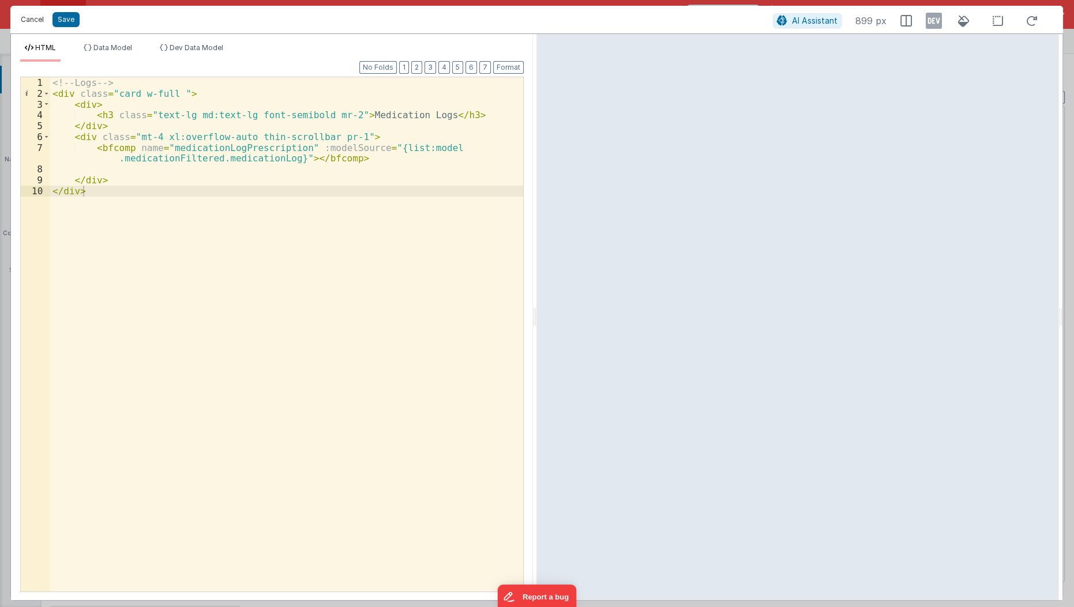
click at [31, 17] on button "Cancel" at bounding box center [32, 20] width 35 height 16
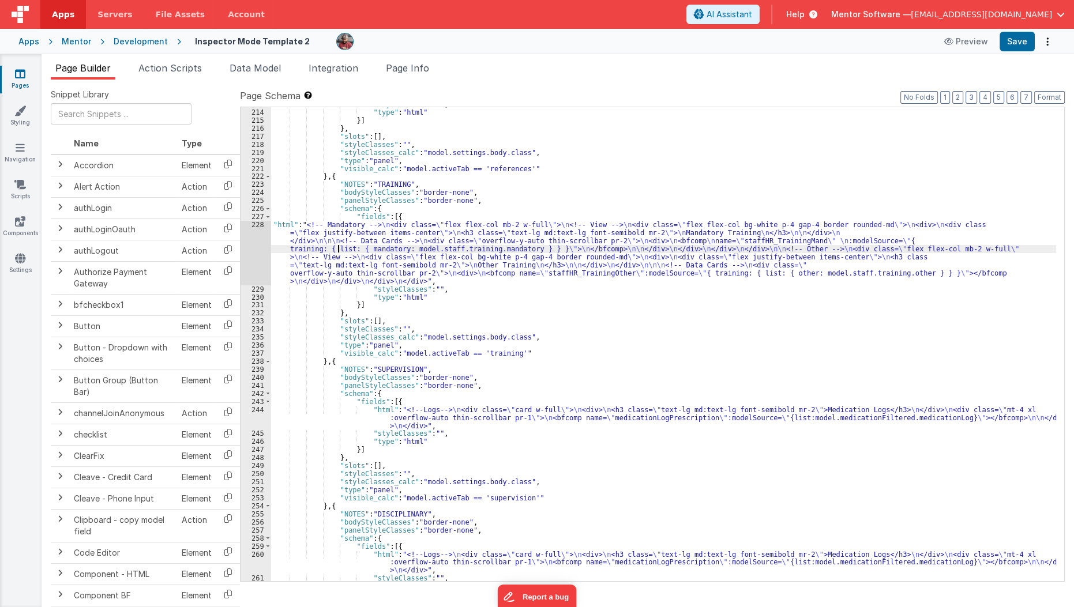
click at [340, 250] on div ""styleClasses" : "" , "type" : "html" }] } , "slots" : [ ] , "styleClasses" : "…" at bounding box center [664, 345] width 786 height 490
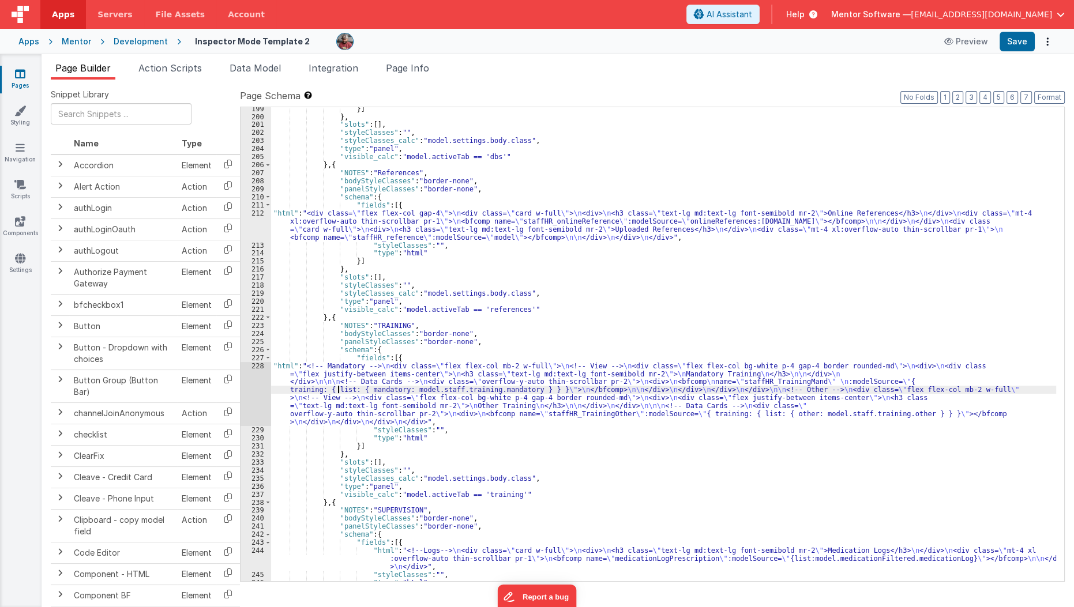
scroll to position [3291, 0]
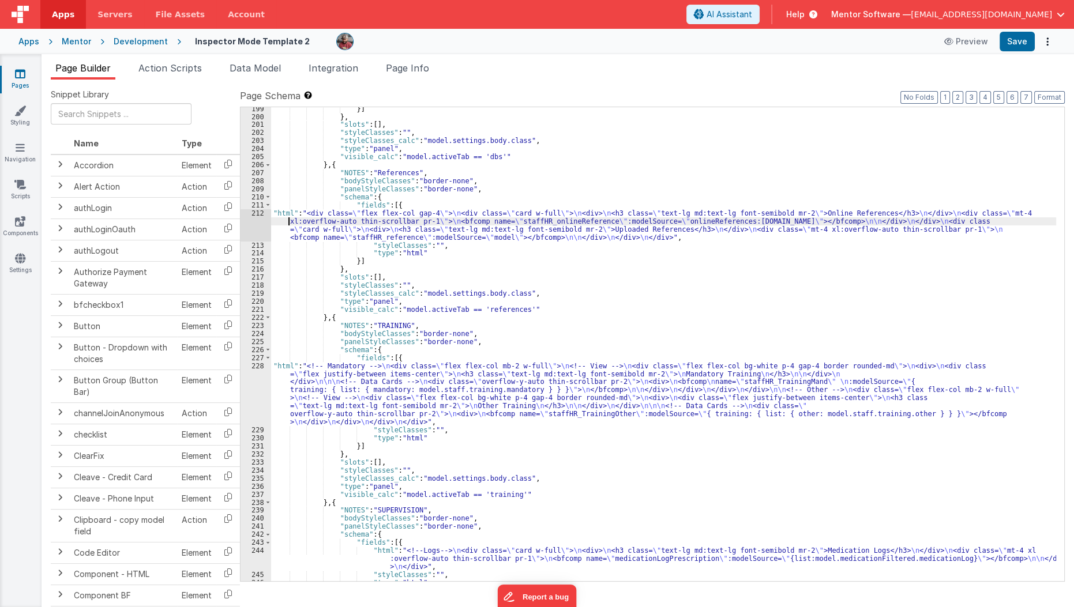
click at [277, 219] on div "}] } , "slots" : [ ] , "styleClasses" : "" , "styleClasses_calc" : "model.setti…" at bounding box center [664, 350] width 786 height 490
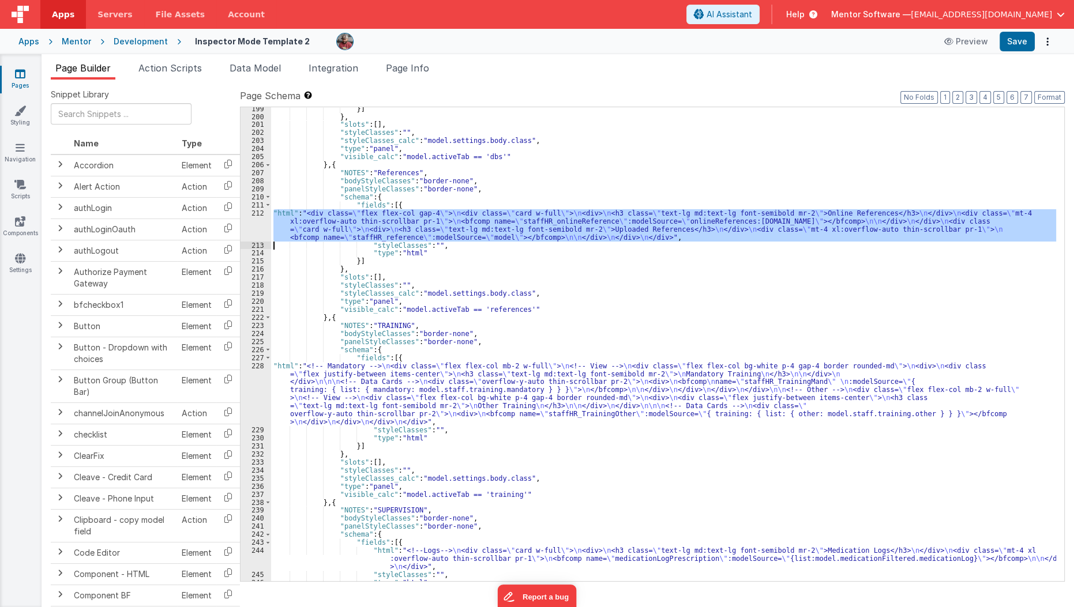
click at [257, 219] on div "212" at bounding box center [256, 225] width 31 height 32
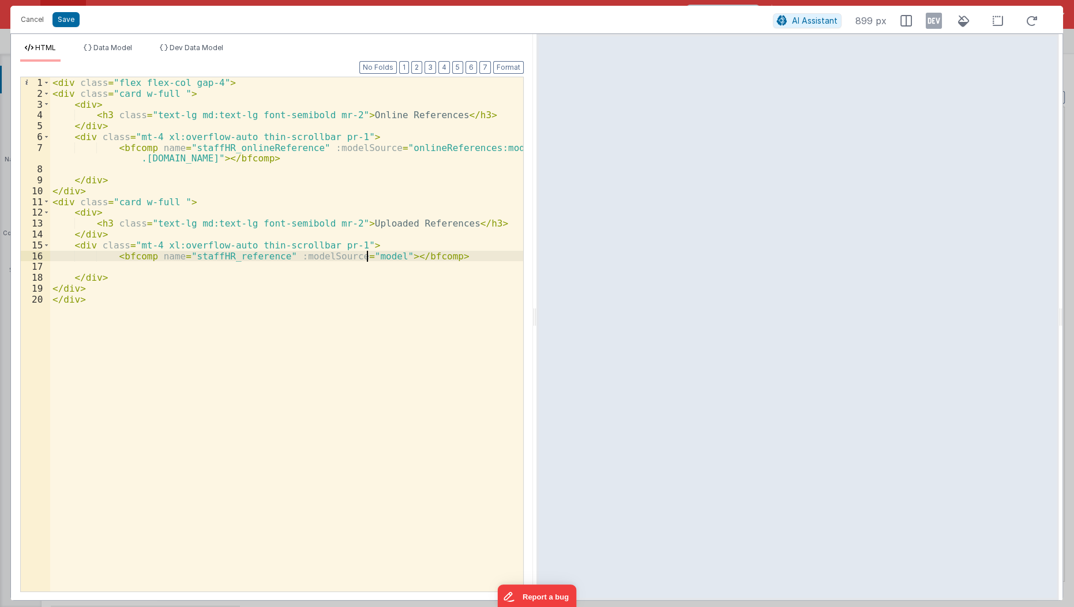
click at [368, 254] on div "< div class = "flex flex-col gap-4" > < div class = "card w-full " > < div > < …" at bounding box center [287, 346] width 474 height 538
click at [129, 278] on div "< div class = "flex flex-col gap-4" > < div class = "card w-full " > < div > < …" at bounding box center [287, 346] width 474 height 538
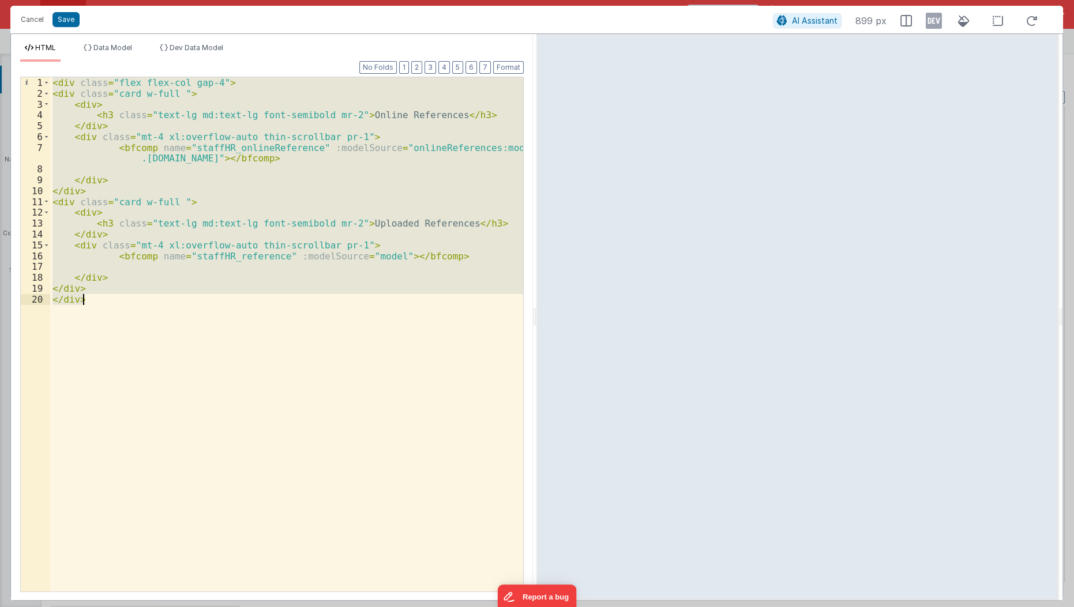
click at [223, 230] on div "< div class = "flex flex-col gap-4" > < div class = "card w-full " > < div > < …" at bounding box center [286, 334] width 473 height 515
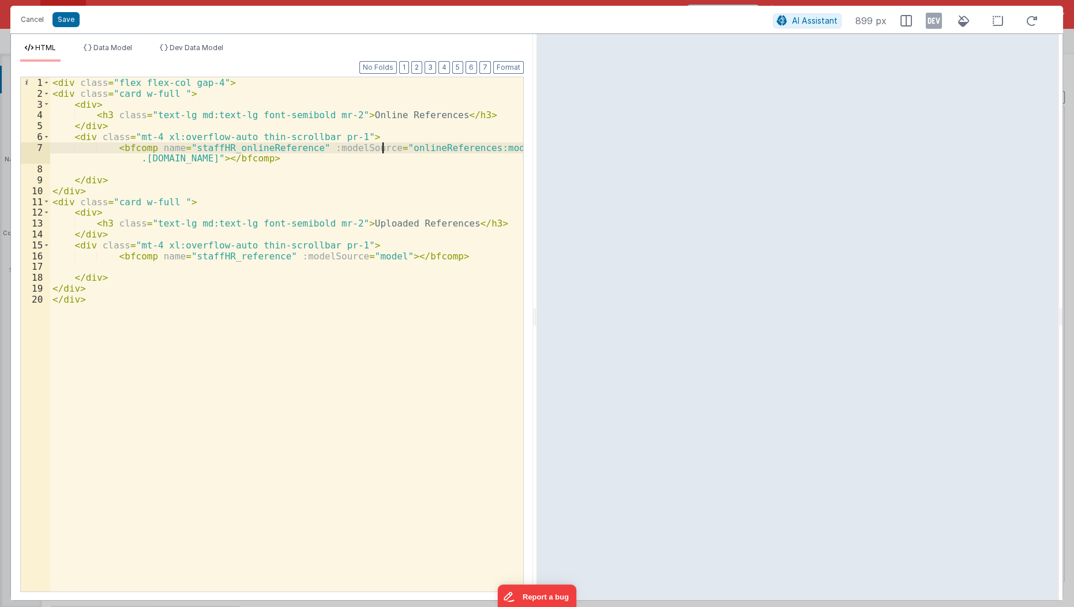
click at [384, 148] on div "< div class = "flex flex-col gap-4" > < div class = "card w-full " > < div > < …" at bounding box center [287, 346] width 474 height 538
click at [254, 160] on div "< div class = "flex flex-col gap-4" > < div class = "card w-full " > < div > < …" at bounding box center [287, 346] width 474 height 538
click at [65, 20] on button "Save" at bounding box center [65, 19] width 27 height 15
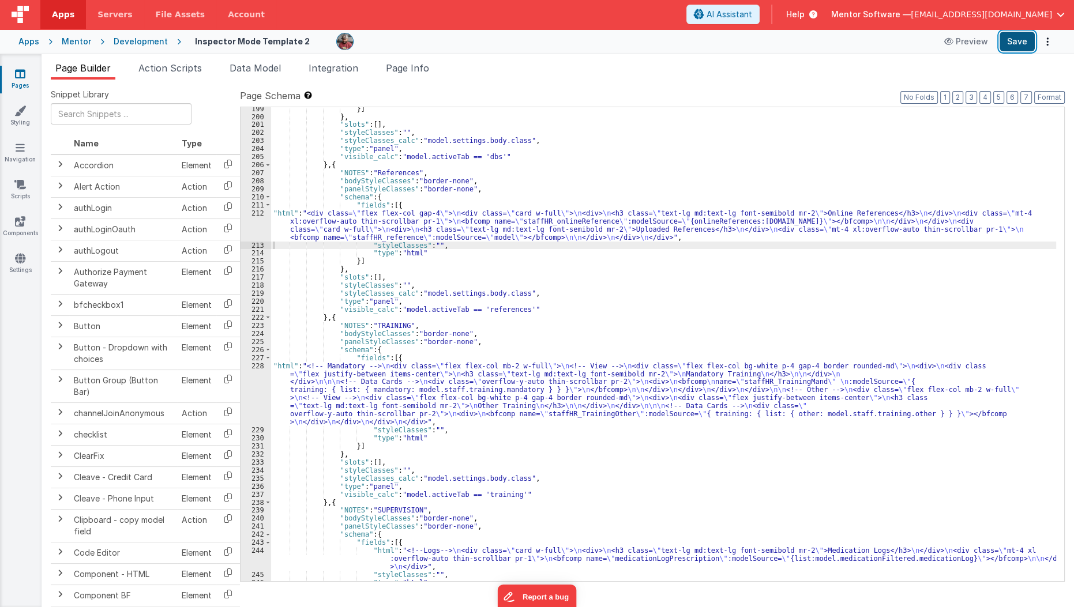
click at [1014, 46] on button "Save" at bounding box center [1017, 42] width 35 height 20
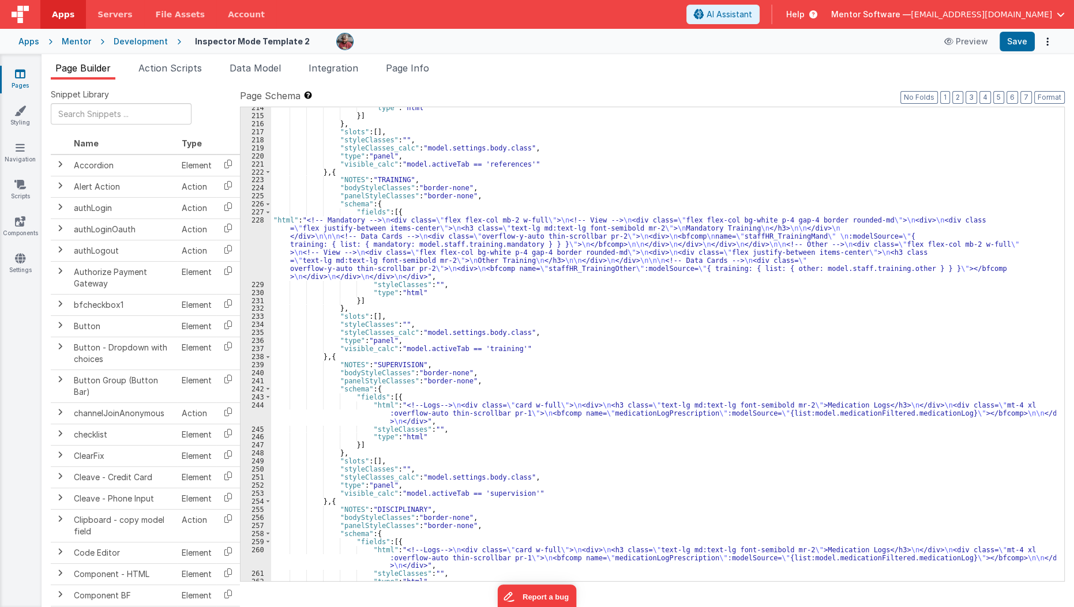
scroll to position [3438, 0]
click at [472, 408] on div ""type" : "html" }] } , "slots" : [ ] , "styleClasses" : "" , "styleClasses_calc…" at bounding box center [664, 348] width 786 height 490
click at [256, 411] on div "244" at bounding box center [256, 412] width 31 height 24
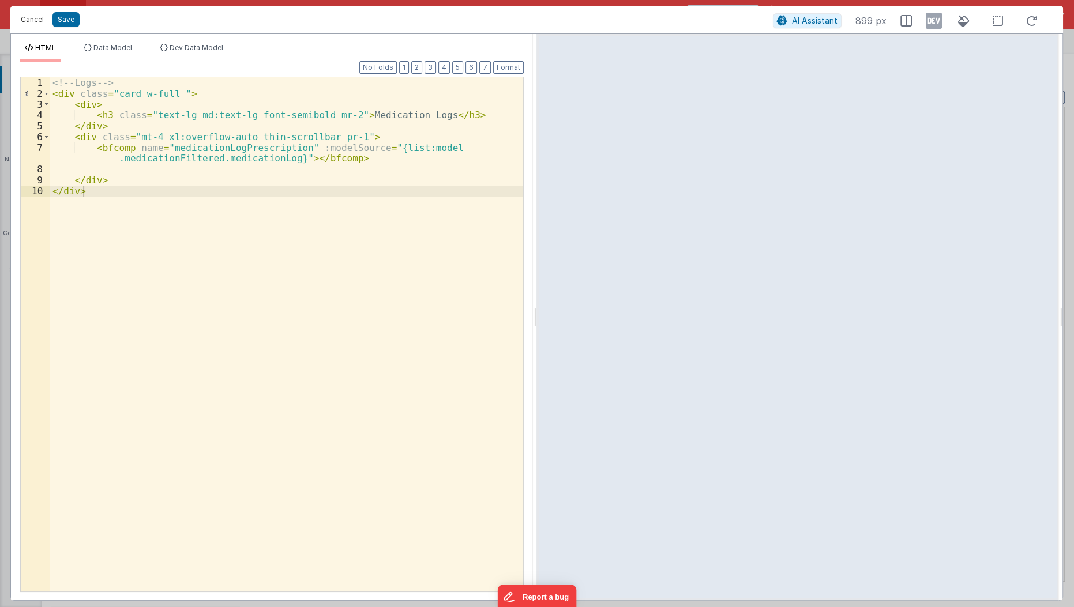
click at [34, 17] on button "Cancel" at bounding box center [32, 20] width 35 height 16
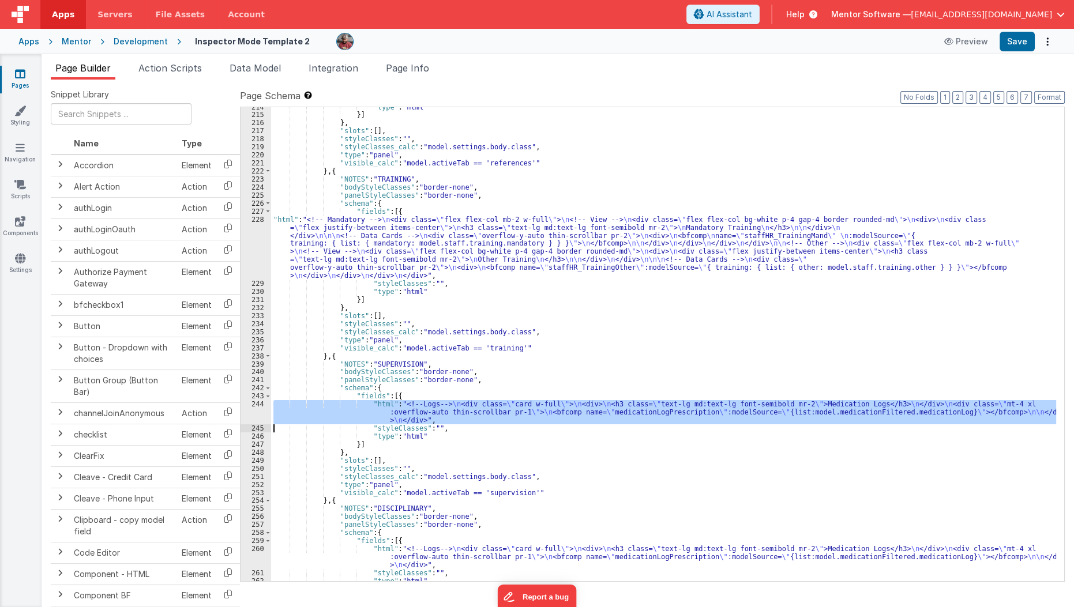
click at [257, 415] on div "244" at bounding box center [256, 412] width 31 height 24
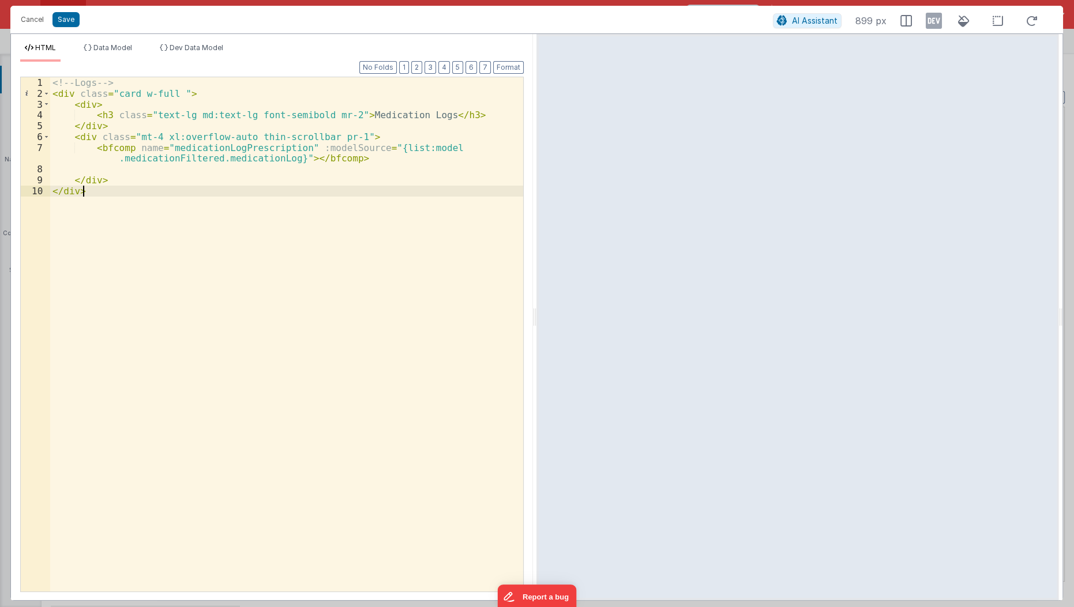
click at [257, 415] on div "<!-- Logs --> < div class = "card w-full " > < div > < h3 class = "text-lg md:t…" at bounding box center [287, 346] width 474 height 538
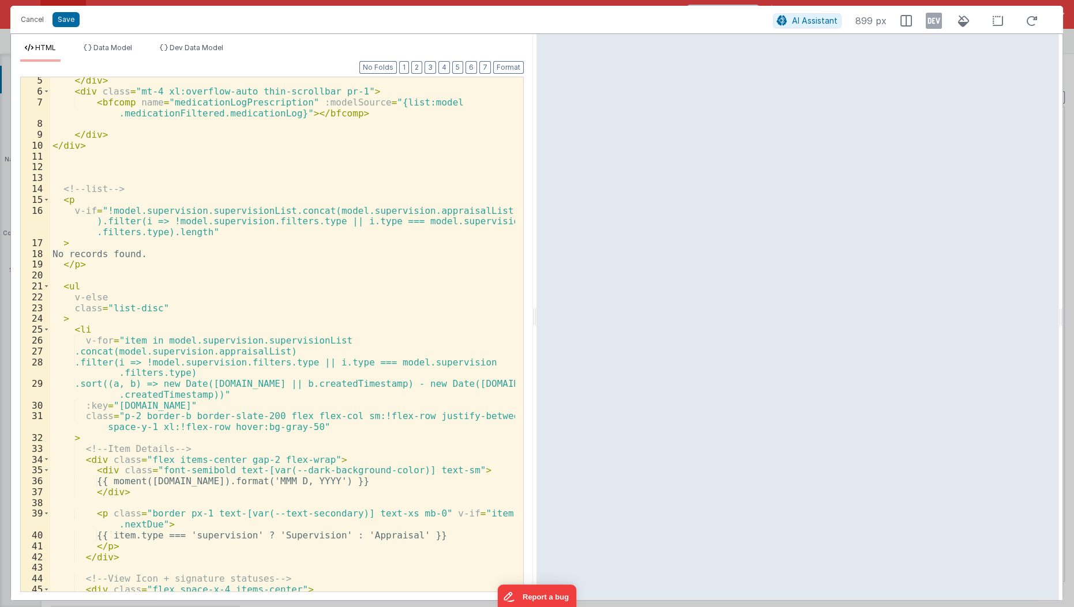
scroll to position [43, 0]
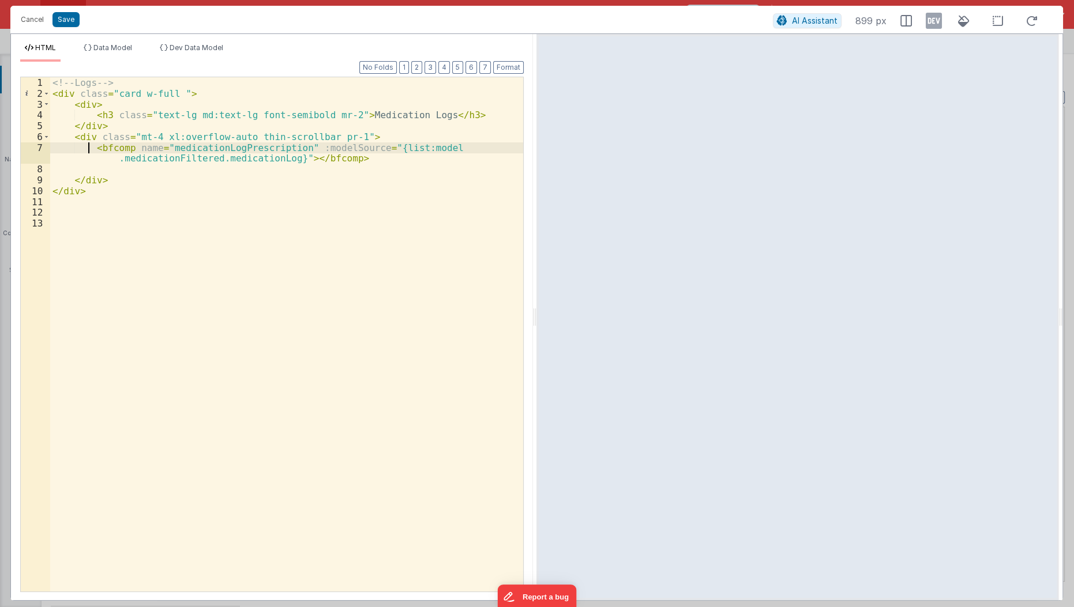
click at [88, 147] on div "<!-- Logs --> < div class = "card w-full " > < div > < h3 class = "text-lg md:t…" at bounding box center [287, 346] width 474 height 538
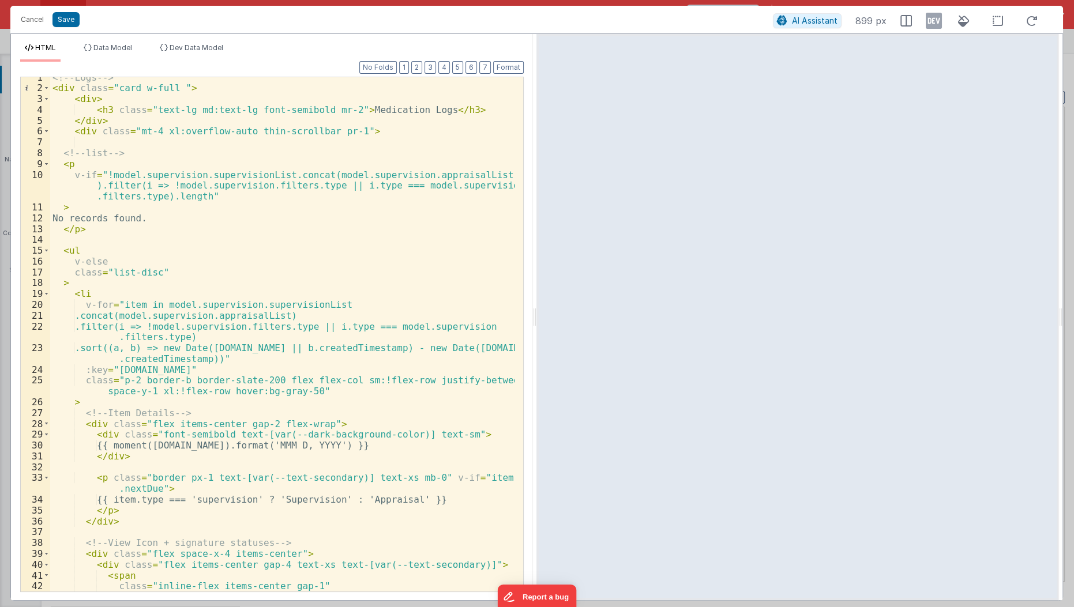
scroll to position [0, 0]
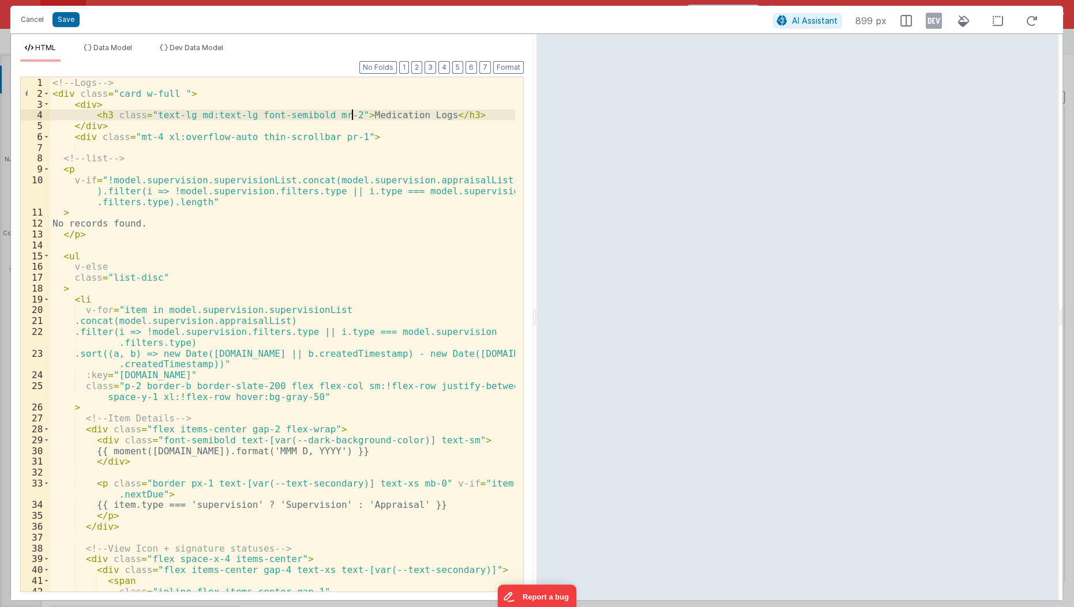
click at [350, 117] on div "<!-- Logs --> < div class = "card w-full " > < div > < h3 class = "text-lg md:t…" at bounding box center [283, 351] width 466 height 548
click at [177, 182] on div "<!-- Logs --> < div class = "card w-full " > < div > < h3 class = "text-lg md:t…" at bounding box center [283, 351] width 466 height 548
click at [204, 181] on div "<!-- Logs --> < div class = "card w-full " > < div > < h3 class = "text-lg md:t…" at bounding box center [283, 351] width 466 height 548
click at [204, 179] on div "<!-- Logs --> < div class = "card w-full " > < div > < h3 class = "text-lg md:t…" at bounding box center [283, 351] width 466 height 548
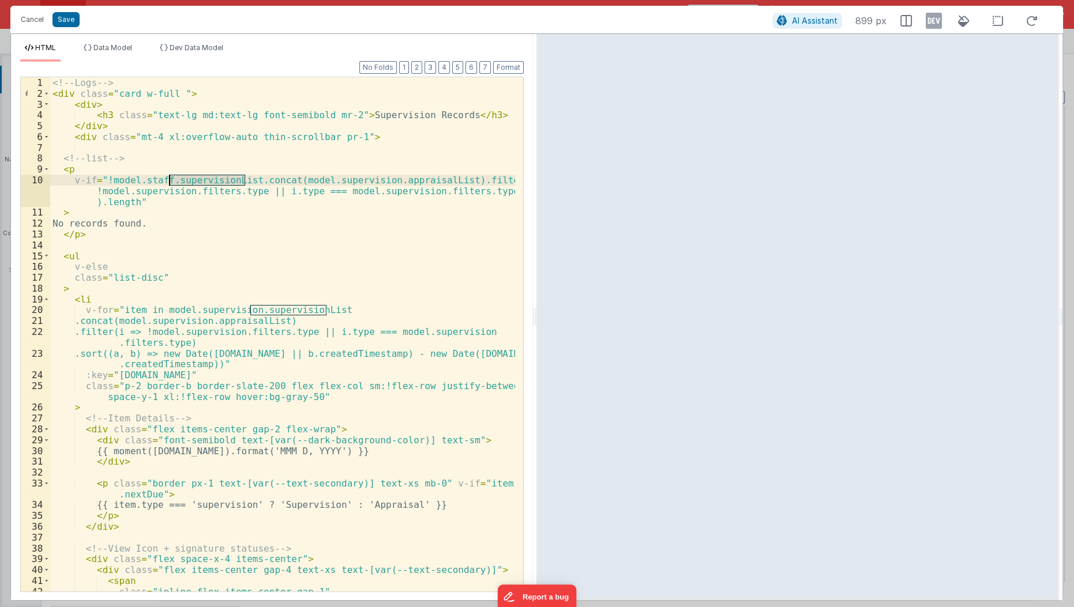
click at [204, 179] on div "<!-- Logs --> < div class = "card w-full " > < div > < h3 class = "text-lg md:t…" at bounding box center [283, 351] width 466 height 548
click at [163, 181] on div "<!-- Logs --> < div class = "card w-full " > < div > < h3 class = "text-lg md:t…" at bounding box center [283, 351] width 466 height 548
click at [261, 183] on div "<!-- Logs --> < div class = "card w-full " > < div > < h3 class = "text-lg md:t…" at bounding box center [283, 351] width 466 height 548
click at [177, 173] on div "<!-- Logs --> < div class = "card w-full " > < div > < h3 class = "text-lg md:t…" at bounding box center [283, 351] width 466 height 548
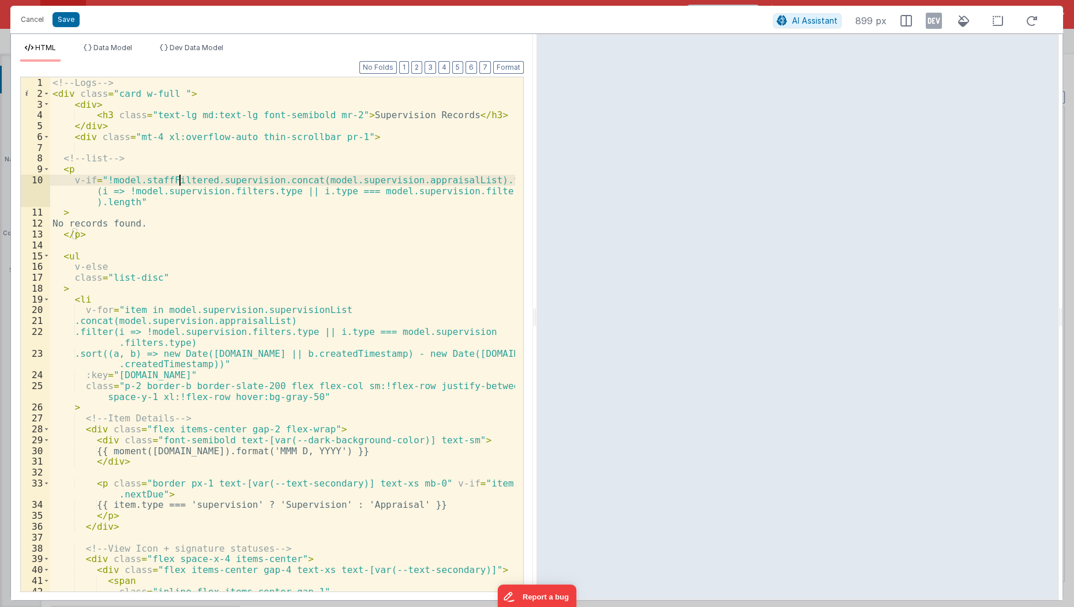
click at [177, 182] on div "<!-- Logs --> < div class = "card w-full " > < div > < h3 class = "text-lg md:t…" at bounding box center [283, 351] width 466 height 548
click at [106, 183] on div "<!-- Logs --> < div class = "card w-full " > < div > < h3 class = "text-lg md:t…" at bounding box center [283, 351] width 466 height 548
click at [282, 173] on div "<!-- Logs --> < div class = "card w-full " > < div > < h3 class = "text-lg md:t…" at bounding box center [283, 351] width 466 height 548
click at [269, 180] on div "<!-- Logs --> < div class = "card w-full " > < div > < h3 class = "text-lg md:t…" at bounding box center [283, 351] width 466 height 548
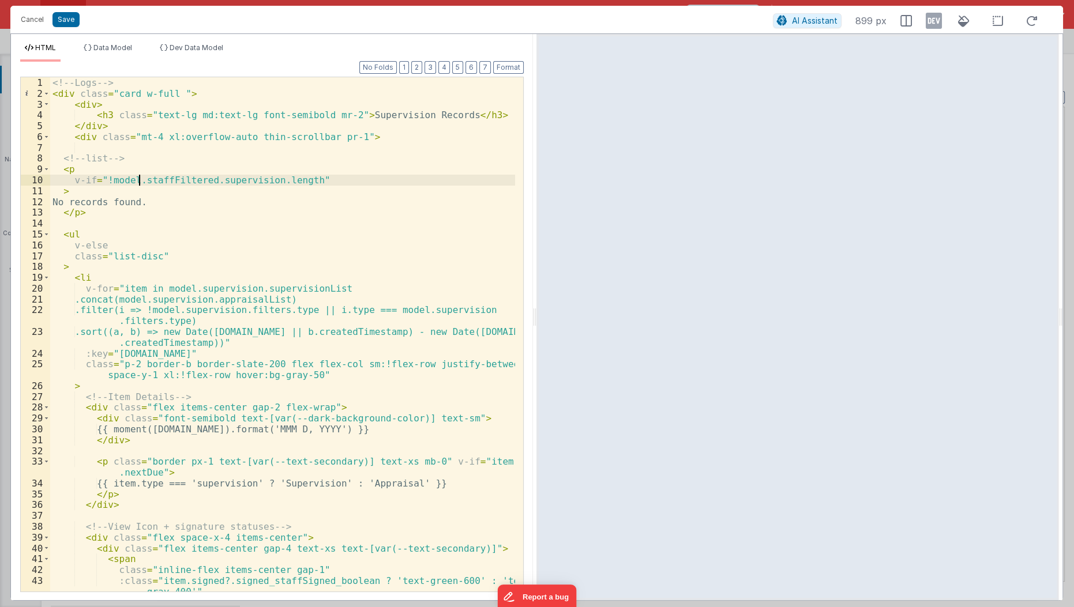
click at [137, 181] on div "<!-- Logs --> < div class = "card w-full " > < div > < h3 class = "text-lg md:t…" at bounding box center [283, 346] width 466 height 538
click at [122, 287] on div "<!-- Logs --> < div class = "card w-full " > < div > < h3 class = "text-lg md:t…" at bounding box center [283, 346] width 466 height 538
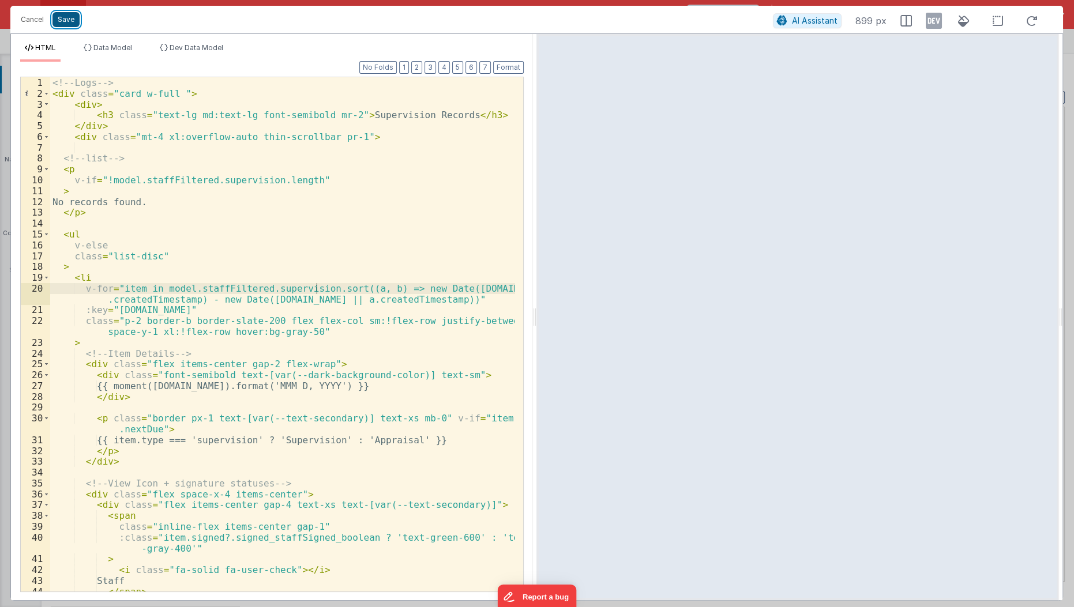
click at [62, 25] on button "Save" at bounding box center [65, 19] width 27 height 15
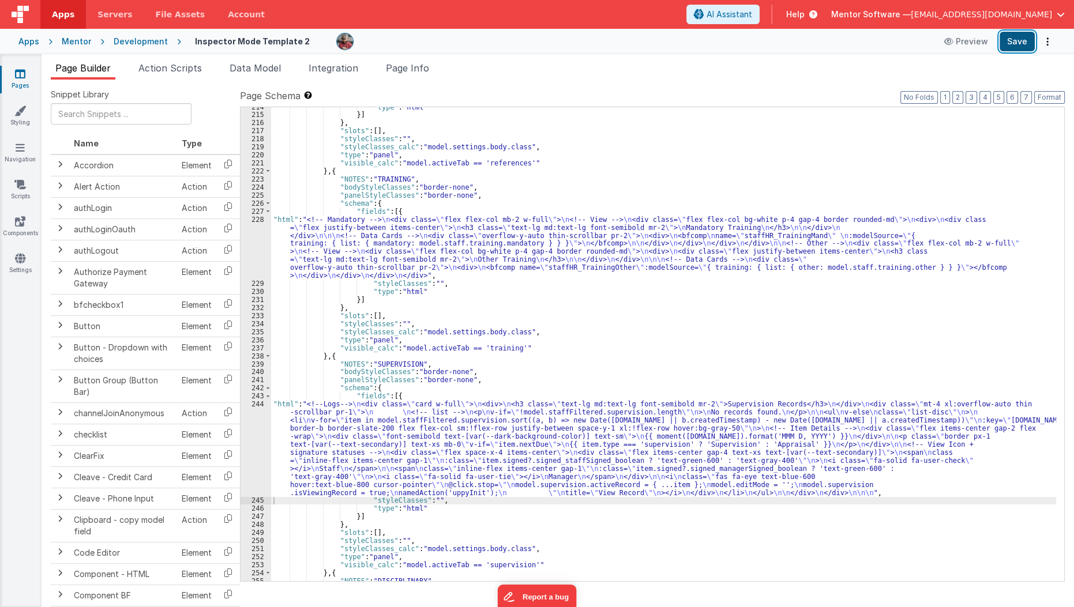
click at [1021, 36] on button "Save" at bounding box center [1017, 42] width 35 height 20
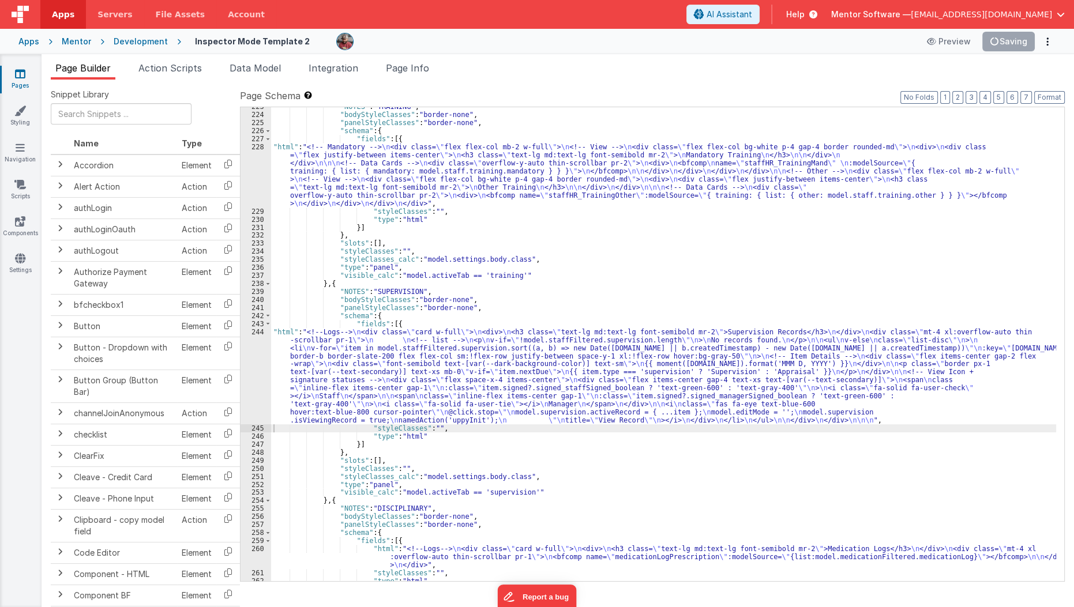
scroll to position [3510, 0]
click at [414, 292] on div ""NOTES" : "TRAINING" , "bodyStyleClasses" : "border-none" , "panelStyleClasses"…" at bounding box center [664, 348] width 786 height 490
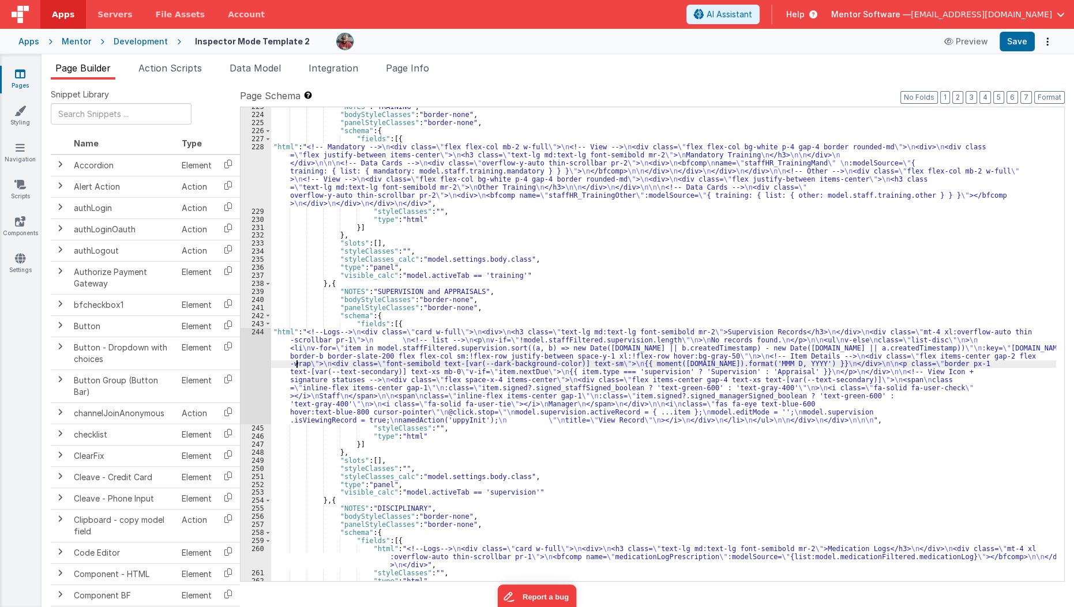
click at [297, 360] on div ""NOTES" : "TRAINING" , "bodyStyleClasses" : "border-none" , "panelStyleClasses"…" at bounding box center [664, 348] width 786 height 490
click at [258, 372] on div "244" at bounding box center [256, 376] width 31 height 96
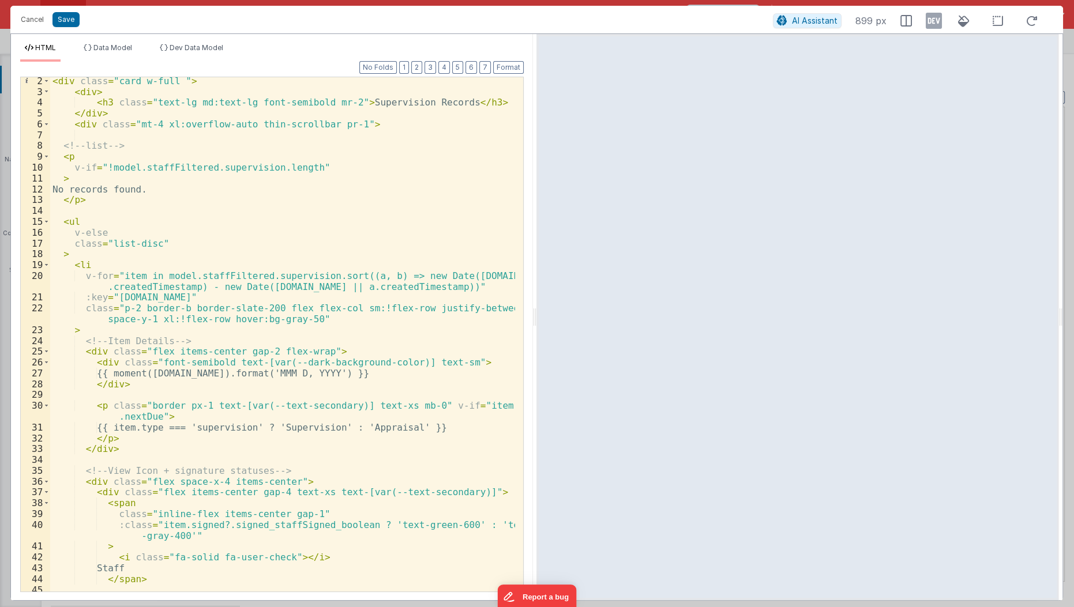
scroll to position [0, 0]
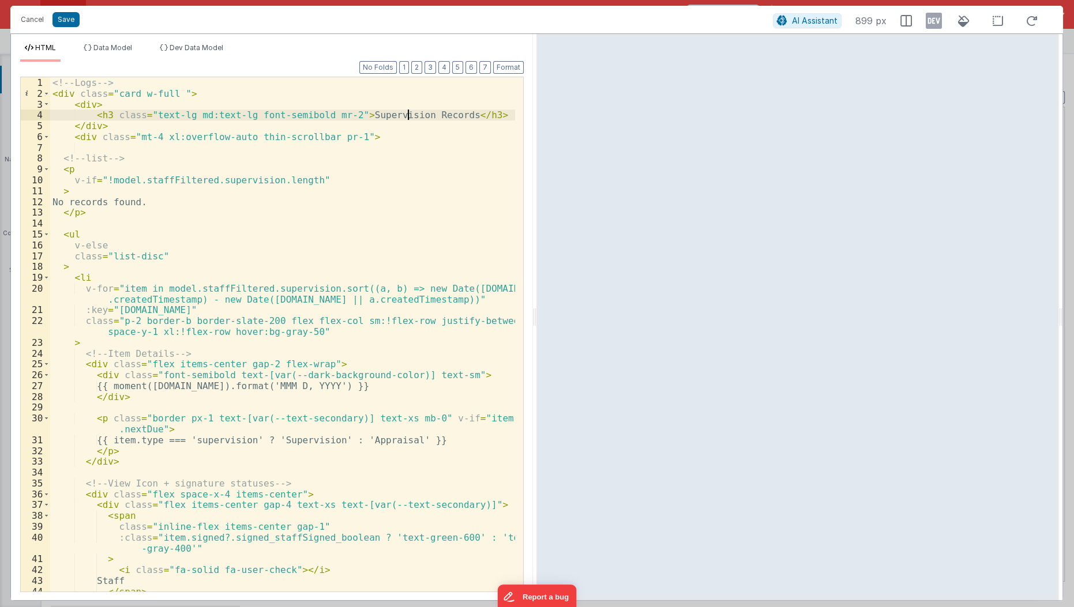
click at [406, 117] on div "<!-- Logs --> < div class = "card w-full " > < div > < h3 class = "text-lg md:t…" at bounding box center [283, 346] width 466 height 538
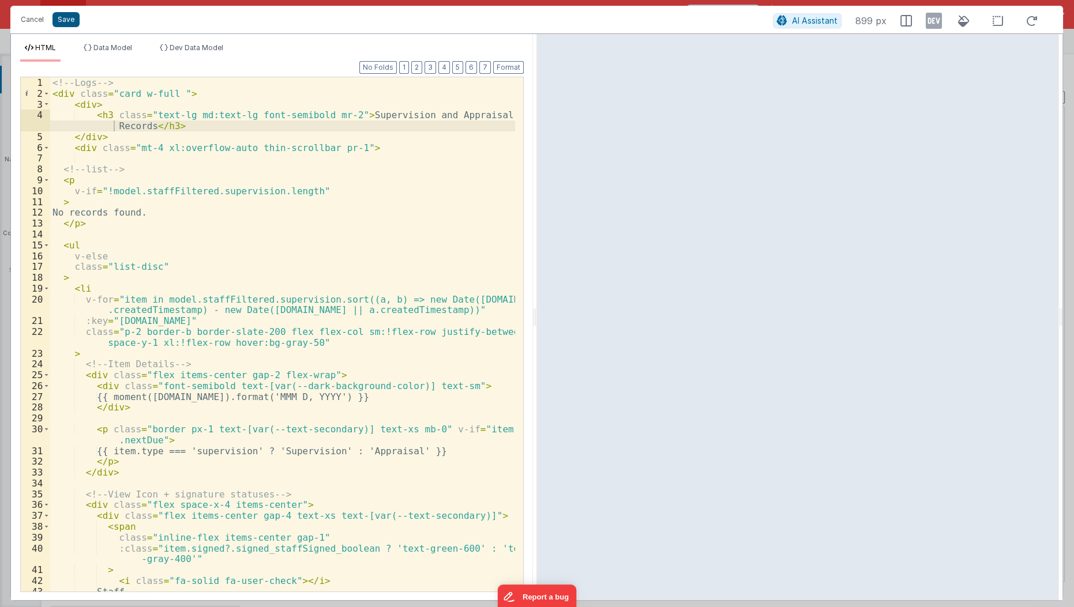
click at [65, 24] on div "Cancel Save AI Assistant 899 px" at bounding box center [536, 20] width 1053 height 28
click at [65, 24] on button "Save" at bounding box center [65, 19] width 27 height 15
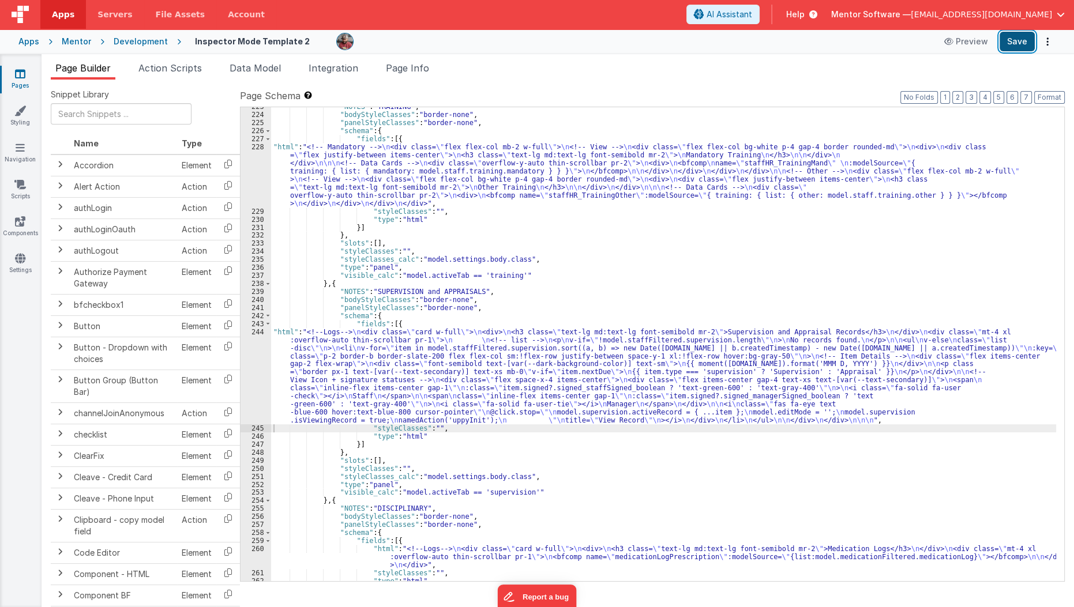
click at [1018, 46] on button "Save" at bounding box center [1017, 42] width 35 height 20
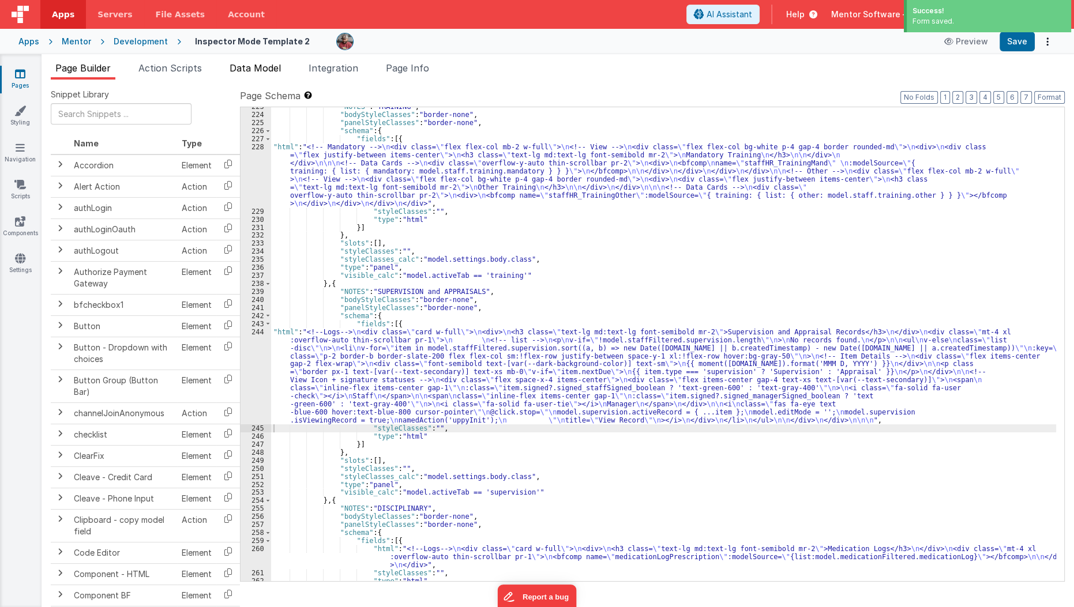
click at [268, 72] on span "Data Model" at bounding box center [255, 68] width 51 height 12
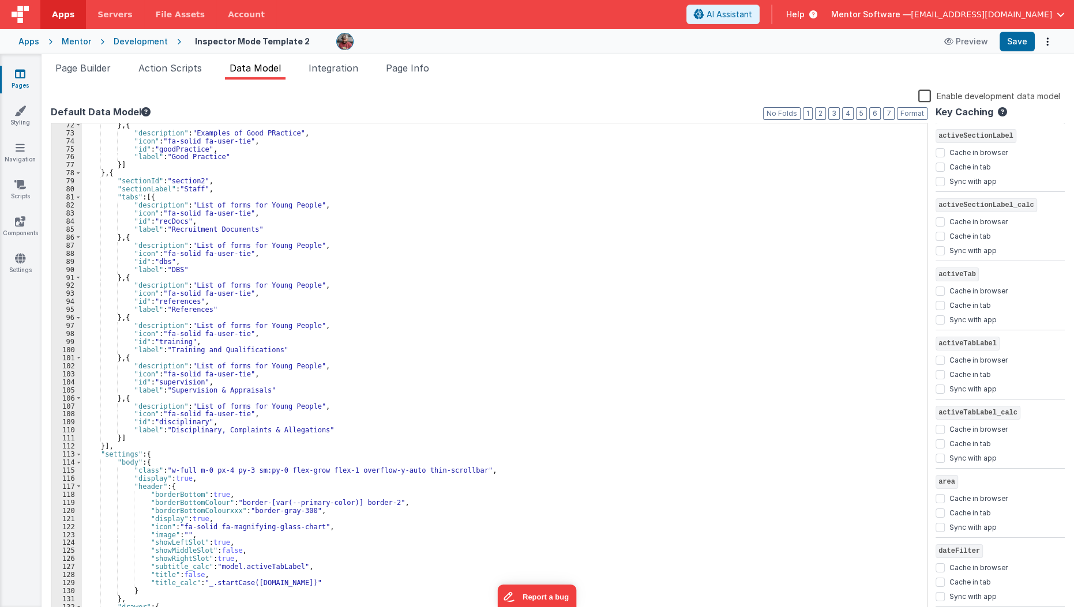
scroll to position [580, 0]
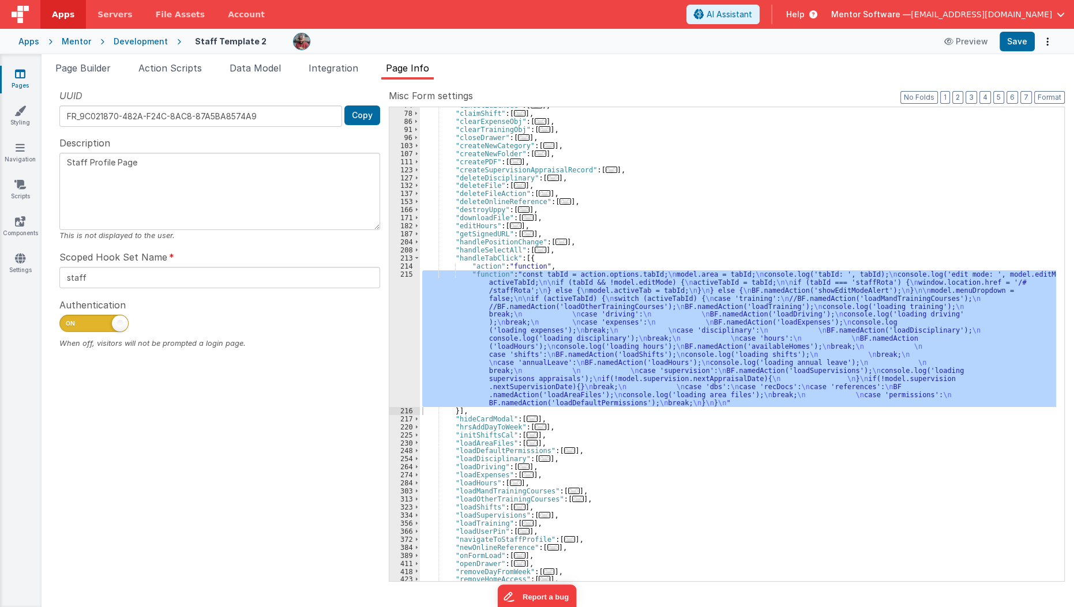
scroll to position [126, 0]
click at [67, 70] on span "Page Builder" at bounding box center [82, 68] width 55 height 12
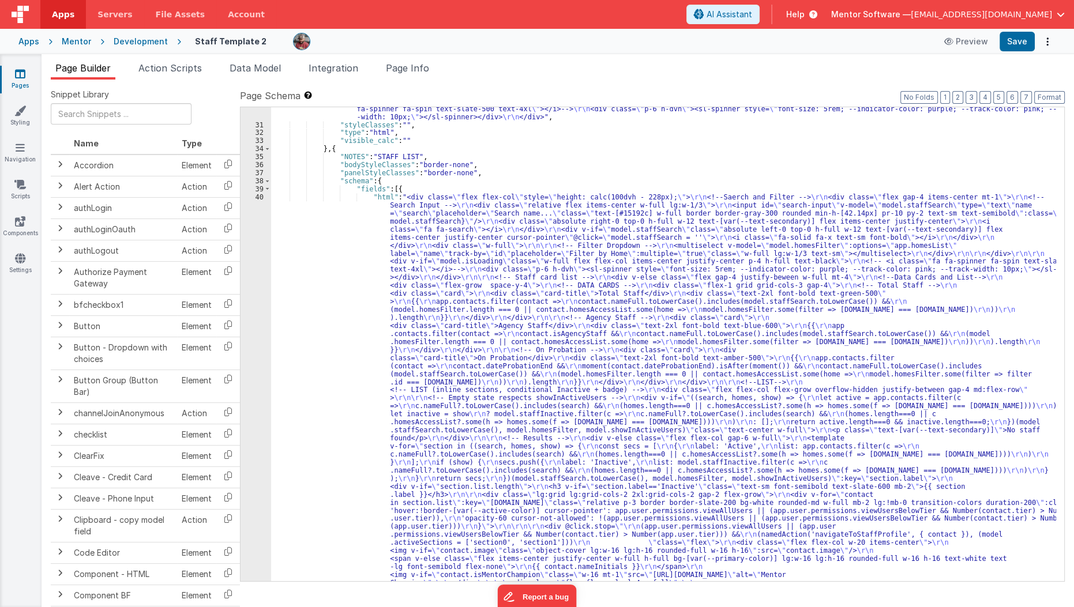
scroll to position [1274, 0]
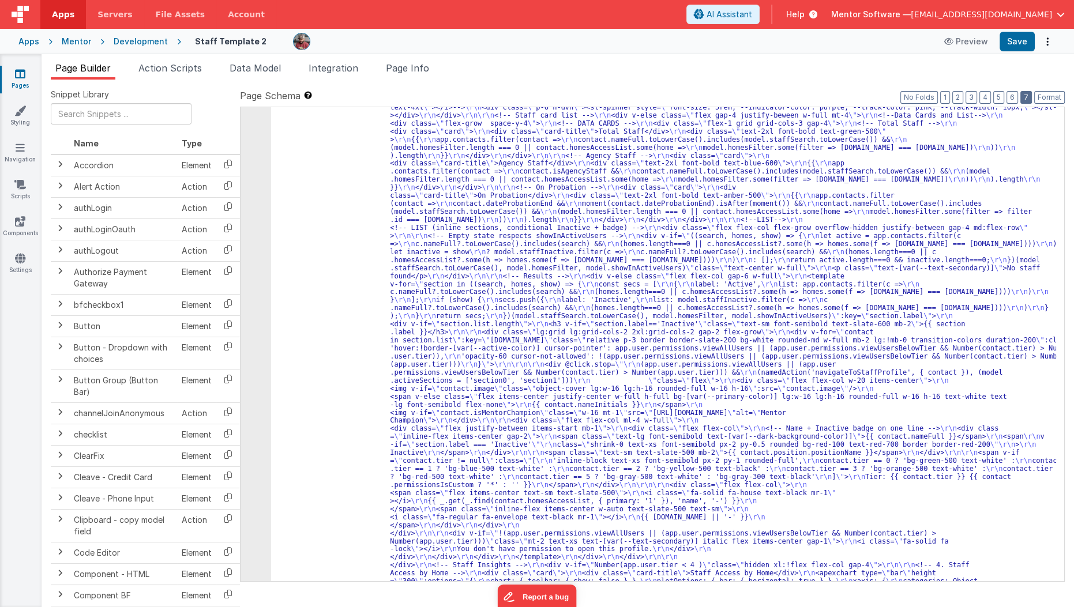
click at [1027, 95] on button "7" at bounding box center [1027, 97] width 12 height 13
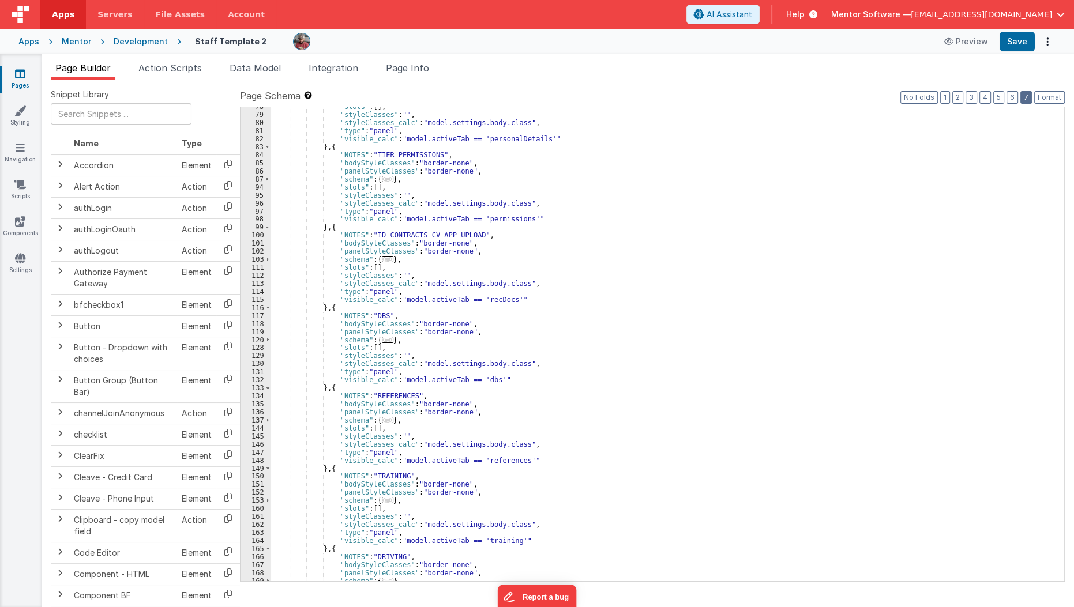
scroll to position [1355, 0]
click at [382, 258] on span "..." at bounding box center [388, 259] width 12 height 6
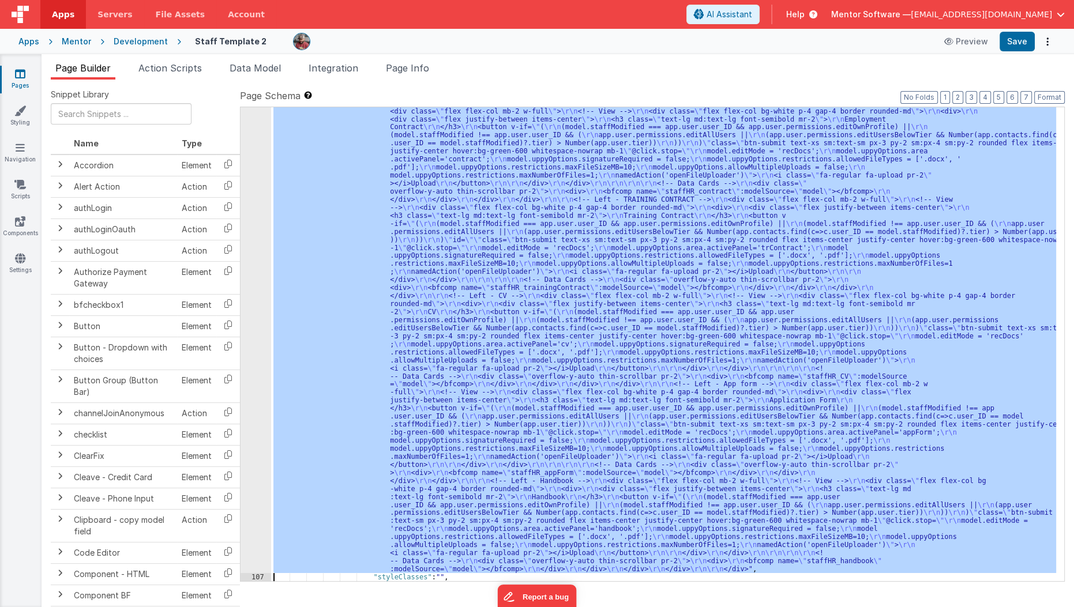
scroll to position [1625, 0]
click at [260, 425] on div "106" at bounding box center [256, 291] width 31 height 563
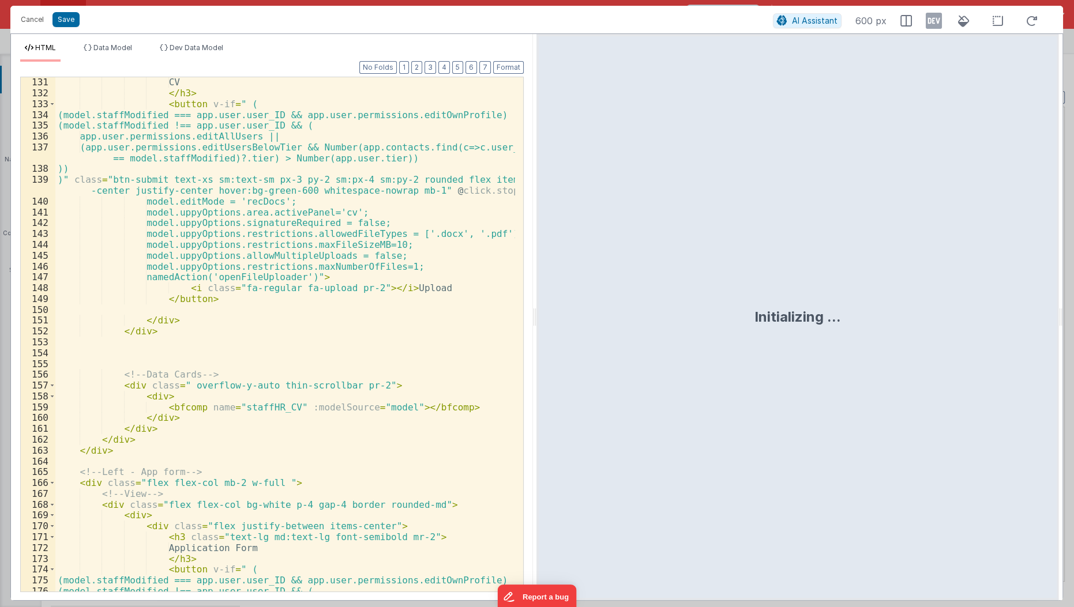
scroll to position [1496, 0]
click at [103, 382] on div "CV </ h3 > < button v-if = " ( (model.staffModified === app.user.user_ID && app…" at bounding box center [285, 346] width 461 height 538
click at [110, 376] on div "CV </ h3 > < button v-if = " ( (model.staffModified === app.user.user_ID && app…" at bounding box center [285, 346] width 461 height 538
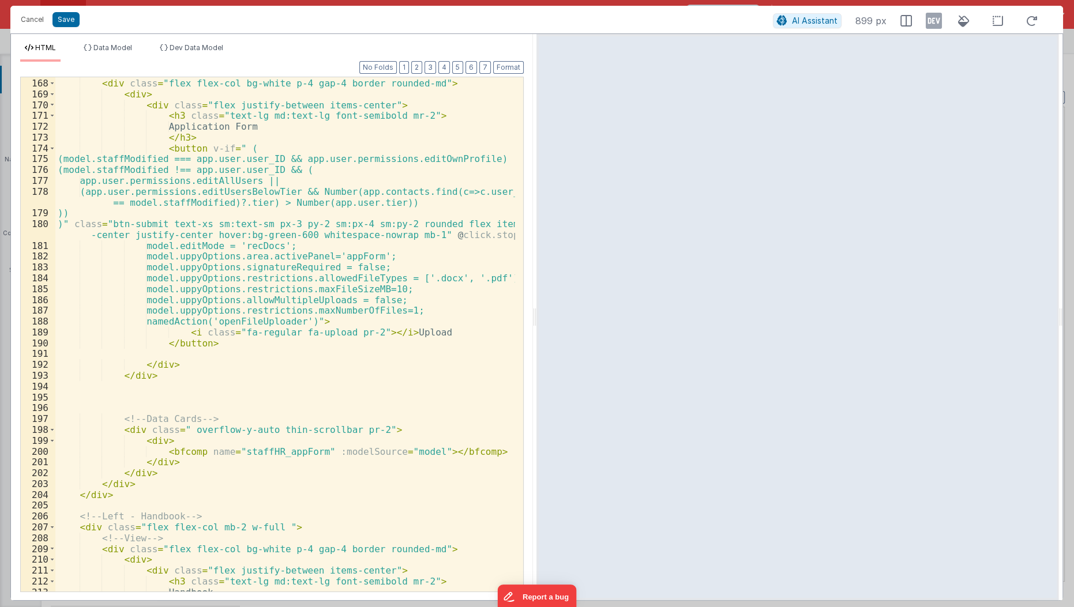
scroll to position [1922, 0]
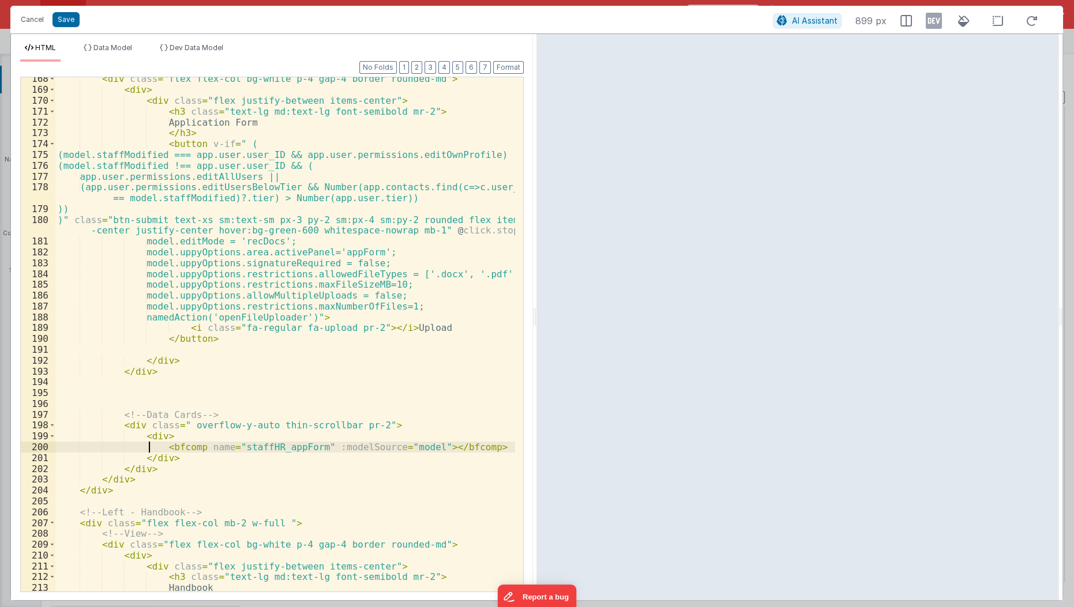
click at [149, 447] on div "< div class = "flex flex-col bg-white p-4 gap-4 border rounded-md" > < div > < …" at bounding box center [285, 342] width 461 height 538
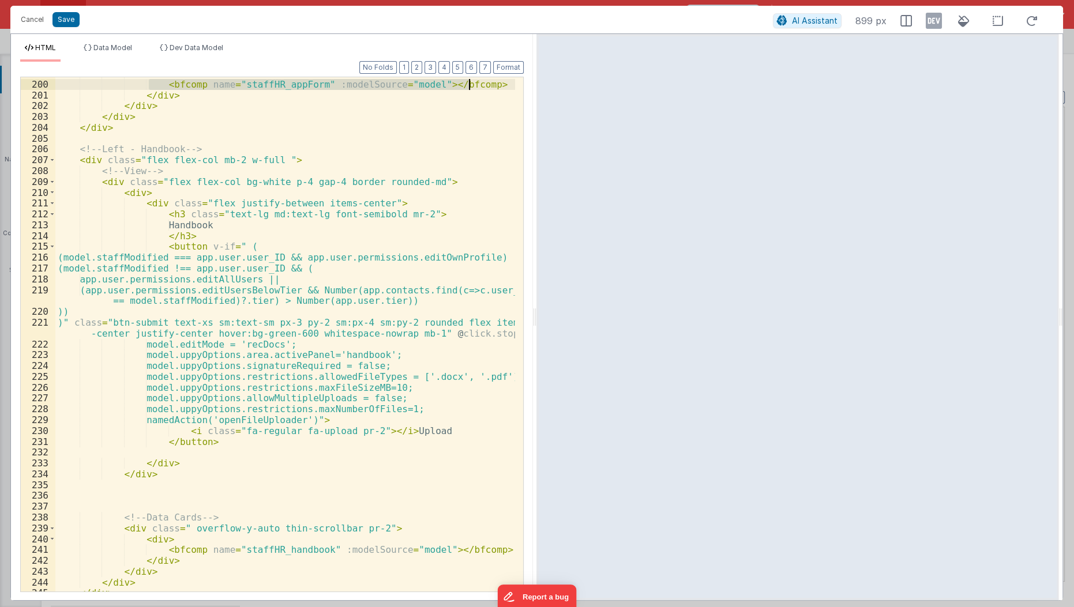
scroll to position [2313, 0]
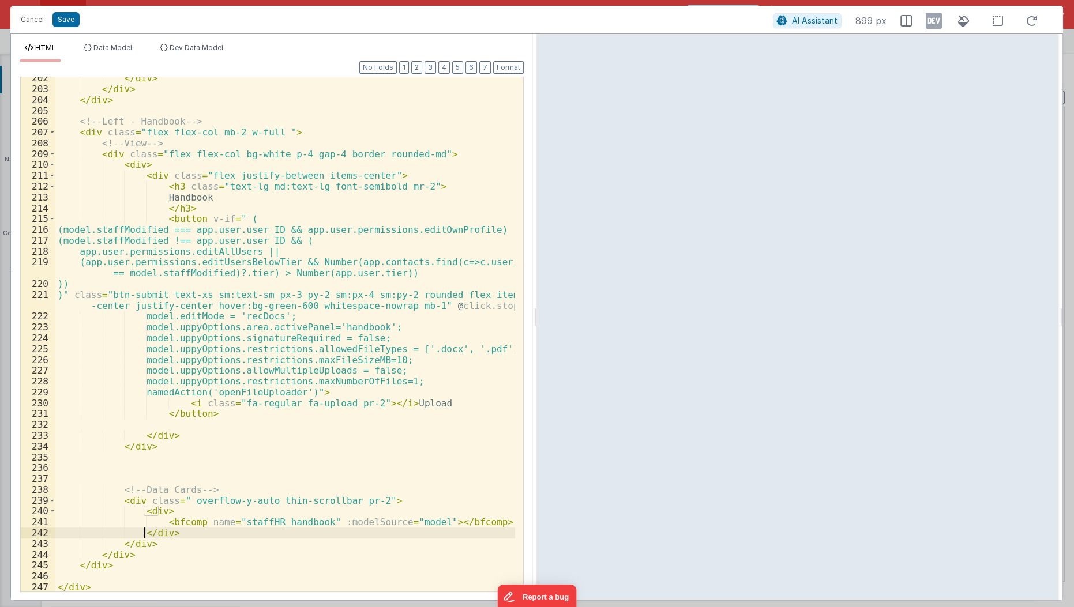
click at [141, 528] on div "</ div > </ div > </ div > <!-- Left - Handbook --> < div class = "flex flex-co…" at bounding box center [285, 342] width 461 height 538
click at [142, 528] on div "</ div > </ div > </ div > <!-- Left - Handbook --> < div class = "flex flex-co…" at bounding box center [285, 342] width 461 height 538
click at [154, 520] on div "</ div > </ div > </ div > <!-- Left - Handbook --> < div class = "flex flex-co…" at bounding box center [285, 342] width 461 height 538
click at [28, 13] on button "Cancel" at bounding box center [32, 20] width 35 height 16
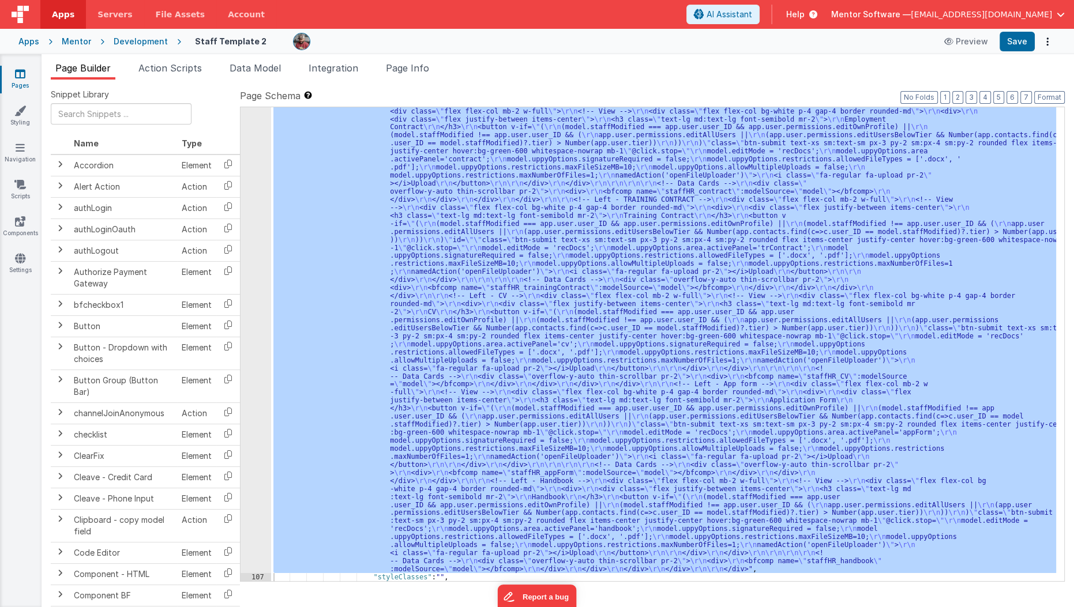
click at [429, 65] on span "Page Info" at bounding box center [407, 68] width 43 height 12
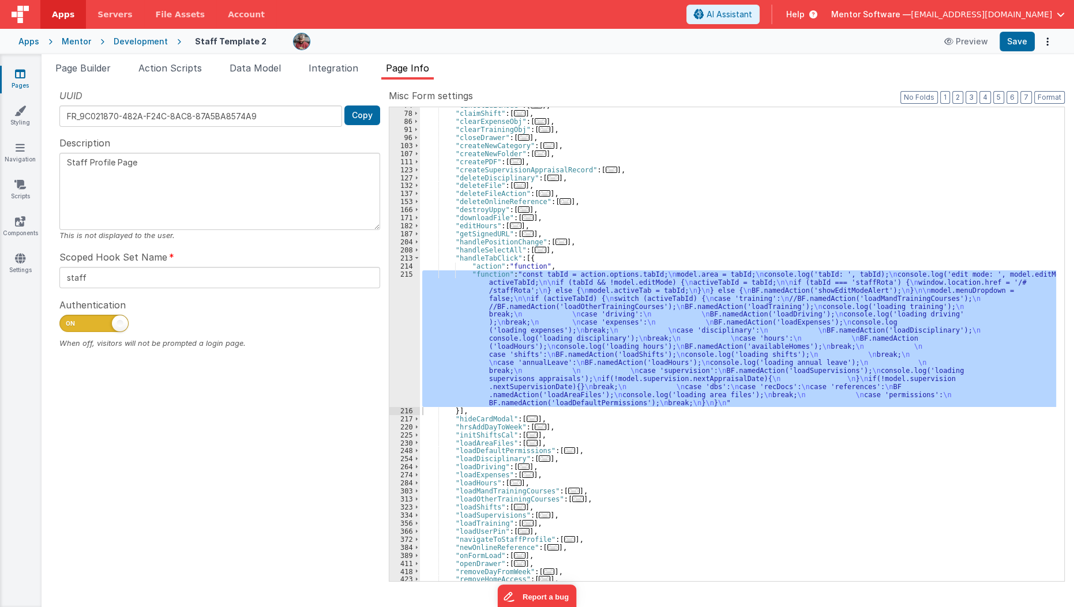
scroll to position [0, 0]
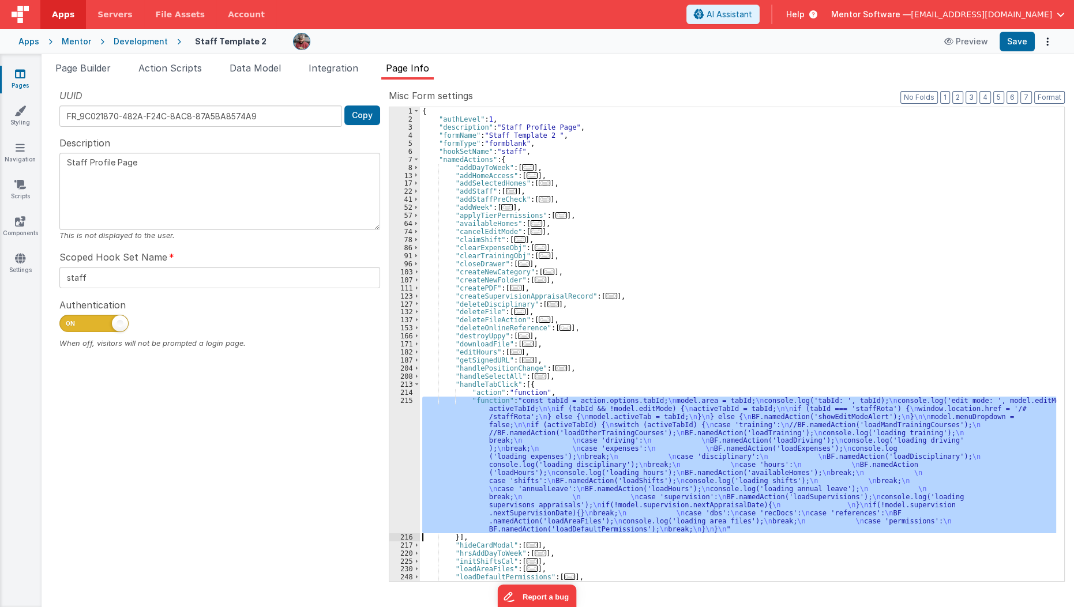
click at [404, 444] on div "215" at bounding box center [404, 465] width 31 height 137
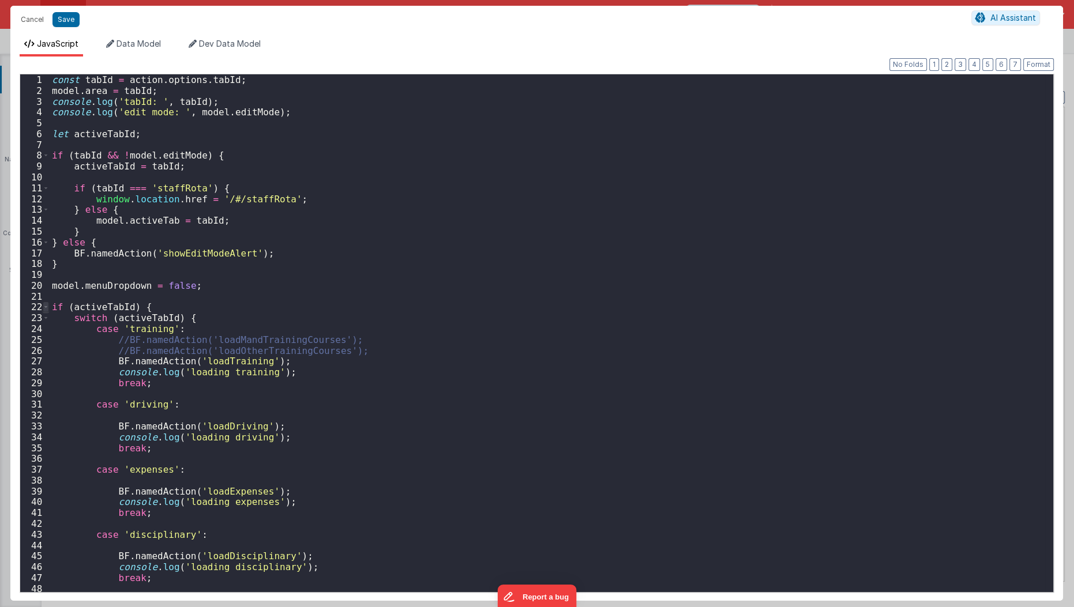
click at [44, 308] on span at bounding box center [46, 307] width 6 height 11
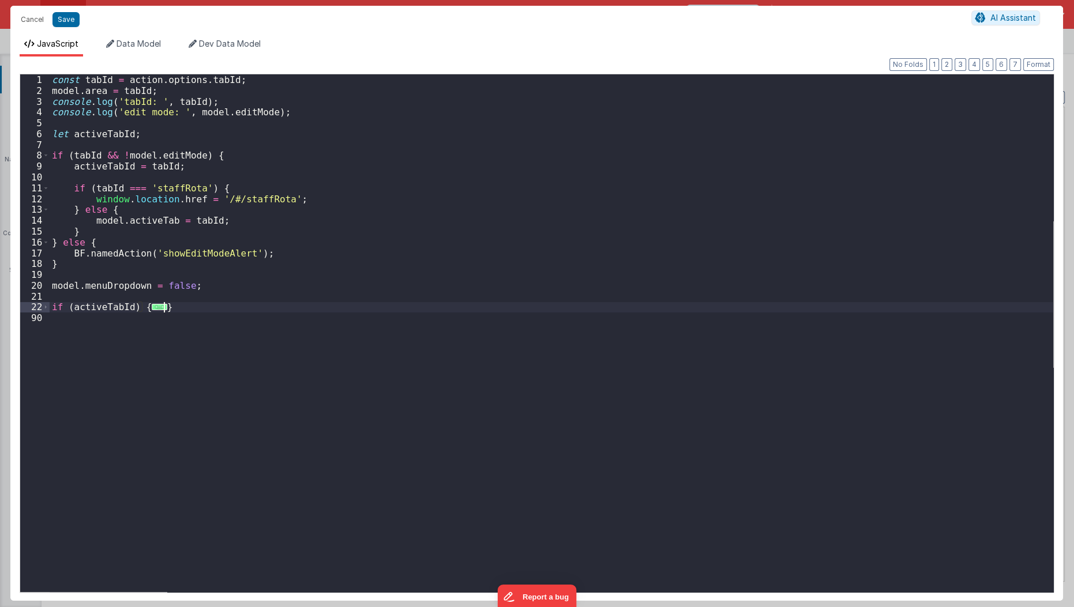
click at [184, 302] on div "const tabId = action . options . tabId ; model . area = tabId ; console . log (…" at bounding box center [552, 344] width 1004 height 541
click at [36, 23] on button "Cancel" at bounding box center [32, 20] width 35 height 16
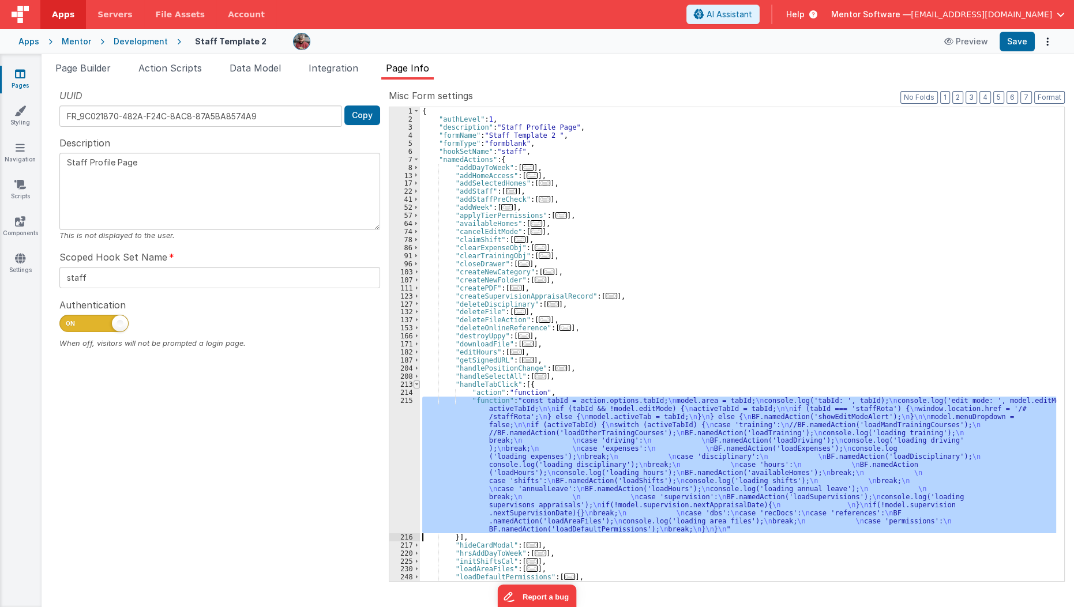
click at [415, 382] on span at bounding box center [417, 385] width 6 height 8
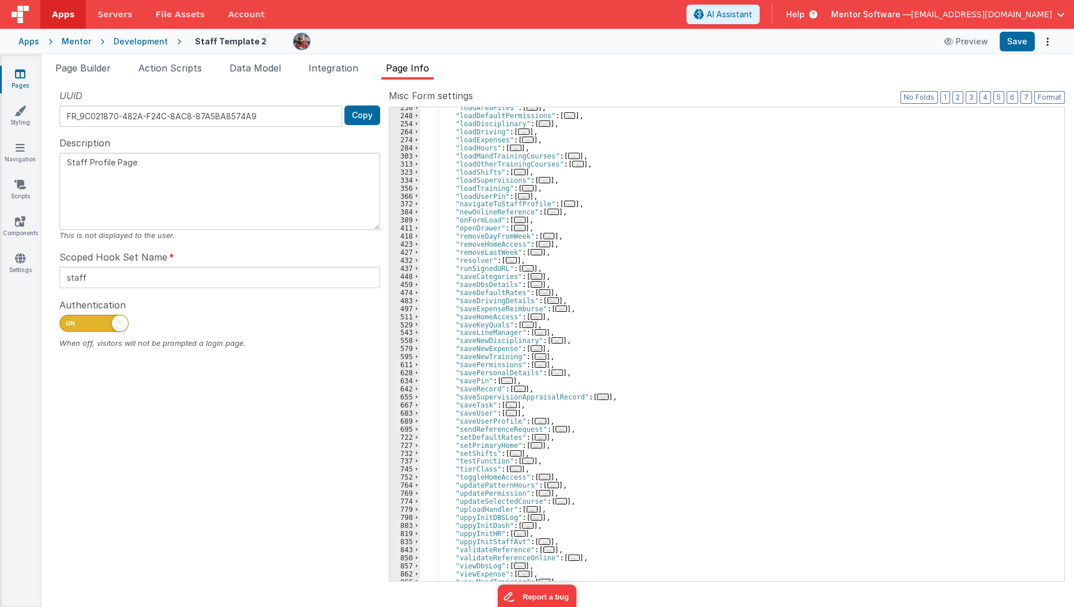
scroll to position [310, 0]
click at [102, 61] on div "Page Builder Action Scripts Data Model Integration Page Info Snippet Library Na…" at bounding box center [558, 330] width 1033 height 553
click at [99, 65] on span "Page Builder" at bounding box center [82, 68] width 55 height 12
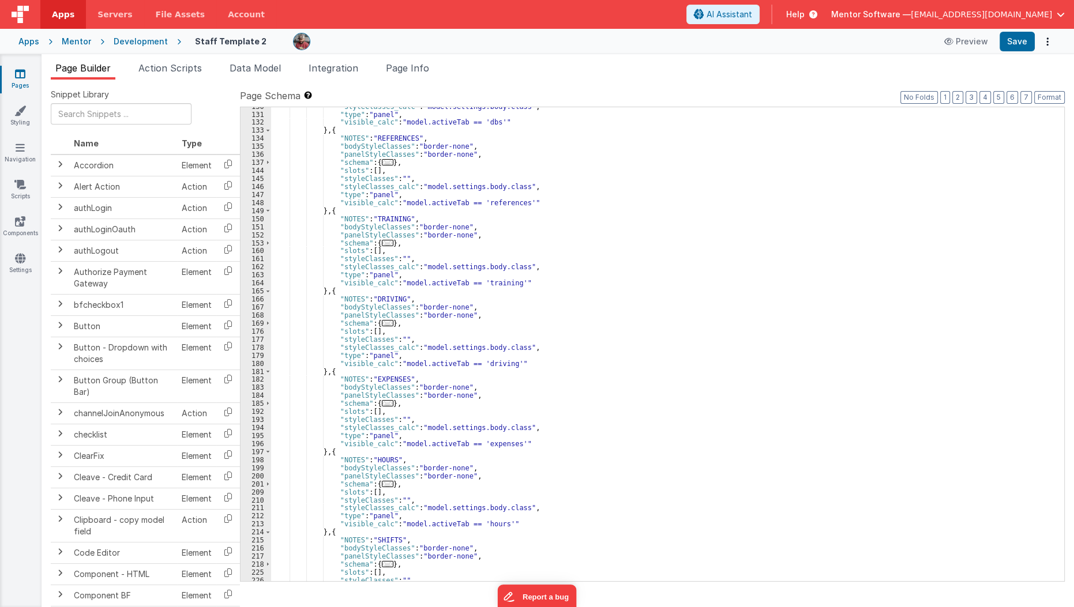
scroll to position [2224, 0]
click at [382, 243] on span "..." at bounding box center [388, 243] width 12 height 6
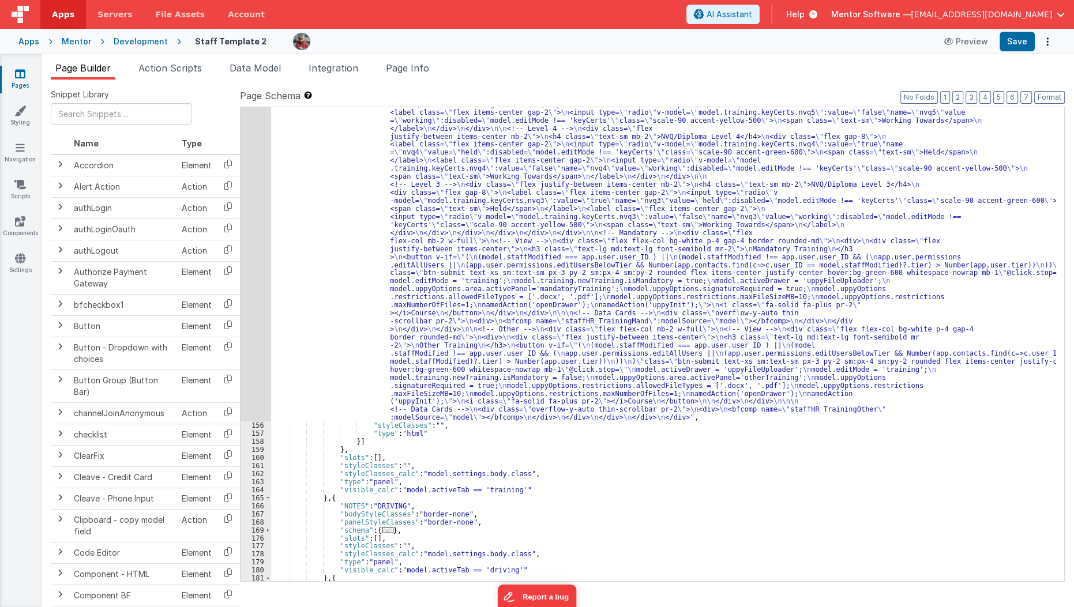
scroll to position [2665, 0]
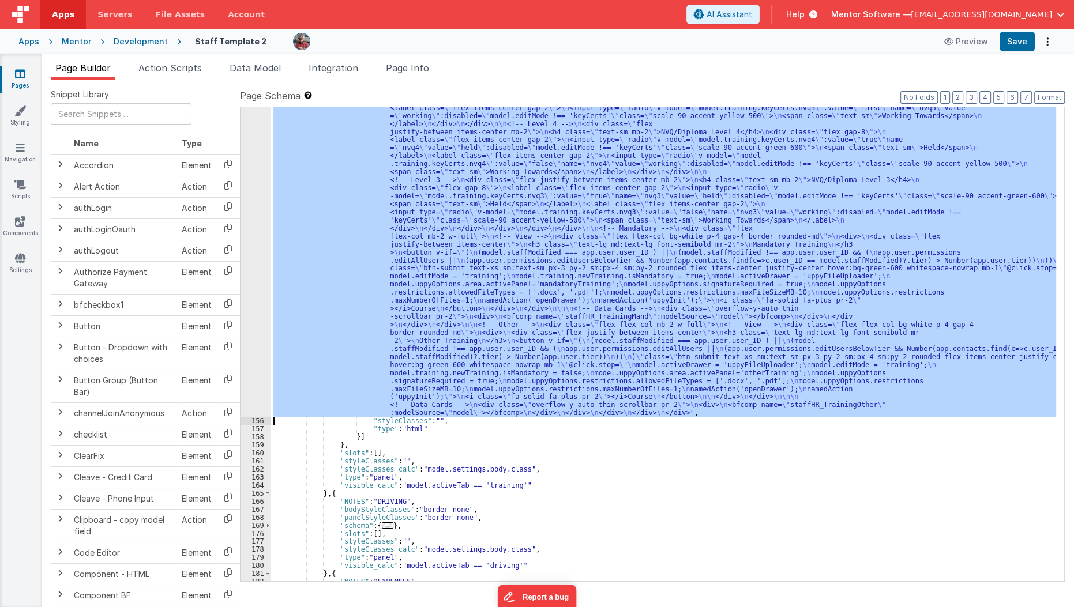
click at [249, 392] on div "155" at bounding box center [256, 115] width 31 height 603
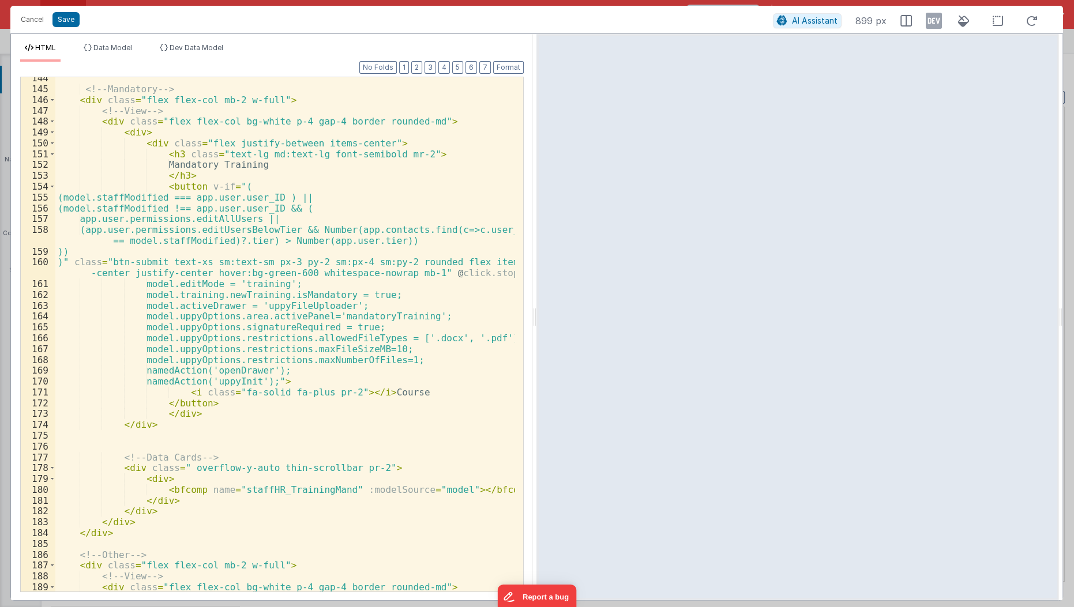
scroll to position [1988, 0]
click at [49, 99] on span at bounding box center [52, 100] width 6 height 11
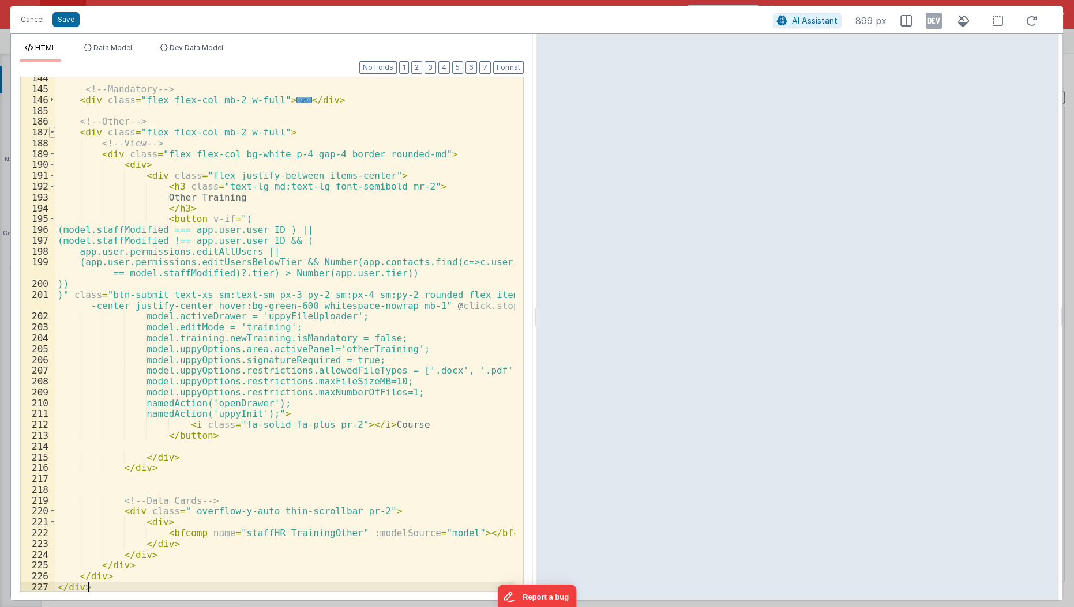
click at [54, 129] on span at bounding box center [52, 132] width 6 height 11
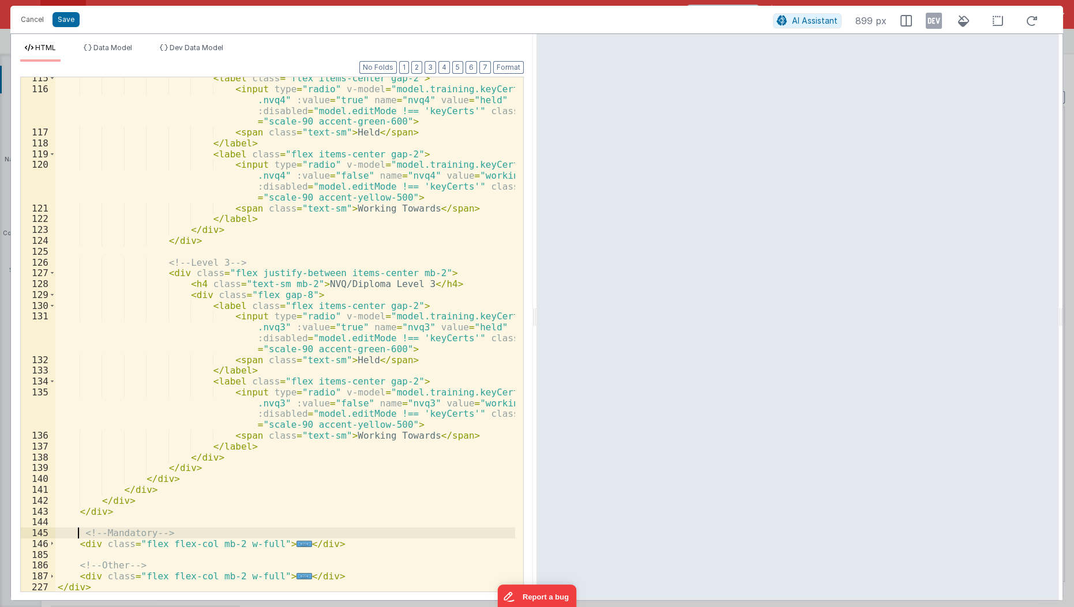
click at [78, 534] on div "< label class = "flex items-center gap-2" > < input type = "radio" v-model = "m…" at bounding box center [285, 342] width 461 height 538
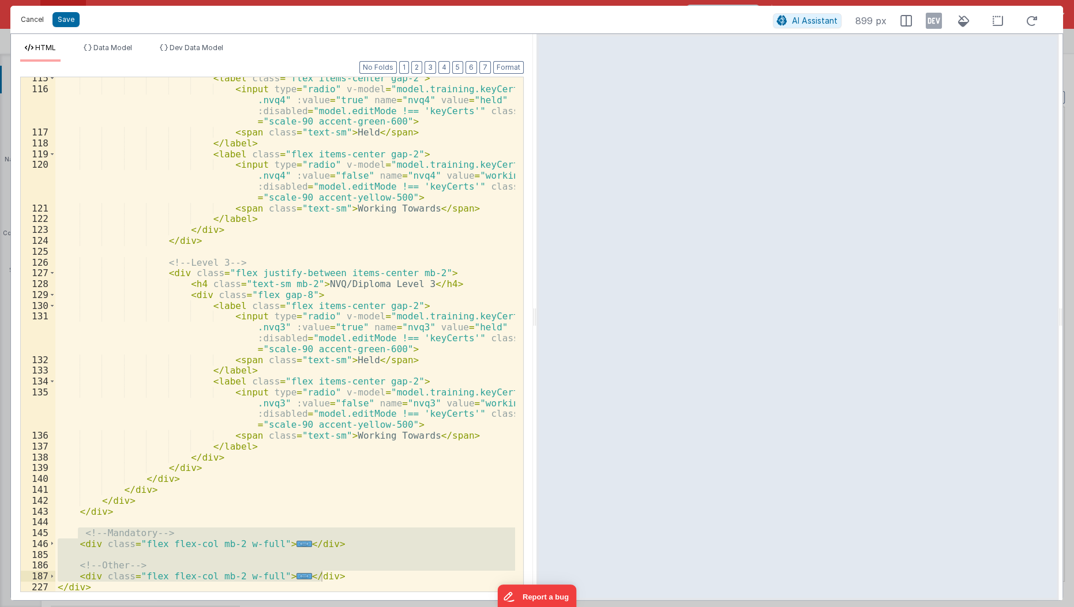
click at [37, 25] on button "Cancel" at bounding box center [32, 20] width 35 height 16
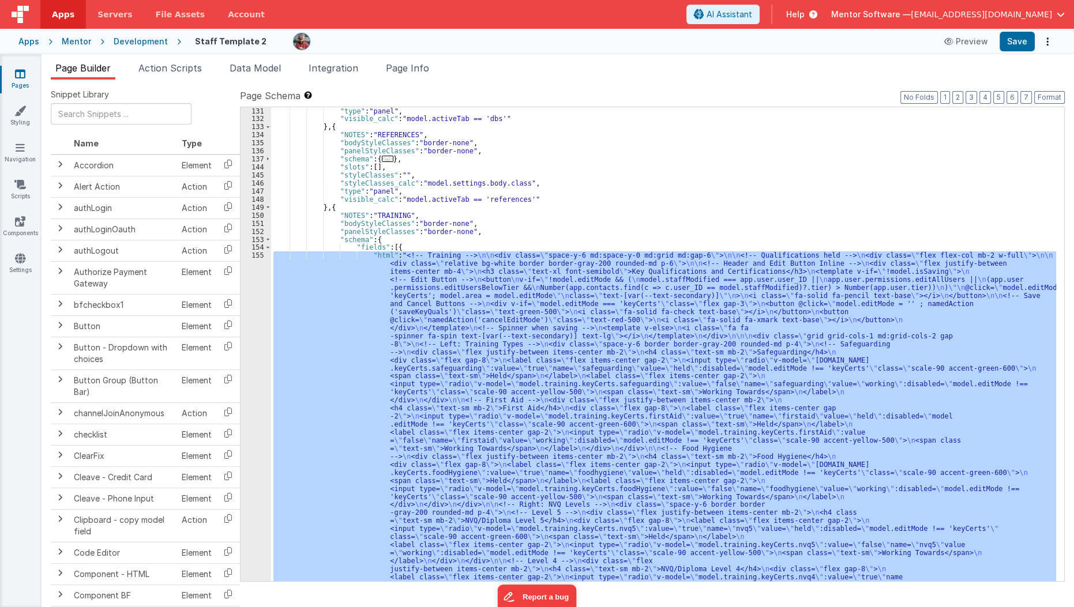
scroll to position [2177, 0]
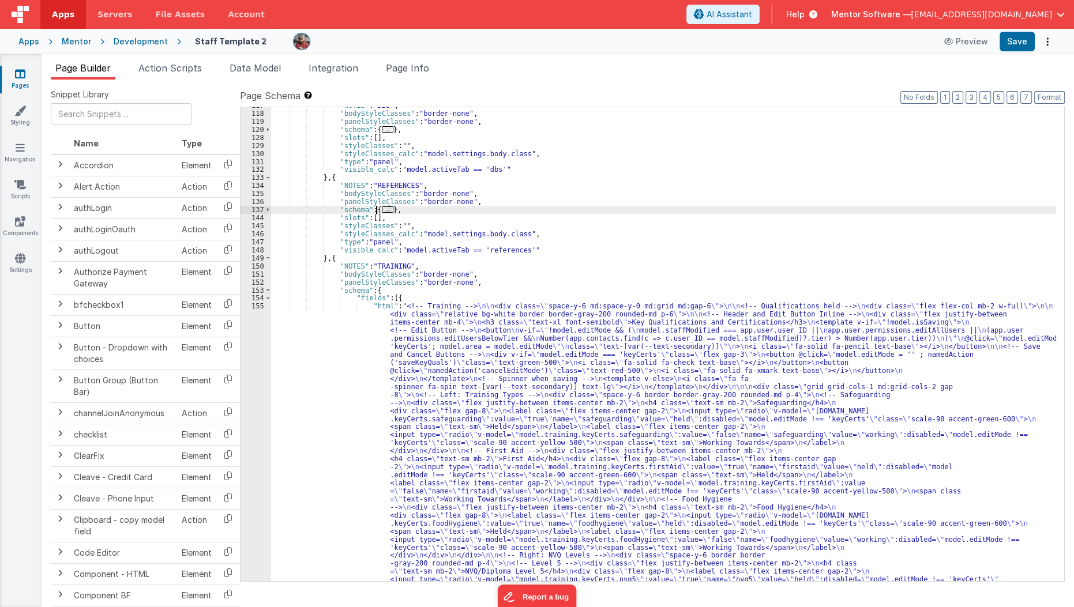
click at [385, 211] on span "..." at bounding box center [388, 210] width 12 height 6
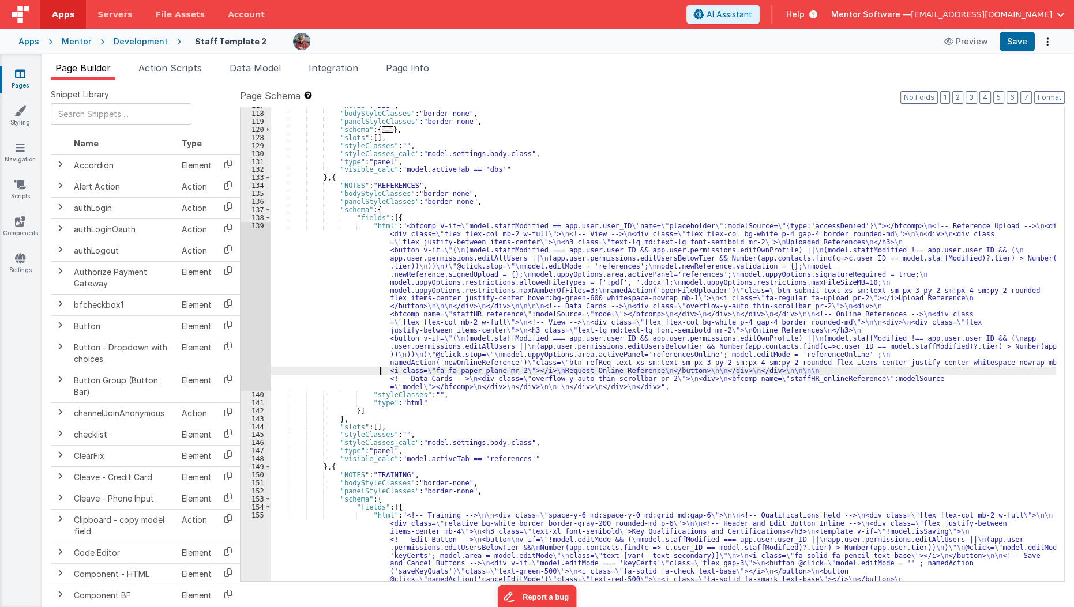
click at [253, 328] on div "139" at bounding box center [256, 306] width 31 height 169
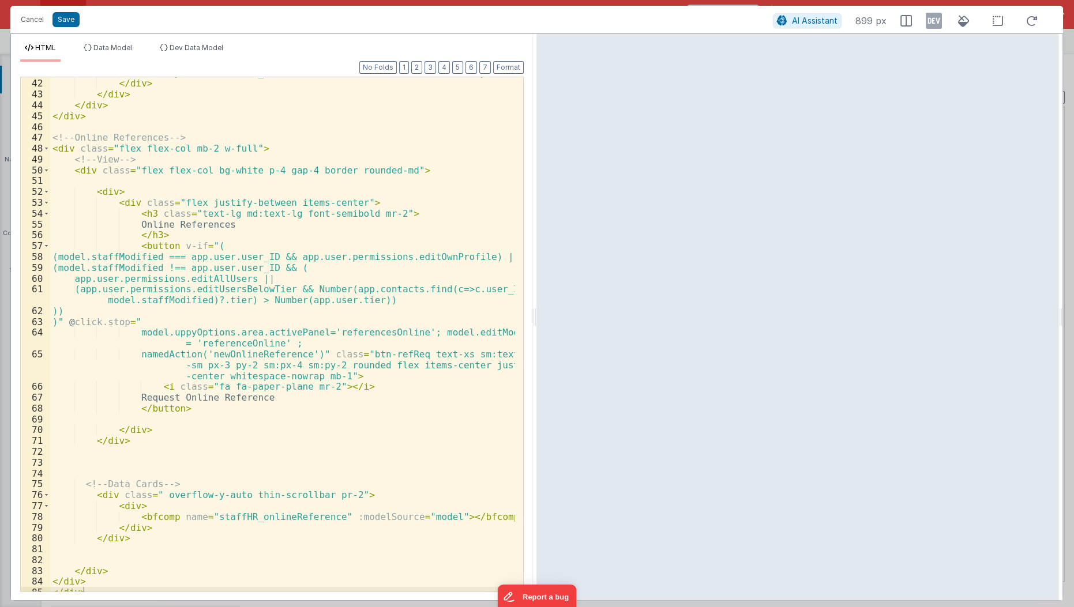
scroll to position [492, 0]
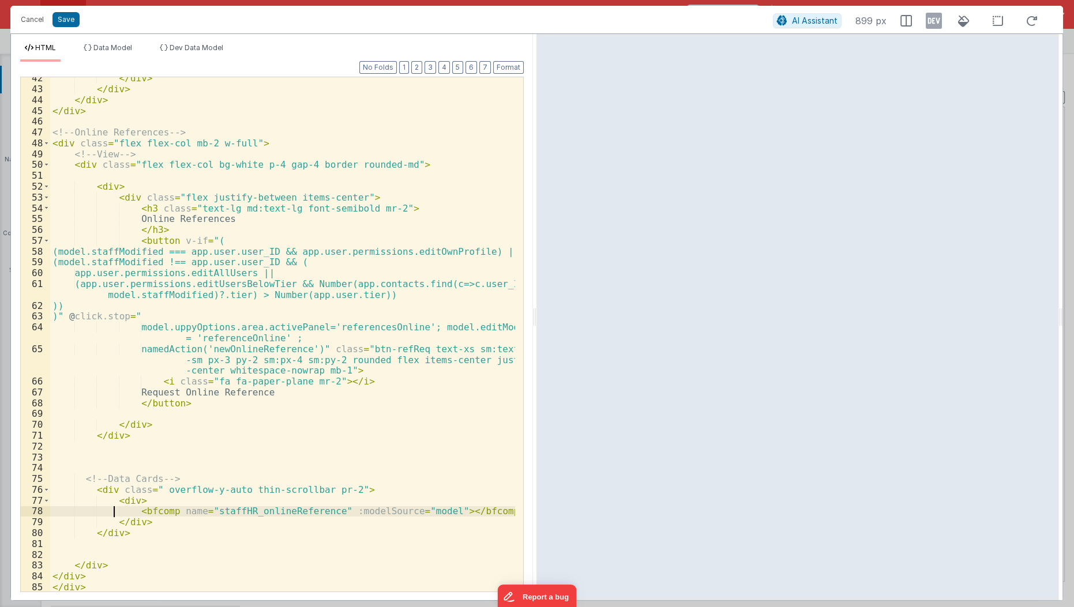
click at [112, 513] on div "</ div > </ div > </ div > </ div > <!-- Online References --> < div class = "f…" at bounding box center [283, 342] width 466 height 538
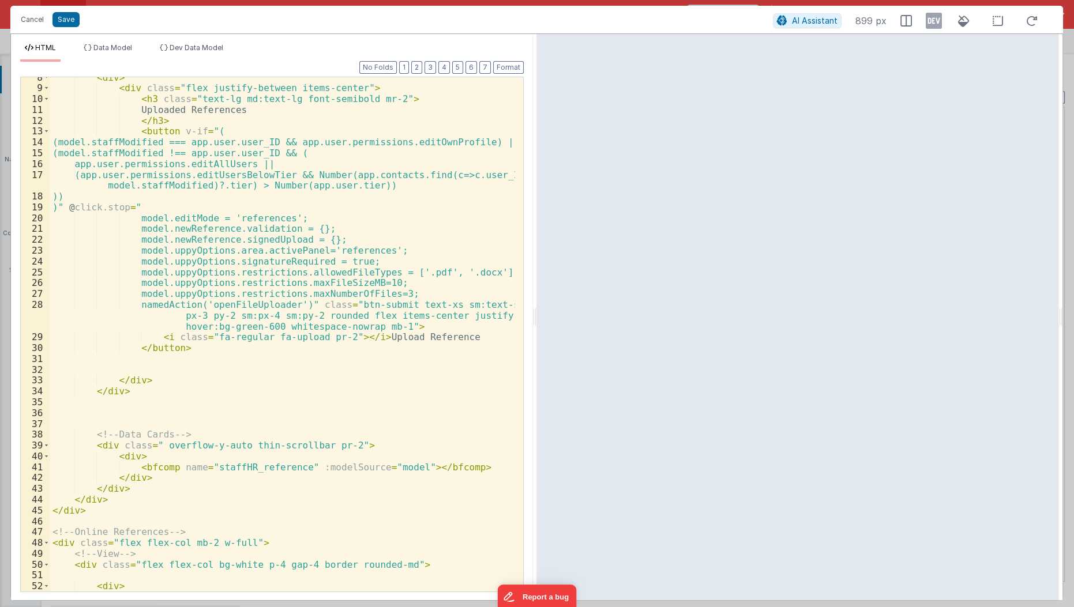
scroll to position [0, 0]
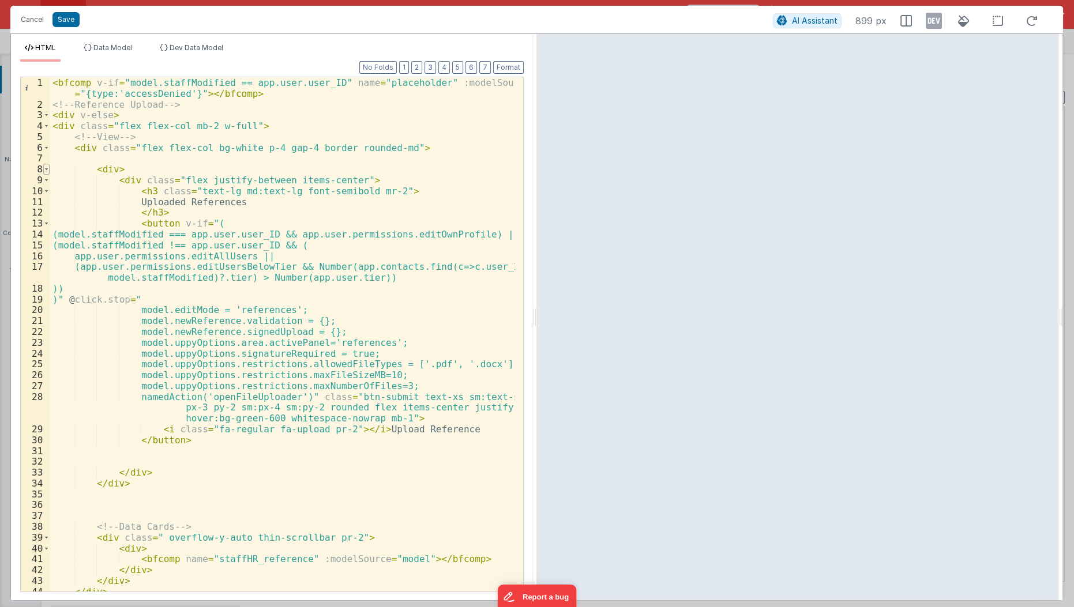
click at [46, 170] on span at bounding box center [46, 169] width 6 height 11
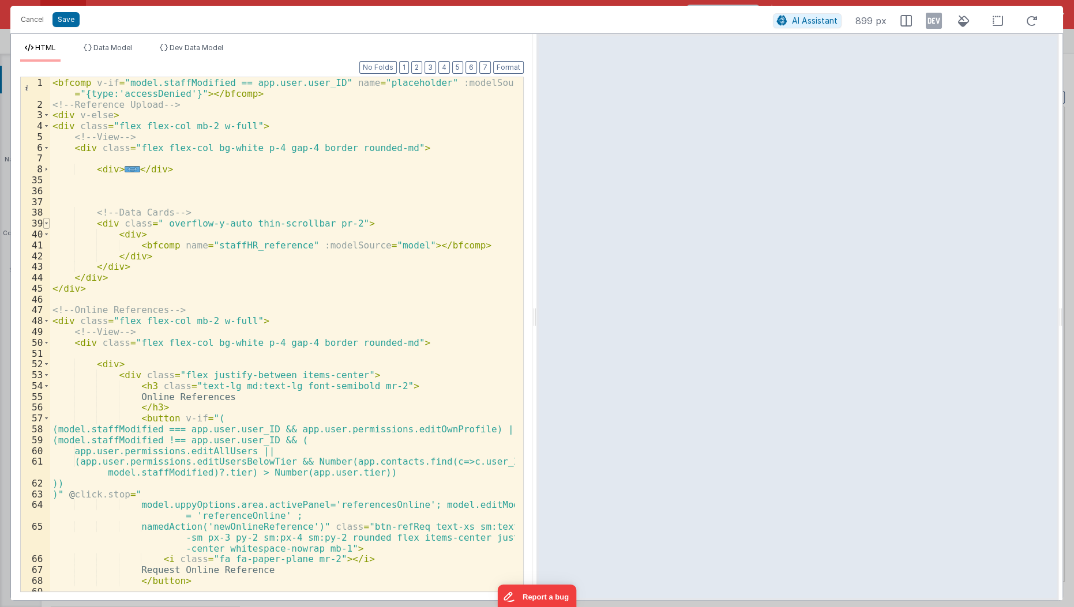
click at [47, 222] on span at bounding box center [46, 223] width 6 height 11
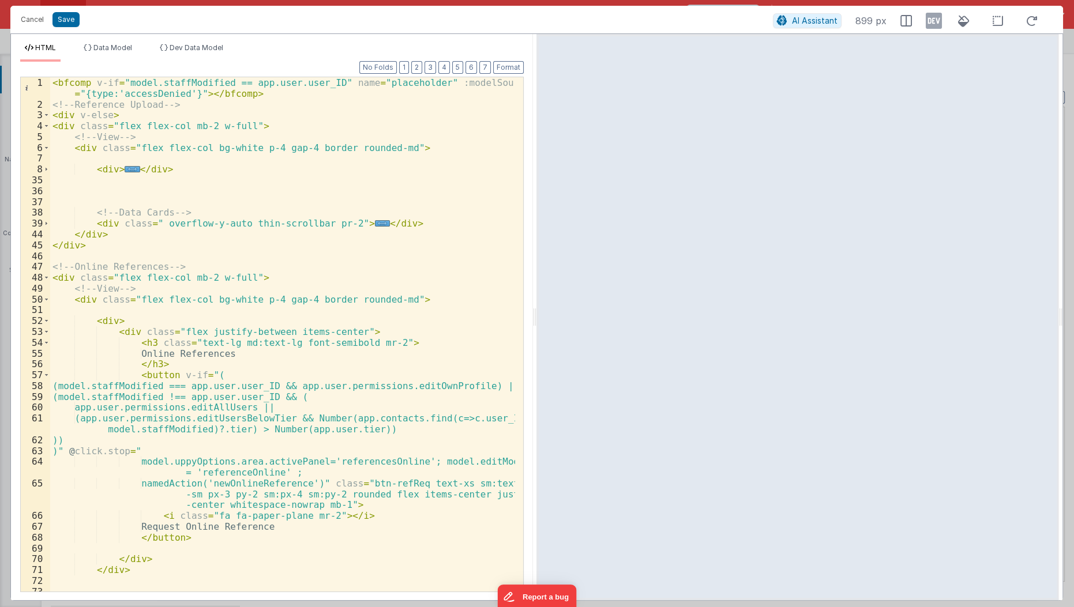
click at [73, 205] on div "< bfcomp v-if = "model.staffModified == app.user.user_ID" name = "placeholder" …" at bounding box center [283, 351] width 466 height 548
click at [126, 170] on span "..." at bounding box center [132, 169] width 15 height 6
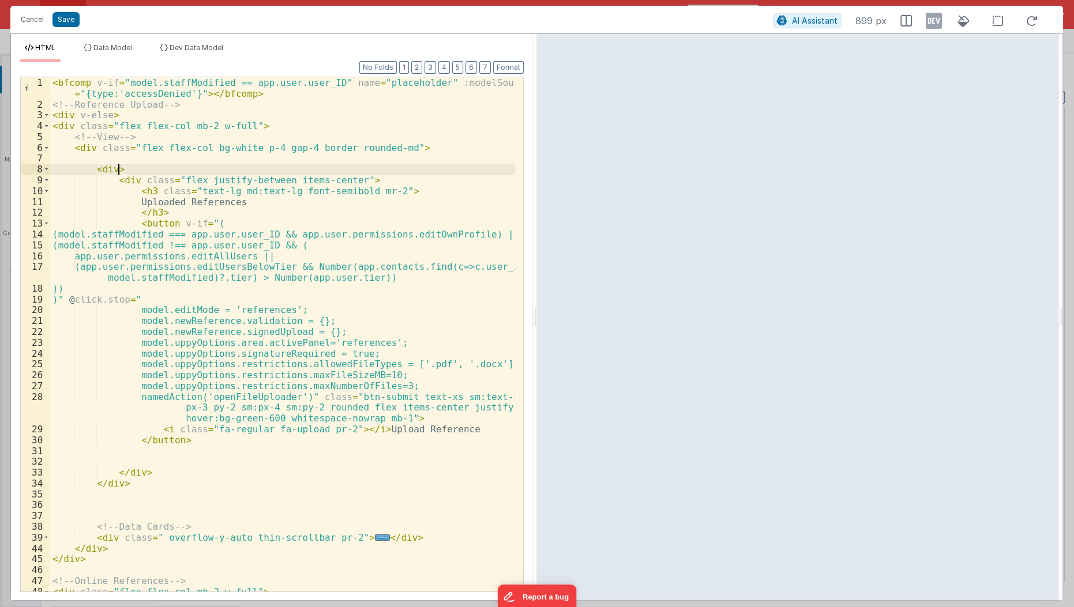
scroll to position [57, 0]
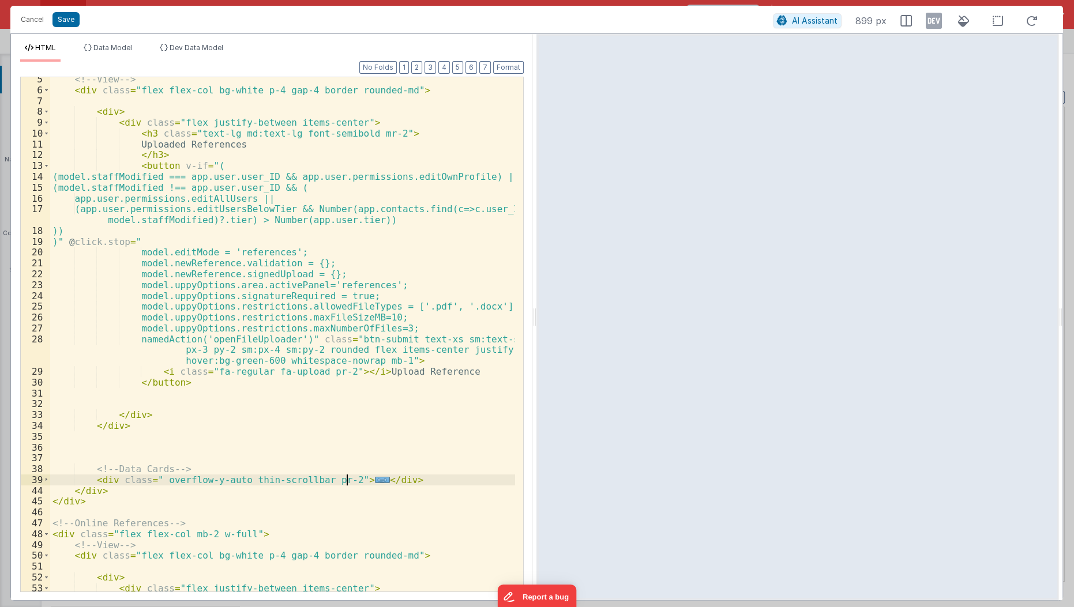
click at [375, 477] on span "..." at bounding box center [382, 480] width 15 height 6
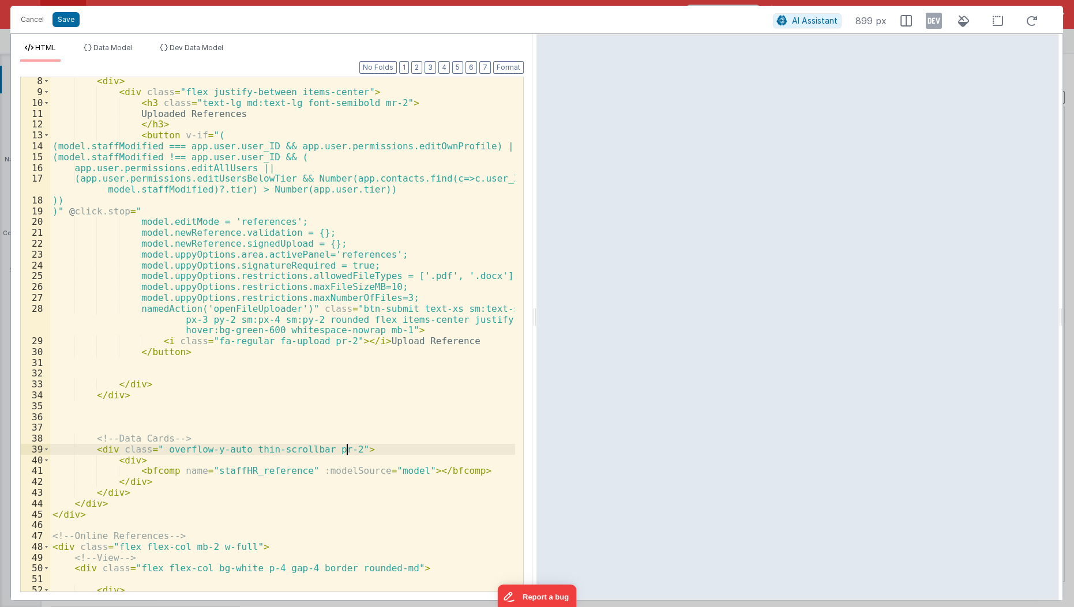
scroll to position [114, 0]
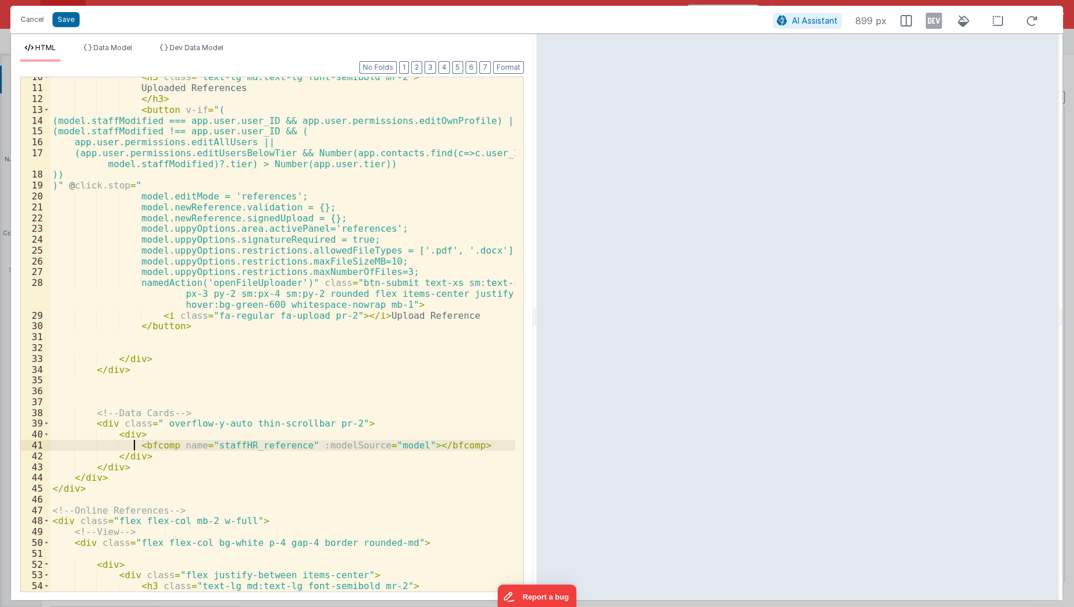
click at [132, 446] on div "< h3 class = "text-lg md:text-lg font-semibold mr-2" > Uploaded References </ h…" at bounding box center [283, 341] width 466 height 538
click at [32, 22] on button "Cancel" at bounding box center [32, 20] width 35 height 16
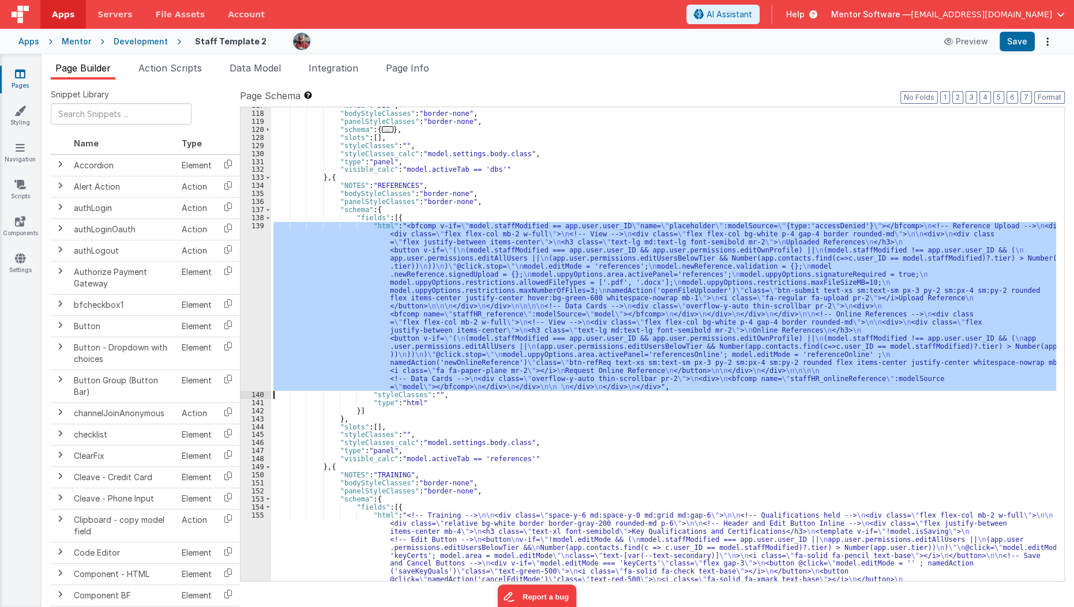
click at [424, 292] on div ""NOTES" : "DBS" , "bodyStyleClasses" : "border-none" , "panelStyleClasses" : "b…" at bounding box center [663, 344] width 785 height 474
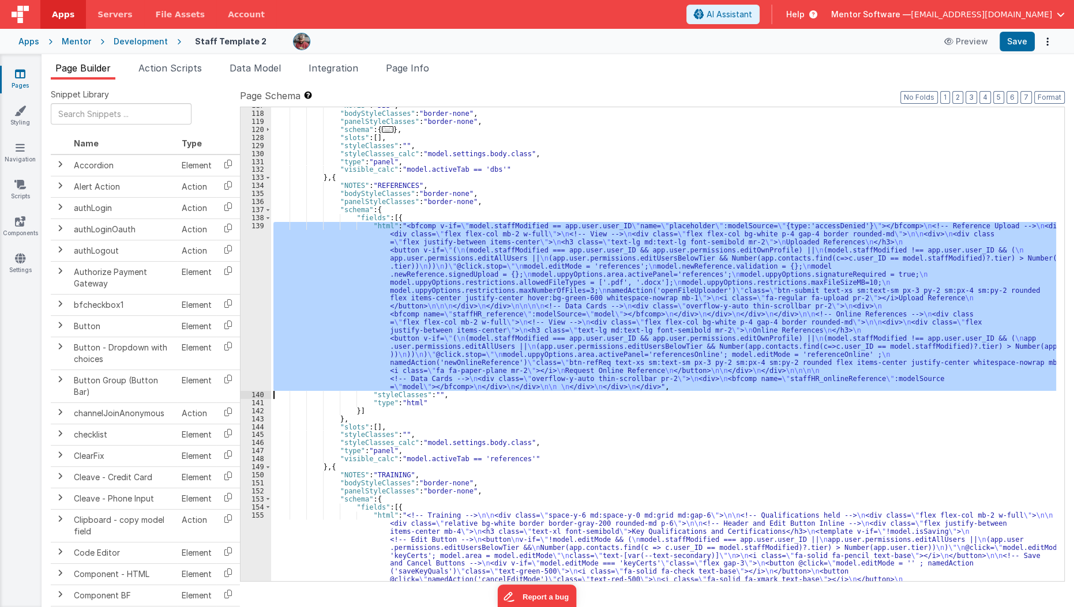
click at [253, 301] on div "139" at bounding box center [256, 306] width 31 height 169
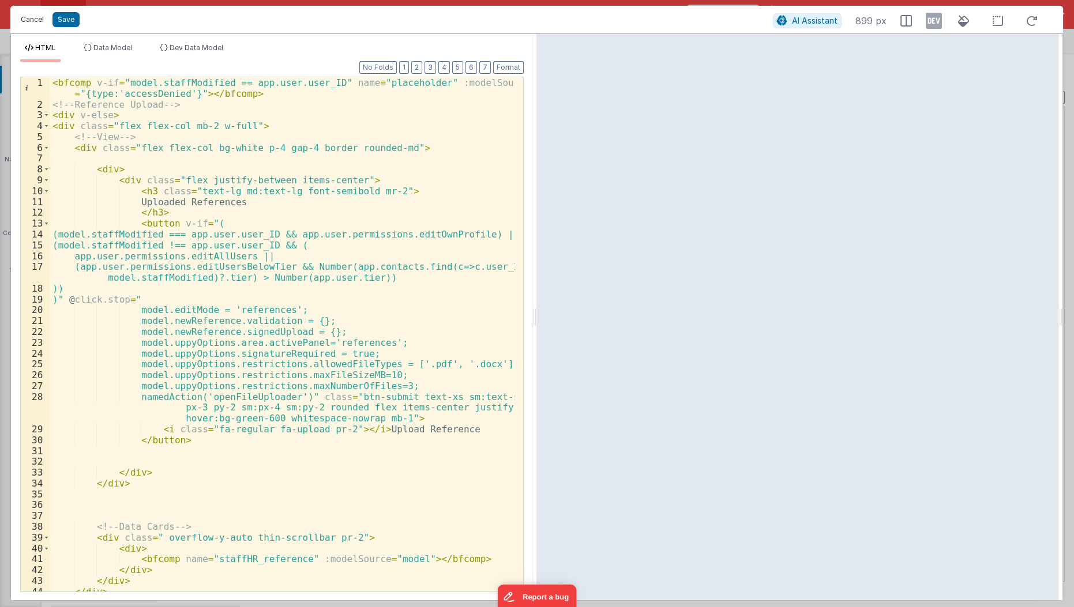
click at [36, 27] on button "Cancel" at bounding box center [32, 20] width 35 height 16
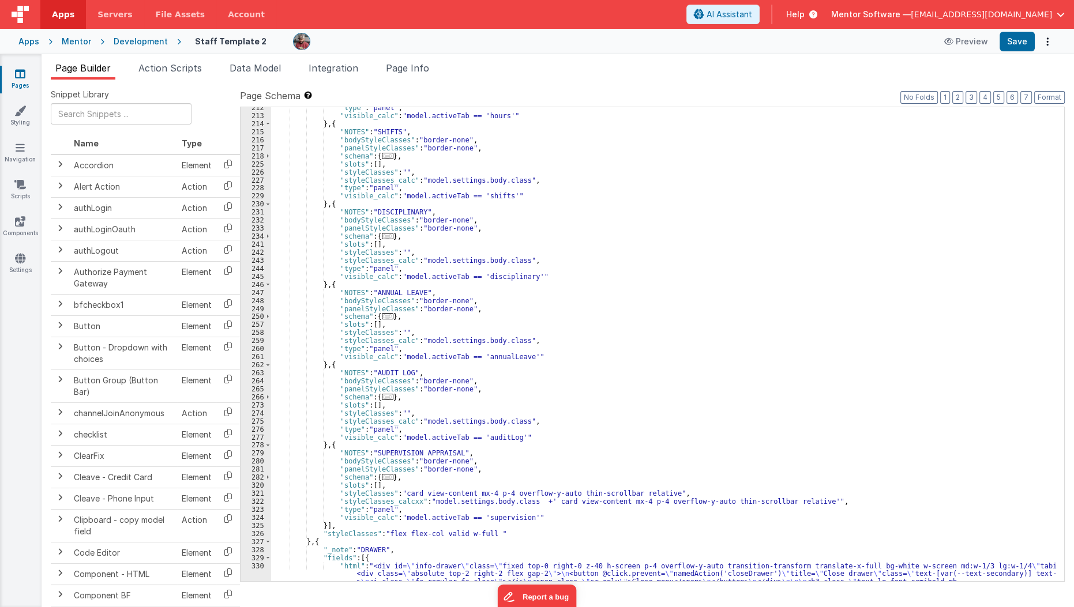
scroll to position [3485, 0]
click at [383, 478] on span "..." at bounding box center [388, 477] width 12 height 6
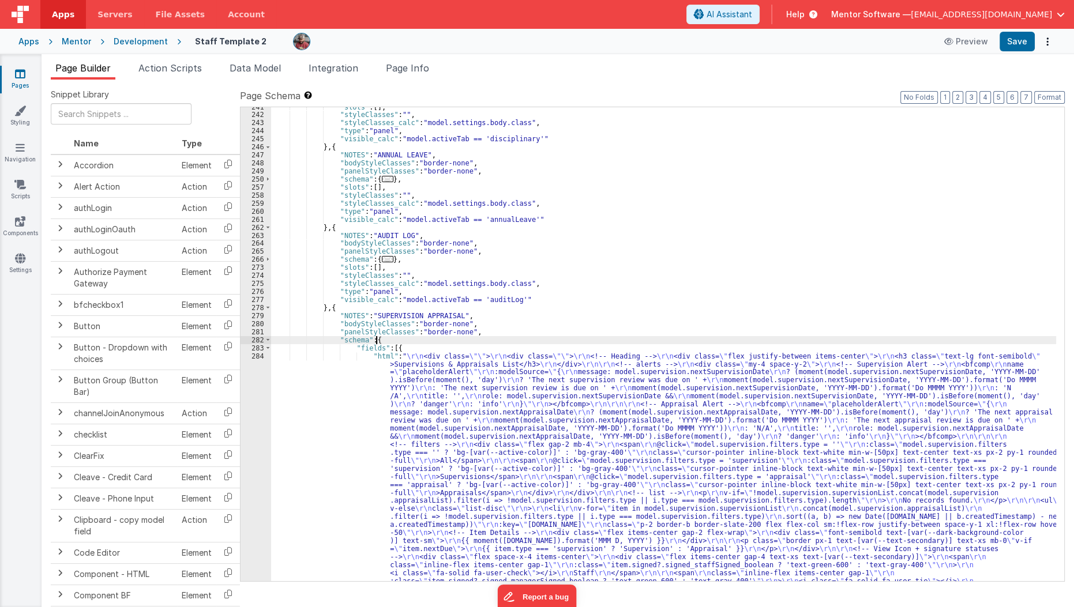
scroll to position [3628, 0]
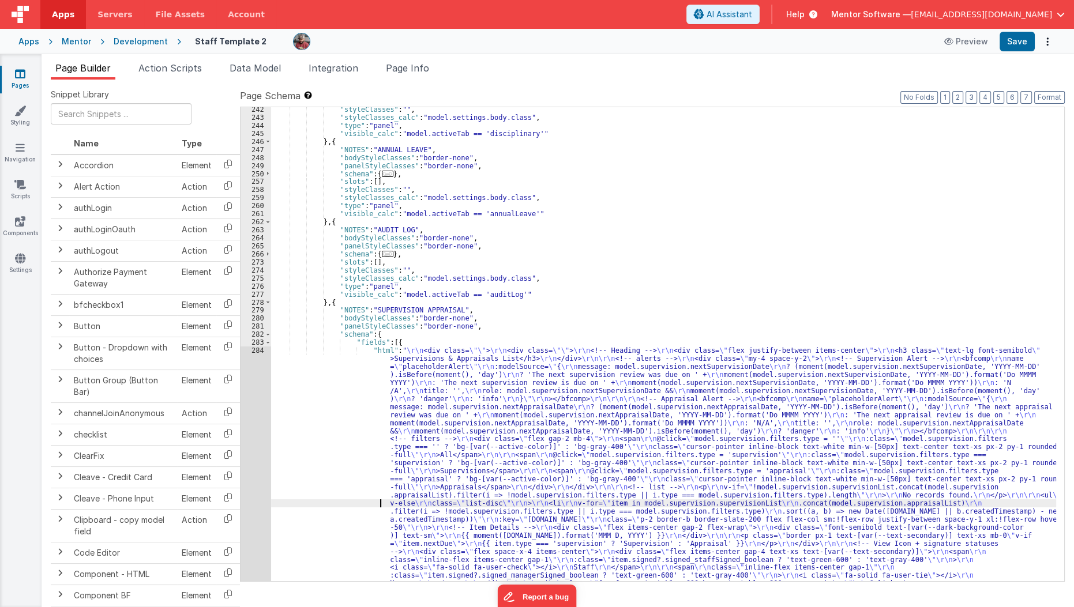
click at [330, 503] on div ""styleClasses" : "" , "styleClasses_calc" : "model.settings.body.class" , "type…" at bounding box center [664, 476] width 786 height 740
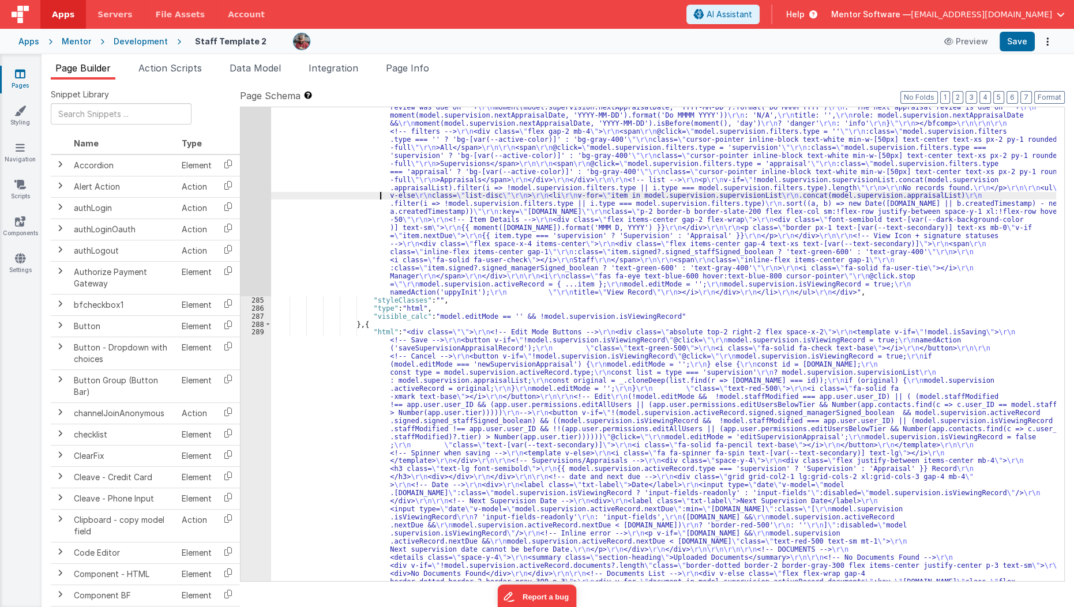
scroll to position [3940, 0]
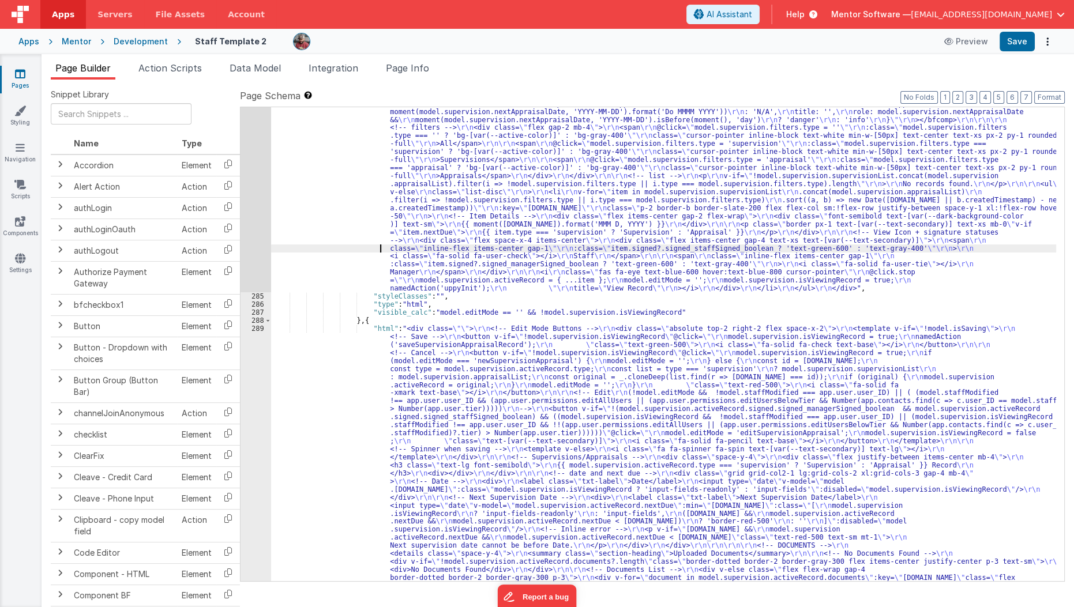
click at [310, 247] on div ""html" : " \r\n <div class= \"\" > \r\n <div class= \"\" > \r\n <!-- Heading --…" at bounding box center [664, 593] width 786 height 1117
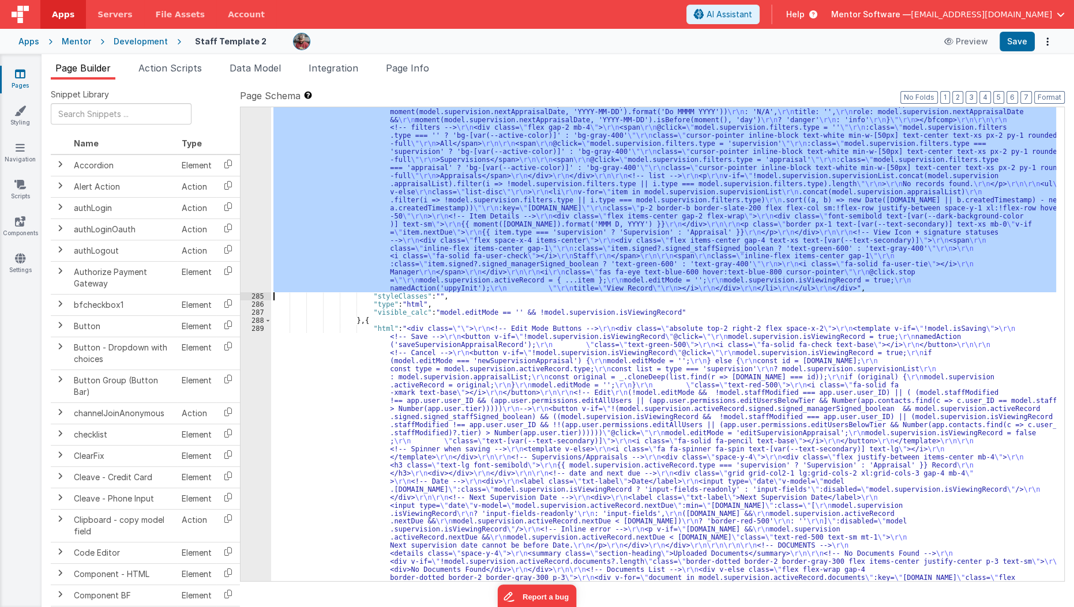
click at [246, 250] on div "284" at bounding box center [256, 163] width 31 height 257
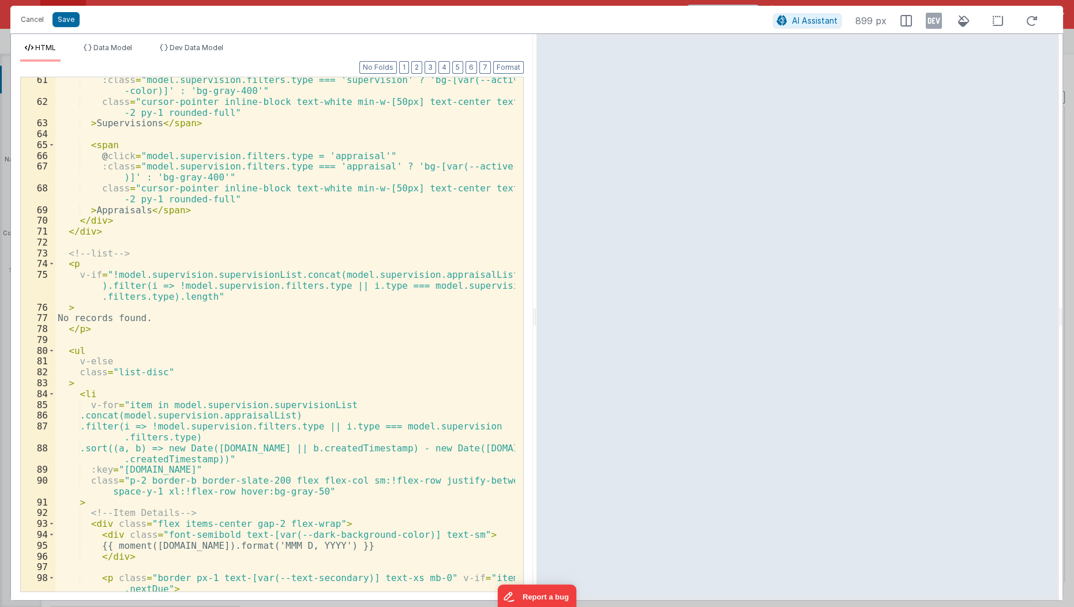
scroll to position [772, 0]
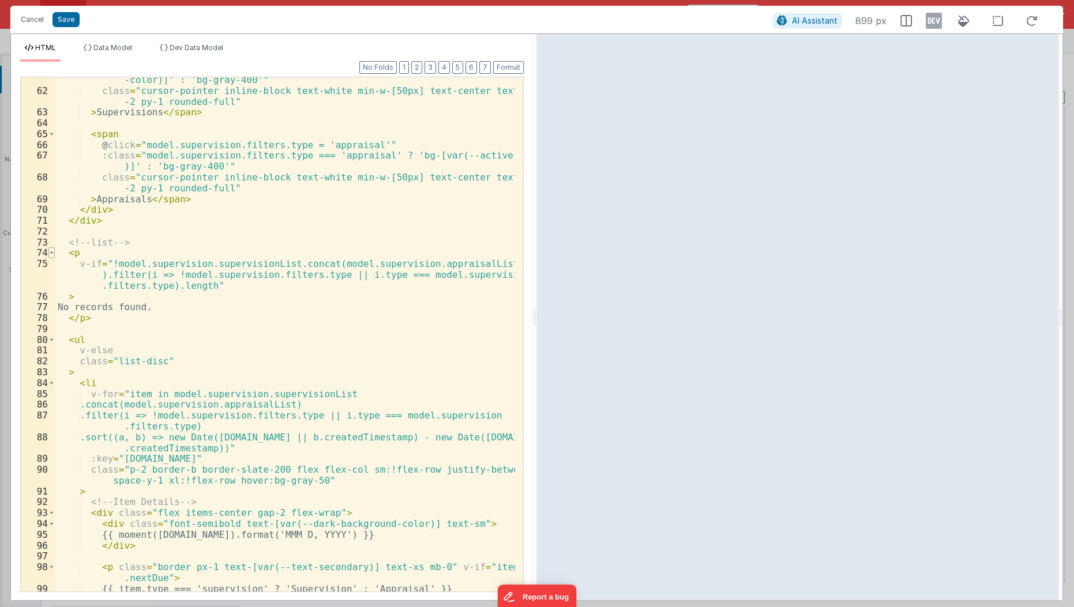
click at [51, 252] on span at bounding box center [51, 252] width 6 height 11
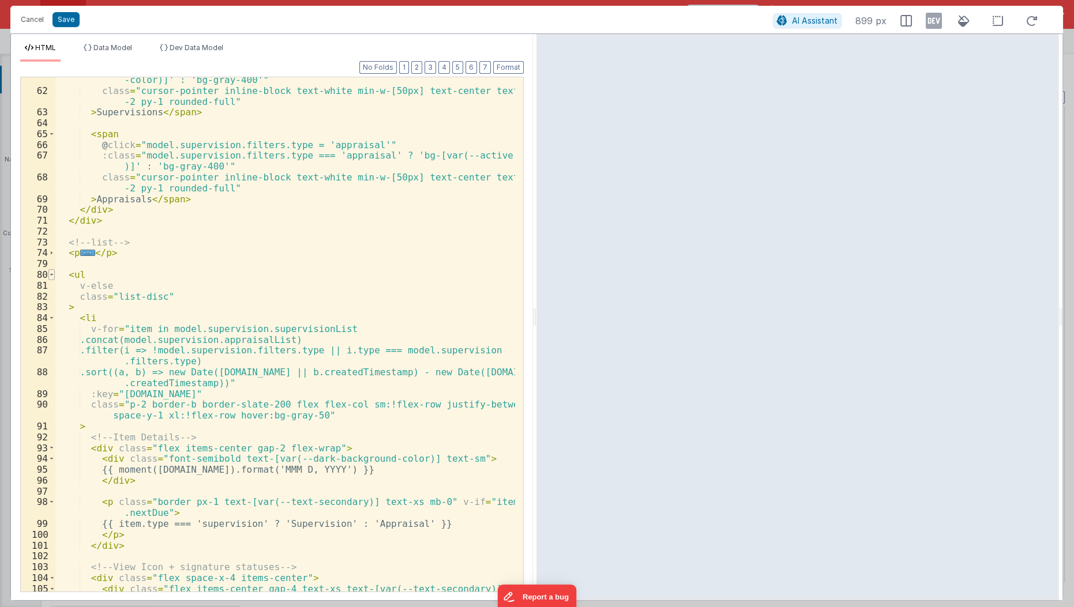
click at [48, 275] on span at bounding box center [51, 274] width 6 height 11
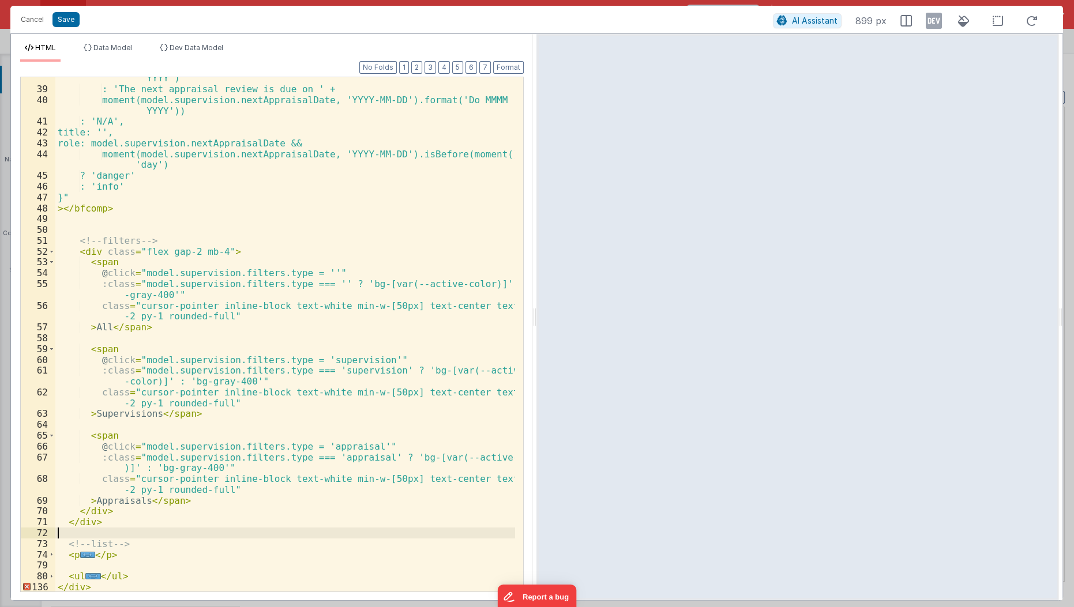
click at [64, 537] on div "moment(model.supervision.nextAppraisalDate, 'YYYY-MM-DD').format('Do MMMM YYYY'…" at bounding box center [285, 336] width 461 height 548
click at [160, 524] on div "moment(model.supervision.nextAppraisalDate, 'YYYY-MM-DD').format('Do MMMM YYYY'…" at bounding box center [285, 336] width 461 height 548
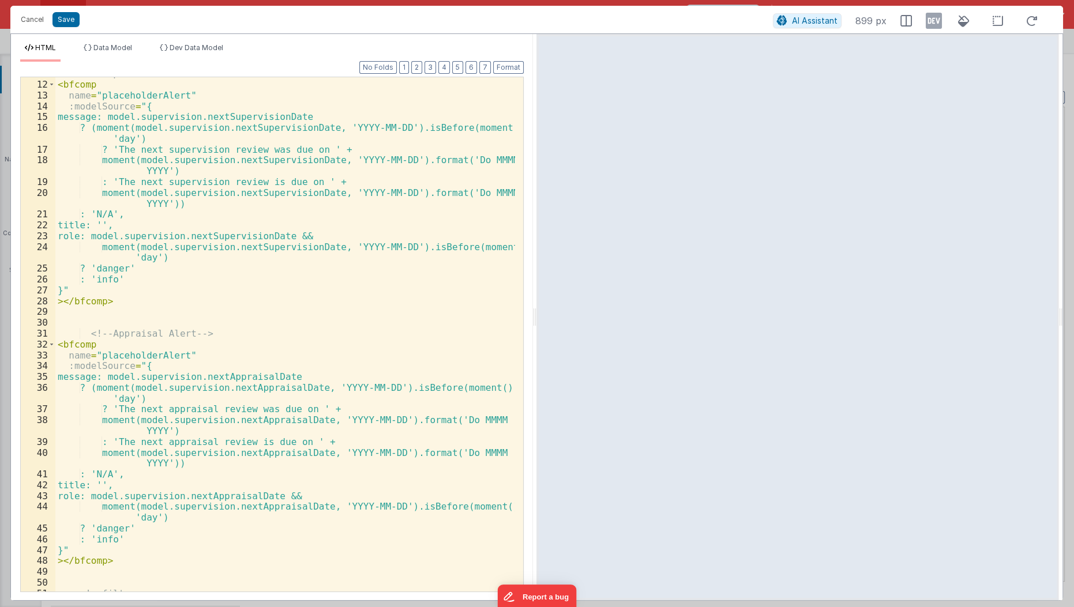
scroll to position [0, 0]
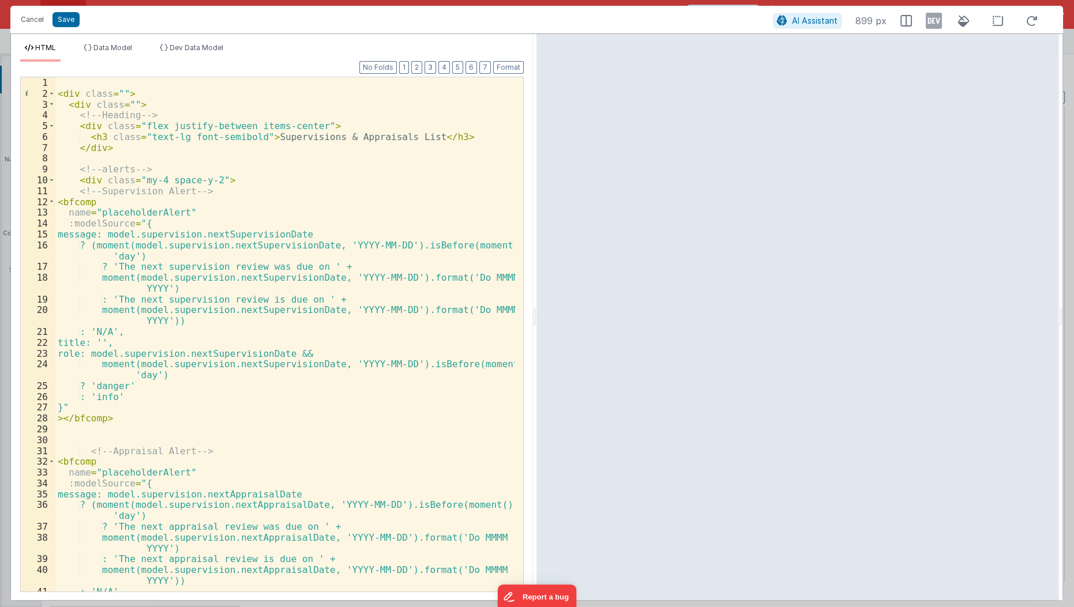
click at [30, 28] on div "Cancel Save AI Assistant 899 px" at bounding box center [536, 20] width 1053 height 28
click at [30, 26] on button "Cancel" at bounding box center [32, 20] width 35 height 16
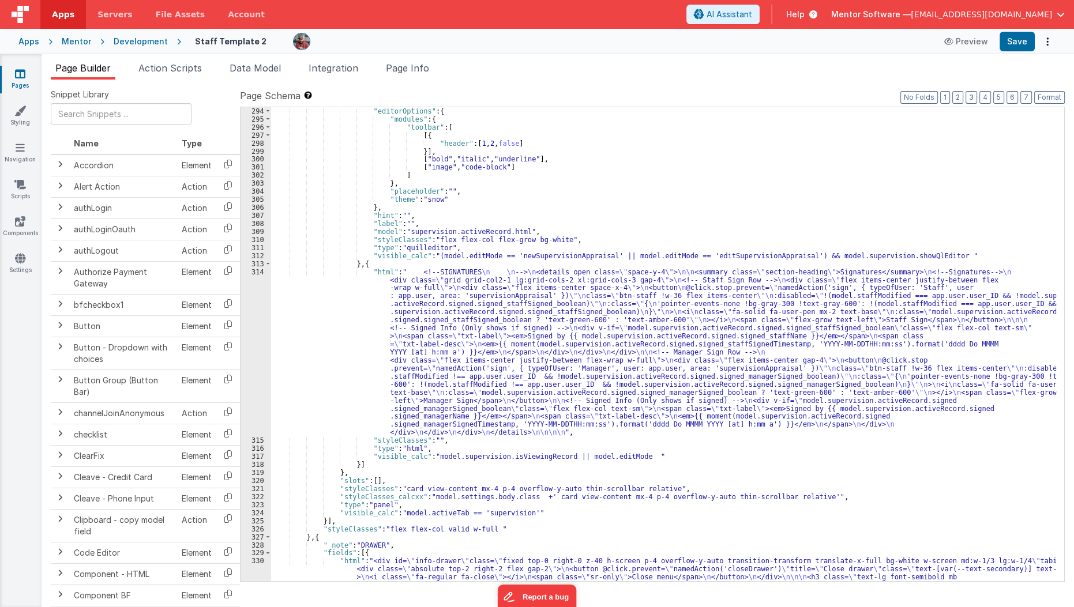
scroll to position [4575, 0]
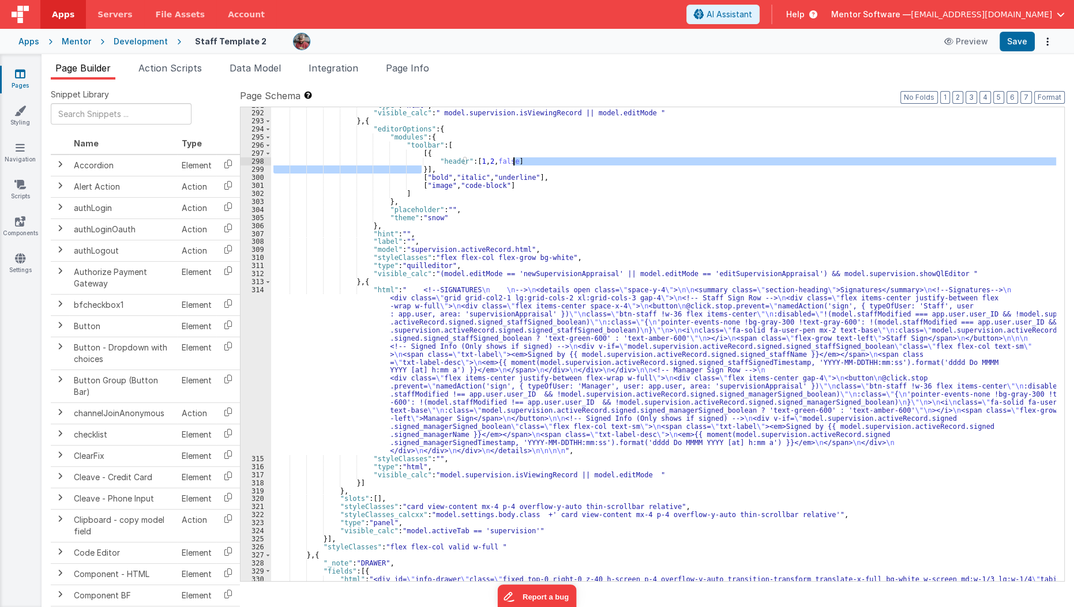
scroll to position [4557, 0]
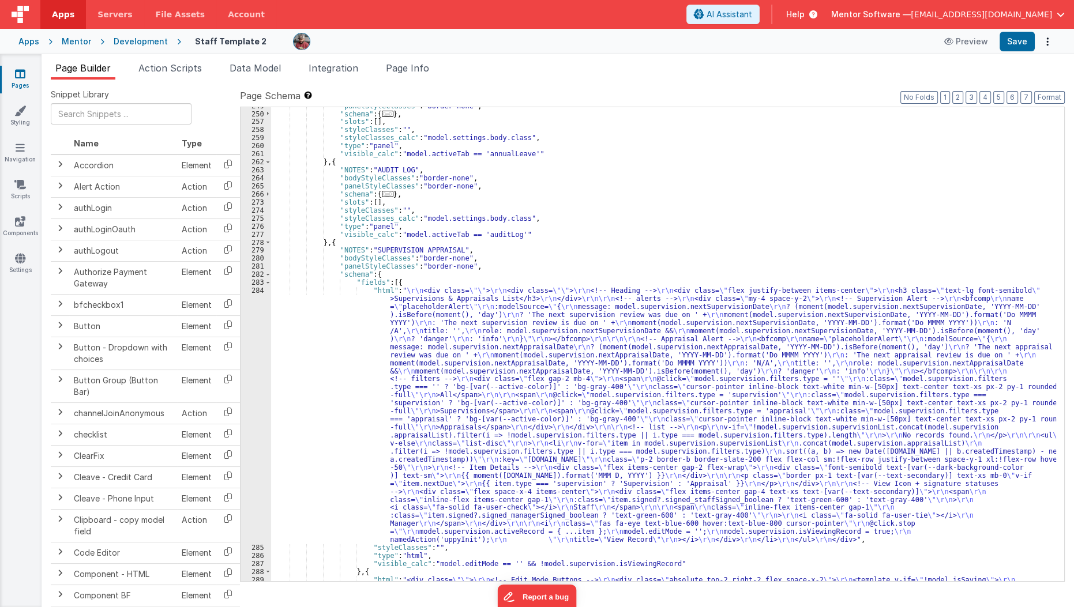
scroll to position [3688, 0]
click at [265, 275] on span at bounding box center [268, 275] width 6 height 8
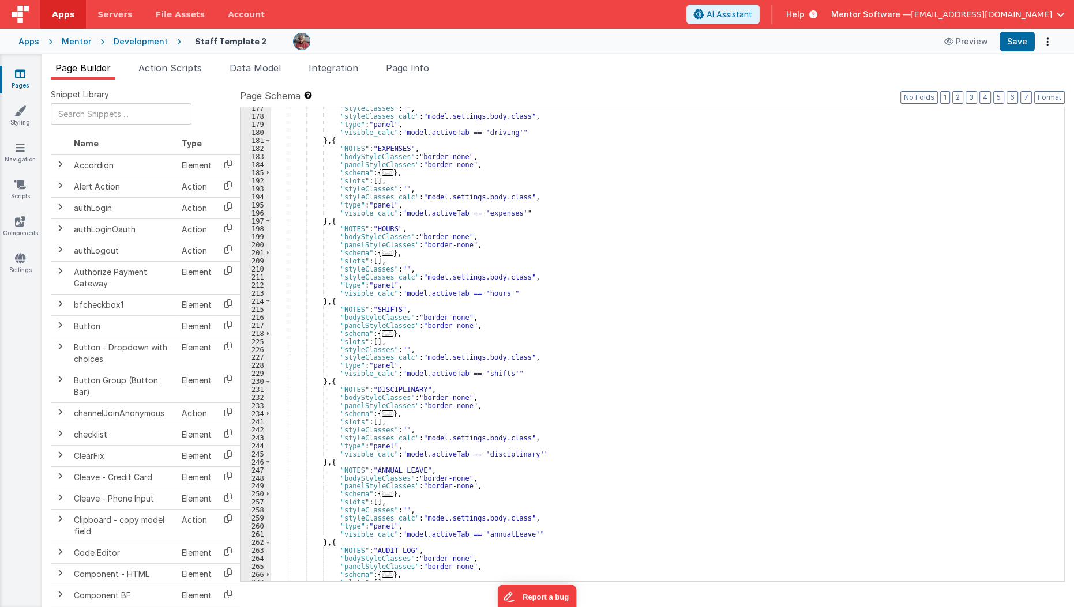
scroll to position [3288, 0]
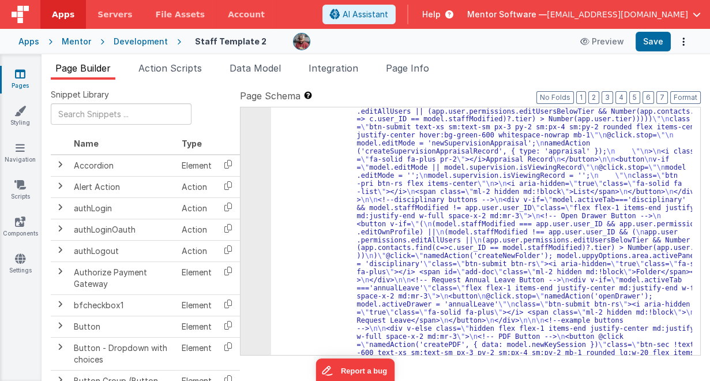
scroll to position [1625, 0]
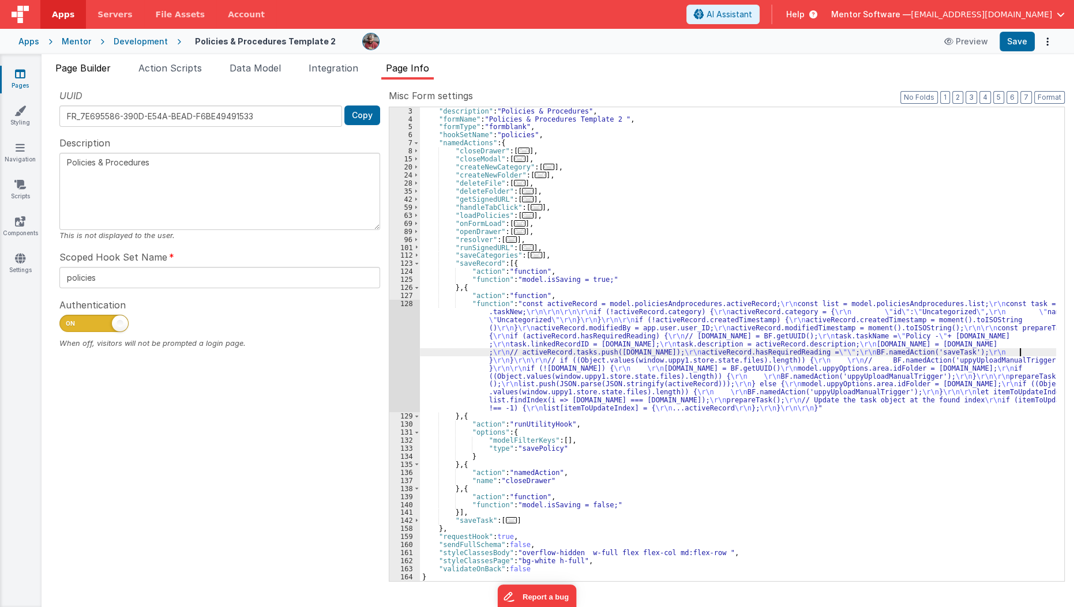
scroll to position [16, 0]
click at [73, 65] on span "Page Builder" at bounding box center [82, 68] width 55 height 12
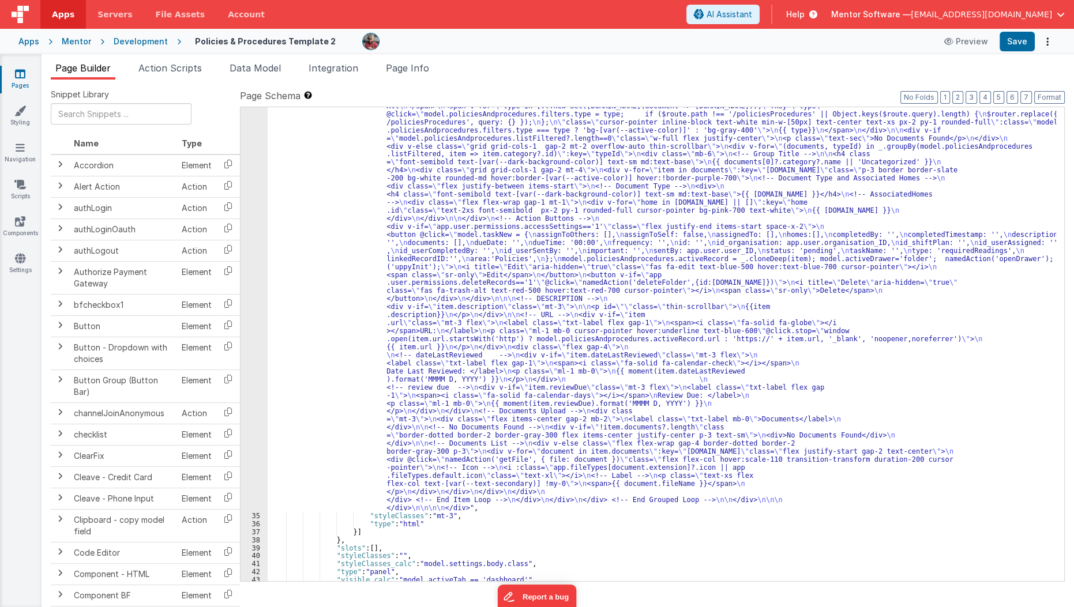
scroll to position [1180, 0]
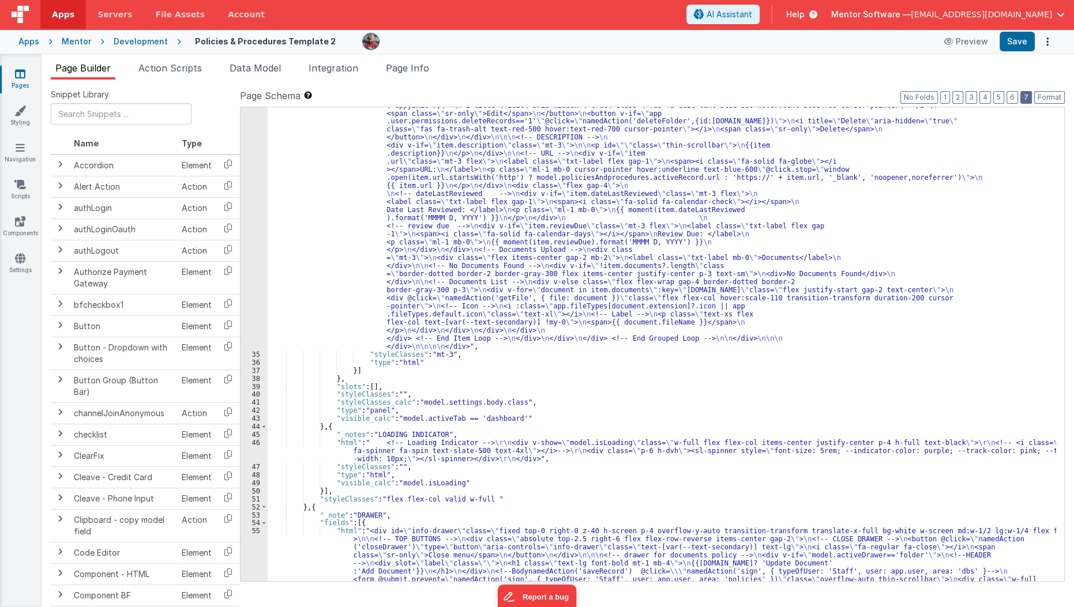
click at [1028, 95] on button "7" at bounding box center [1027, 97] width 12 height 13
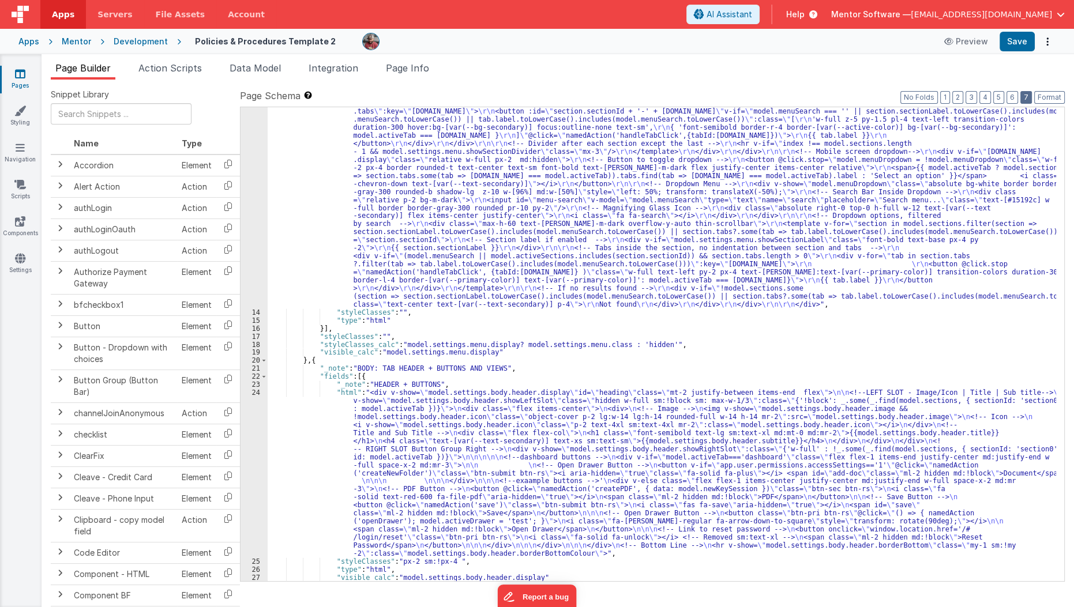
scroll to position [321, 0]
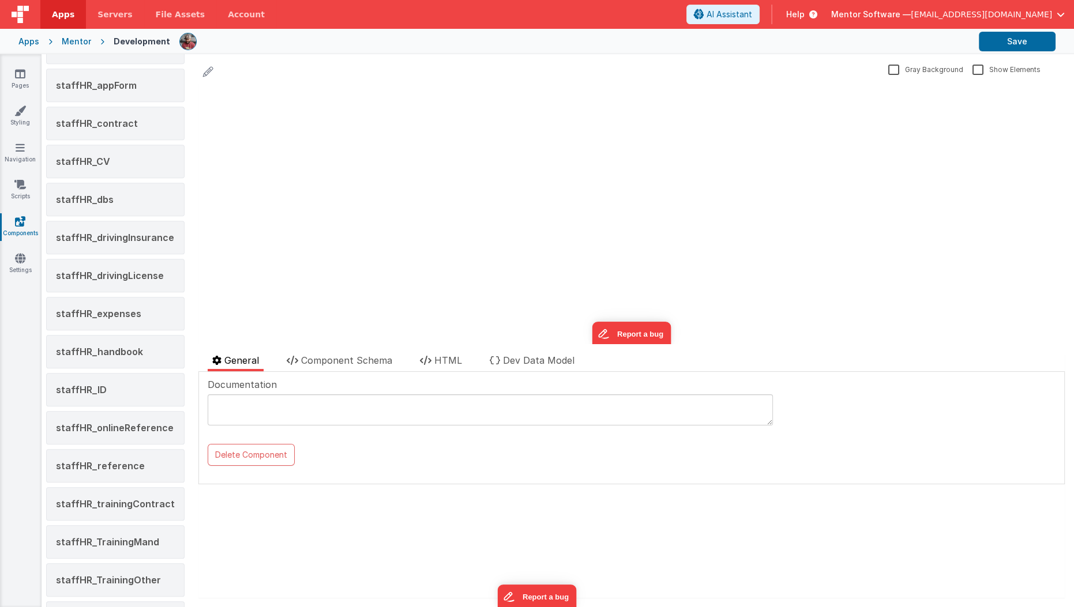
scroll to position [1480, 0]
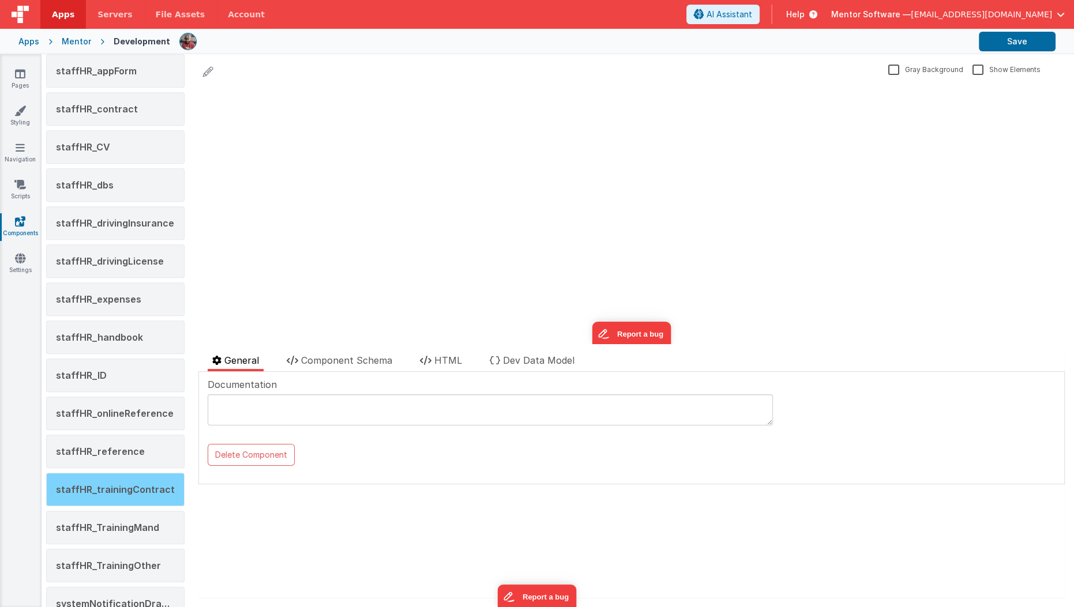
click at [123, 477] on div "staffHR_trainingContract" at bounding box center [115, 489] width 138 height 33
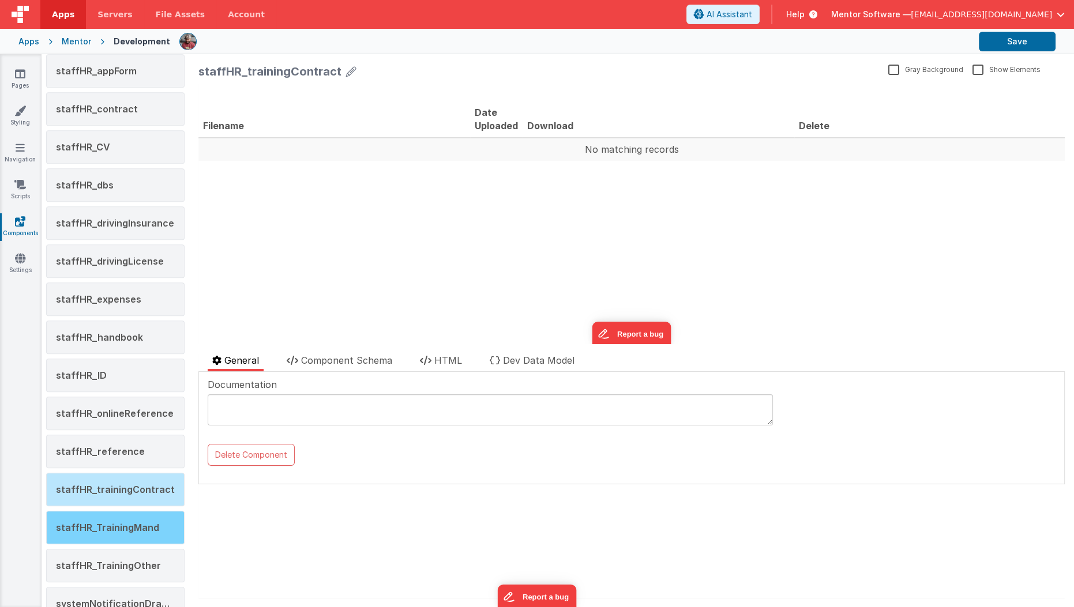
click at [121, 513] on div "staffHR_TrainingMand" at bounding box center [115, 527] width 138 height 33
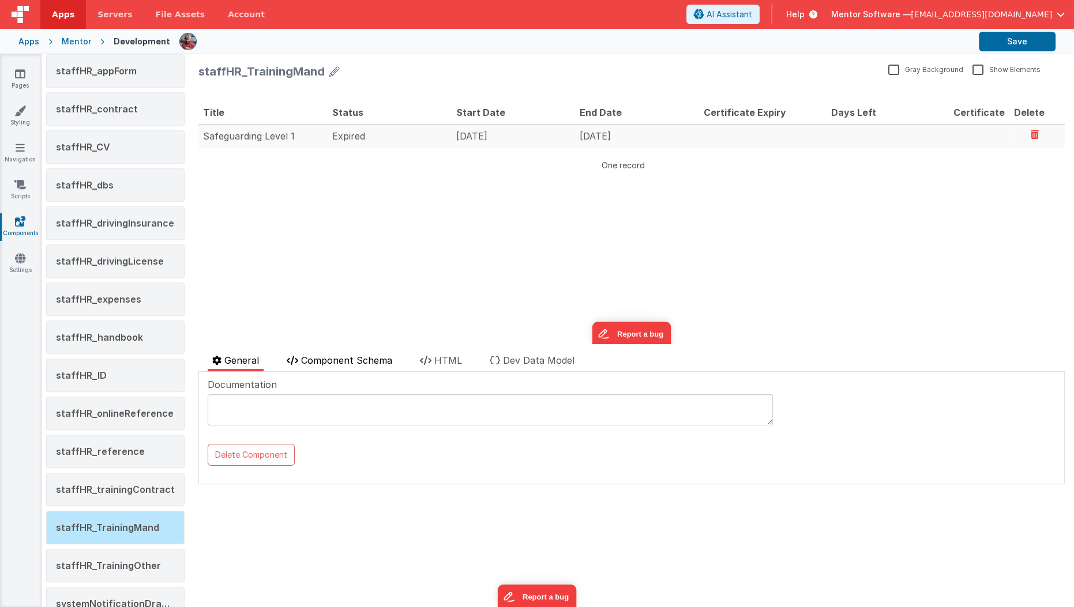
click at [364, 367] on li "Component Schema" at bounding box center [339, 363] width 115 height 18
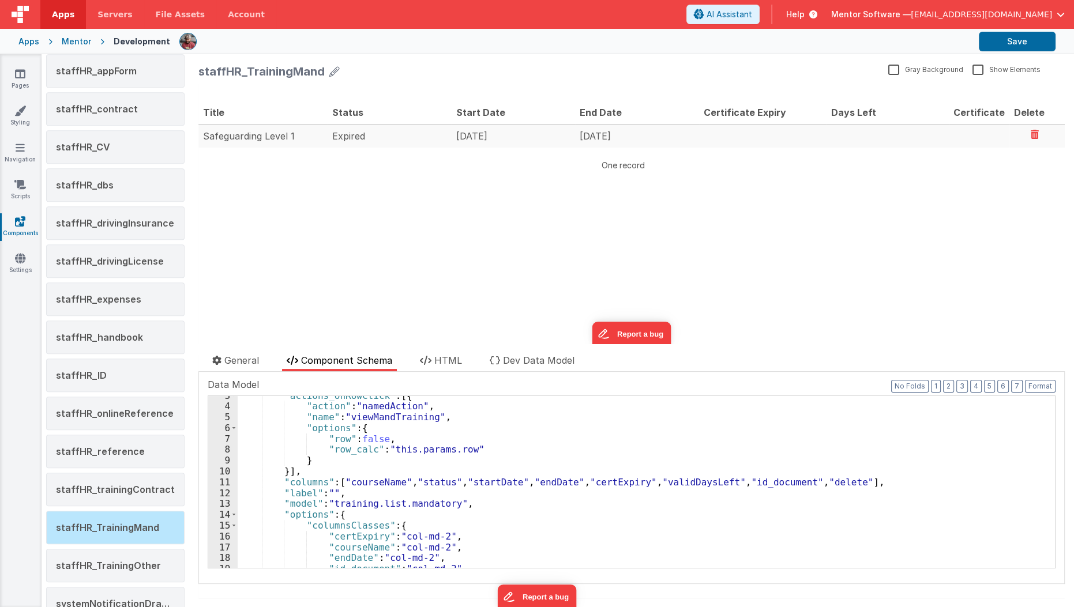
scroll to position [30, 0]
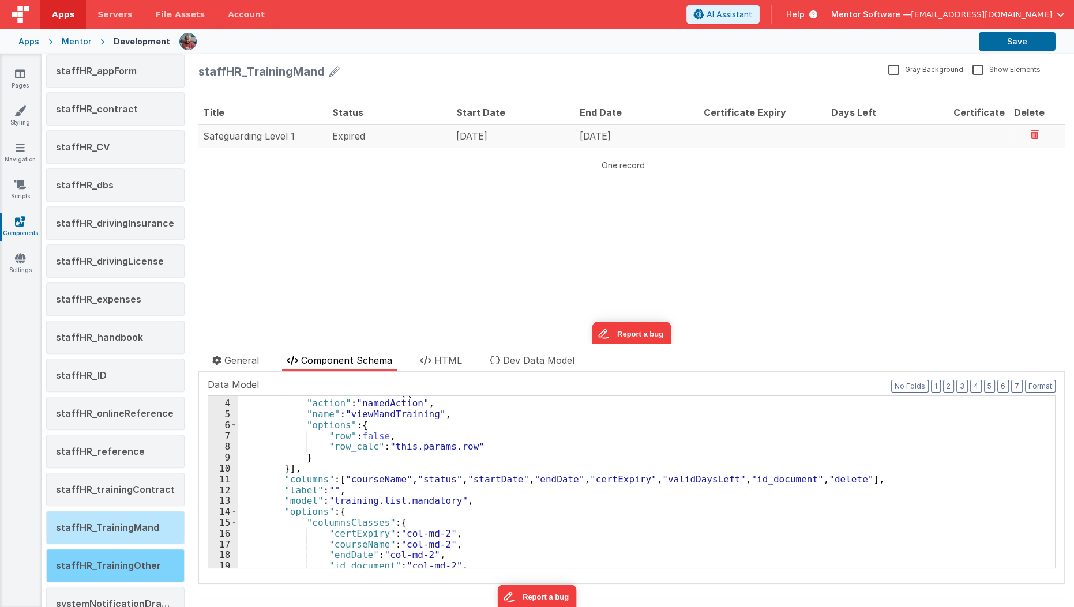
click at [86, 549] on div "staffHR_TrainingOther" at bounding box center [115, 565] width 138 height 33
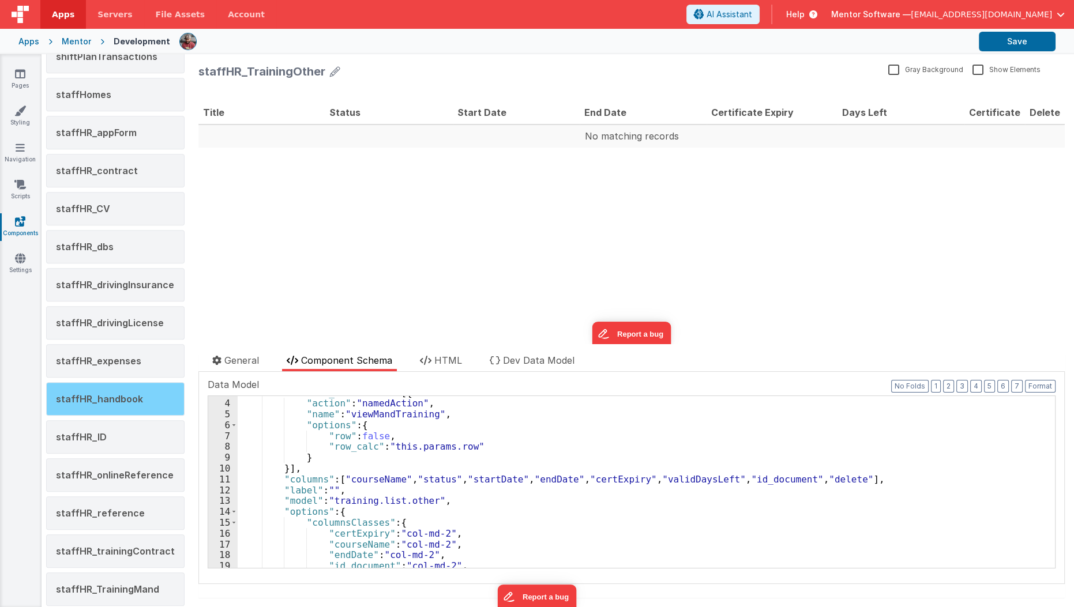
scroll to position [1418, 0]
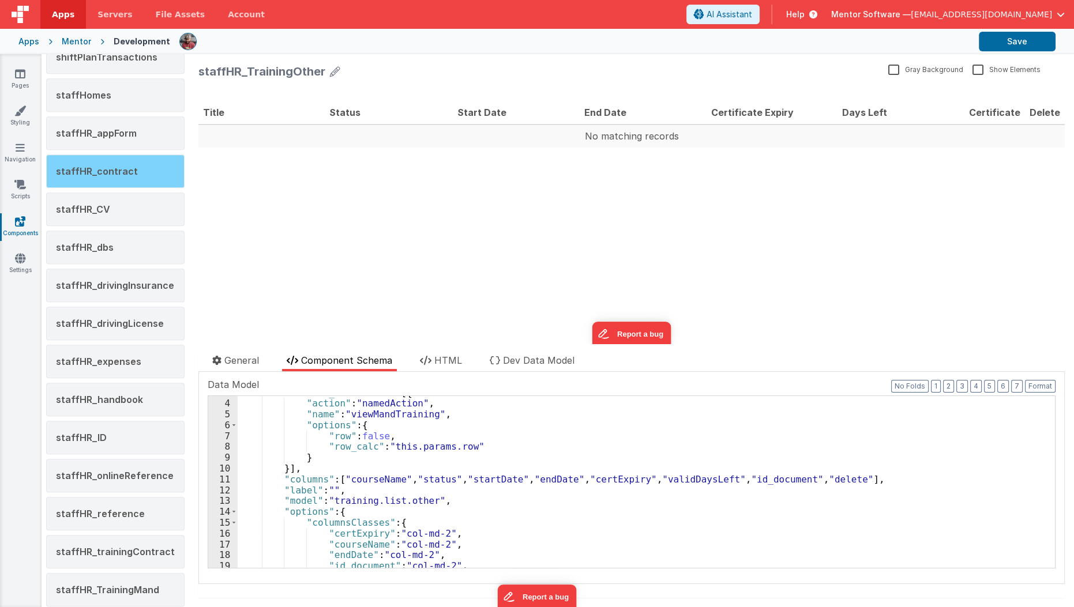
click at [136, 156] on div "staffHR_contract" at bounding box center [115, 171] width 138 height 33
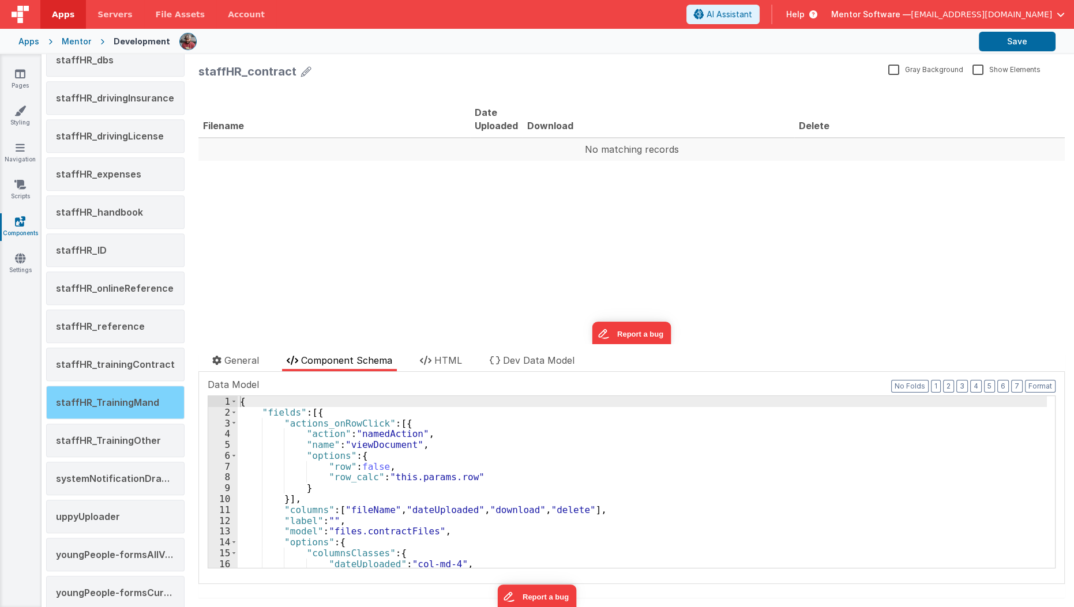
scroll to position [1608, 0]
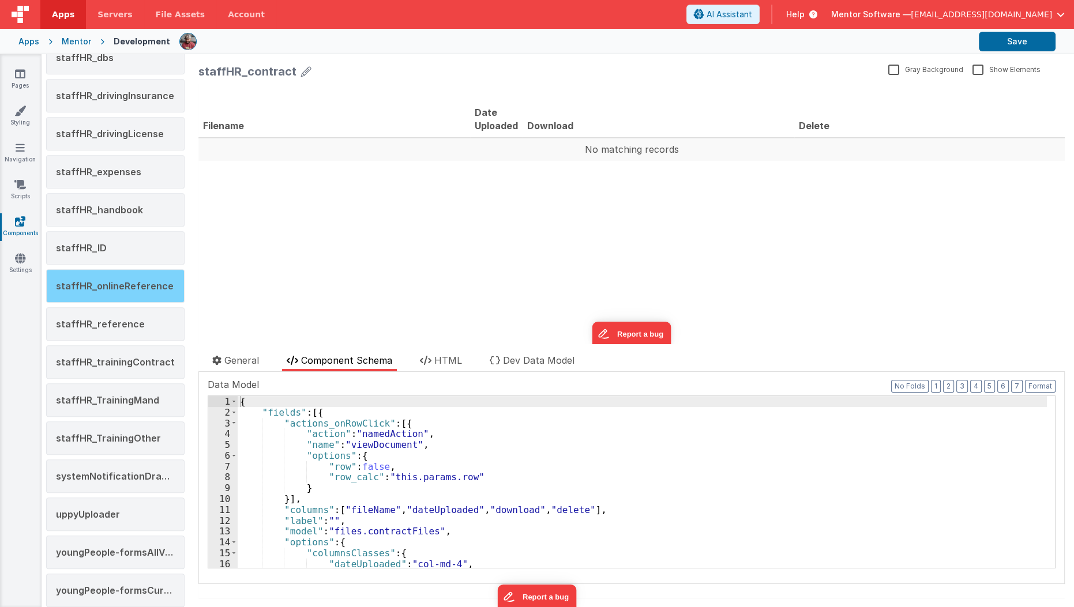
click at [142, 269] on div "staffHR_onlineReference" at bounding box center [115, 285] width 138 height 33
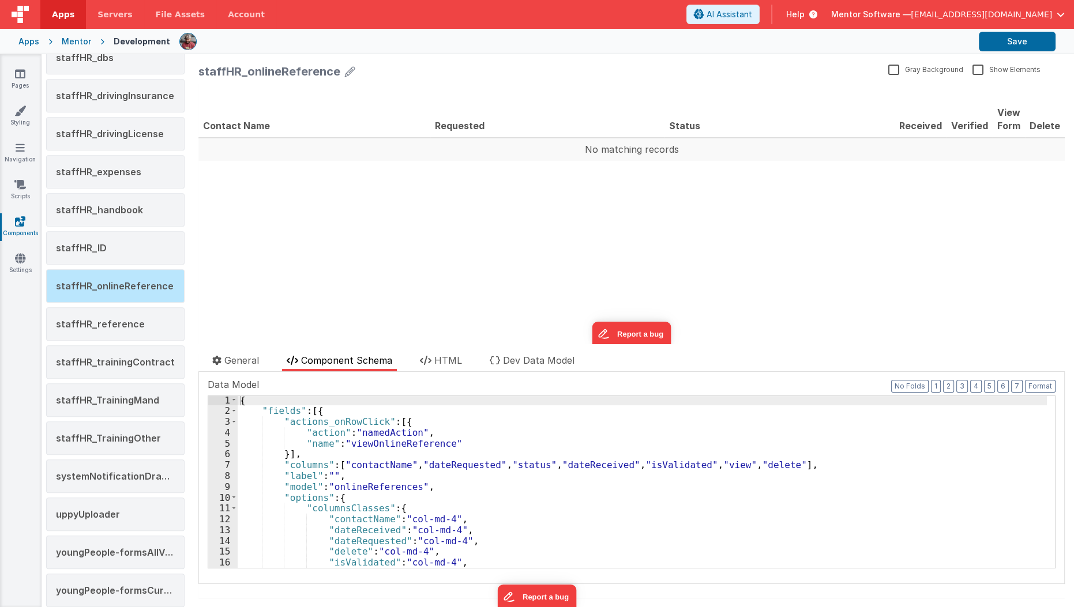
scroll to position [6, 0]
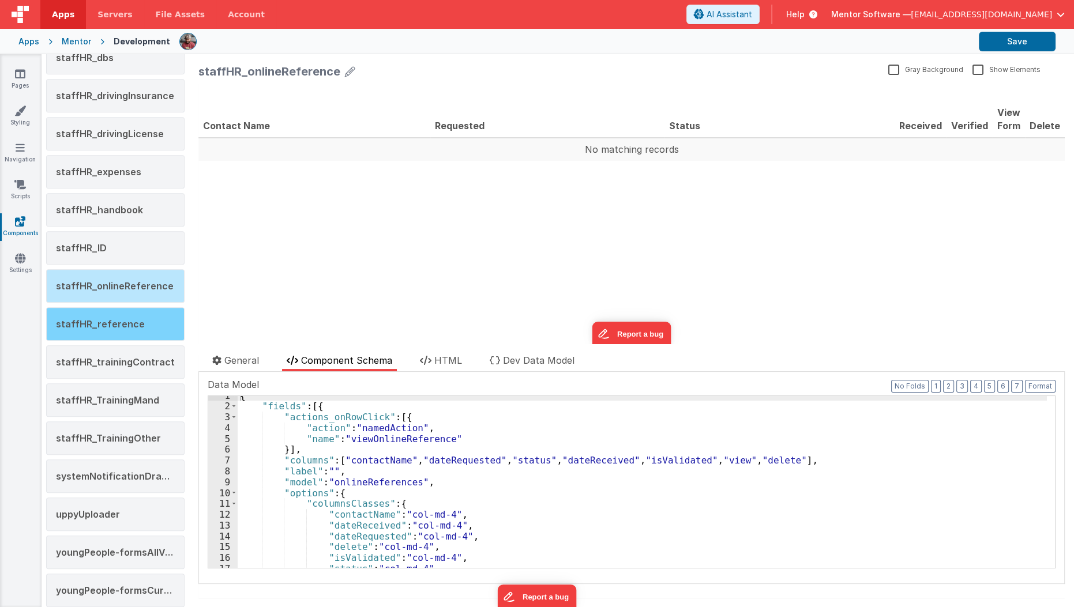
click at [128, 314] on div "staffHR_reference" at bounding box center [115, 323] width 138 height 33
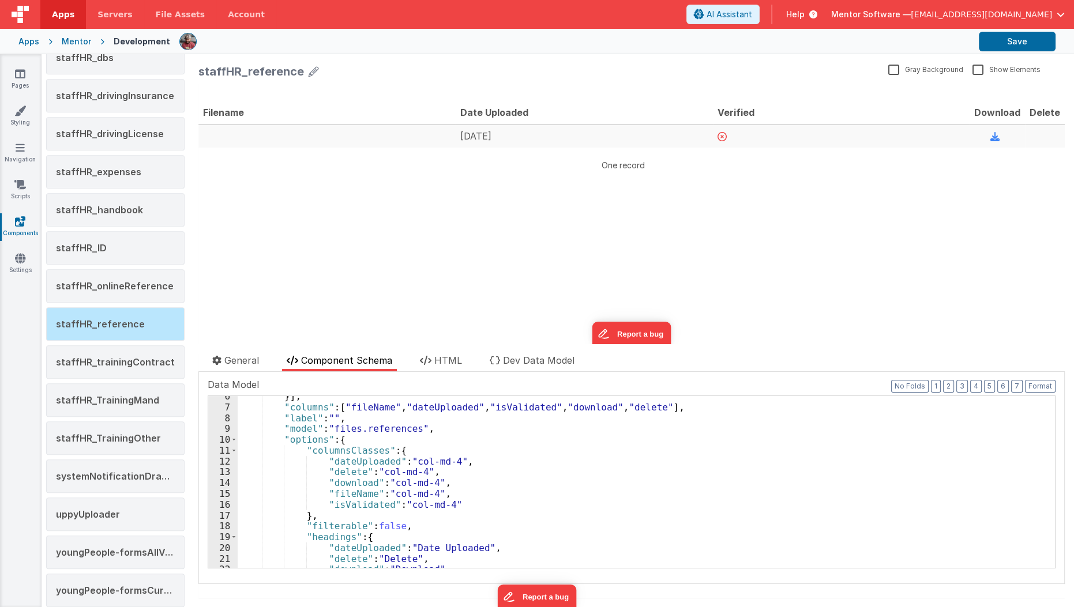
scroll to position [44, 0]
